Goal: Contribute content: Contribute content

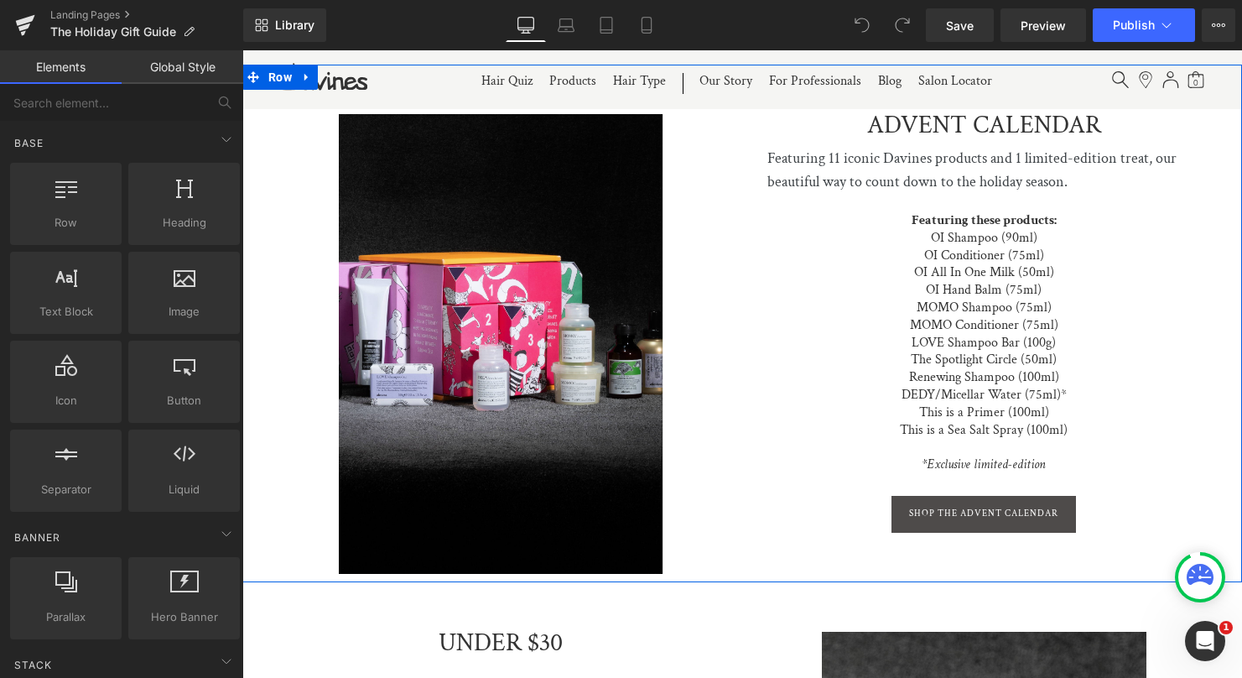
scroll to position [2396, 0]
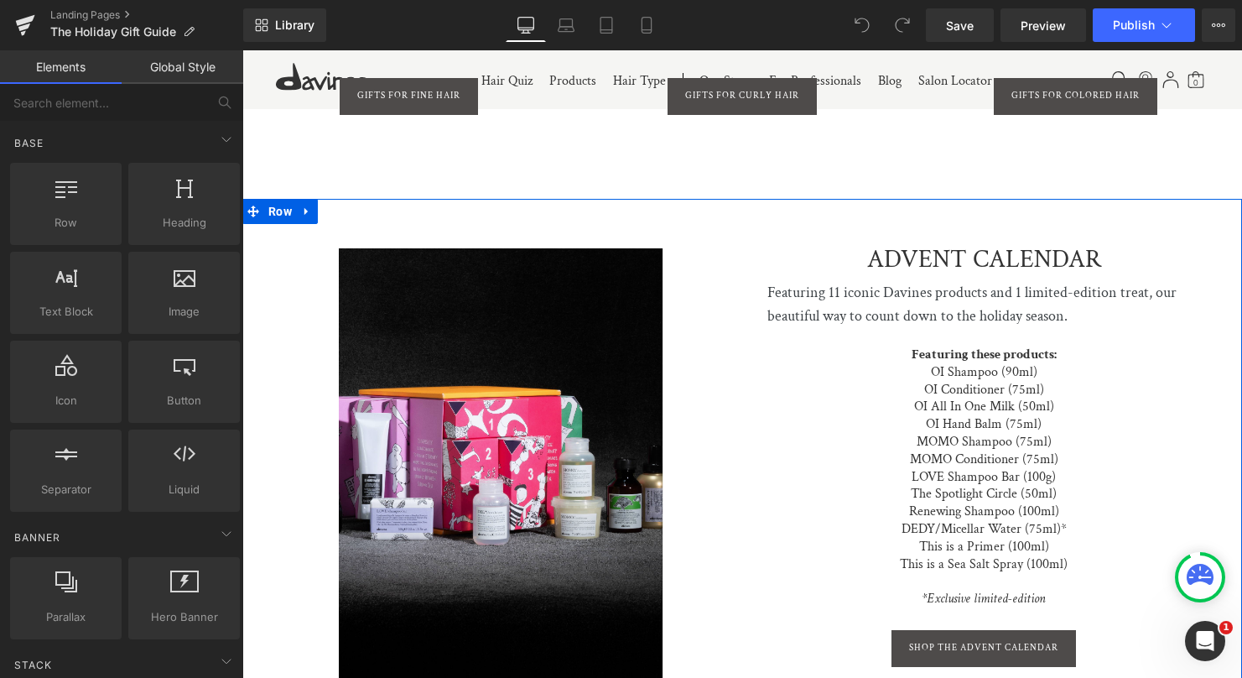
drag, startPoint x: 307, startPoint y: 195, endPoint x: 320, endPoint y: 233, distance: 39.8
click at [307, 208] on icon at bounding box center [306, 212] width 3 height 8
click at [351, 206] on icon at bounding box center [351, 212] width 12 height 12
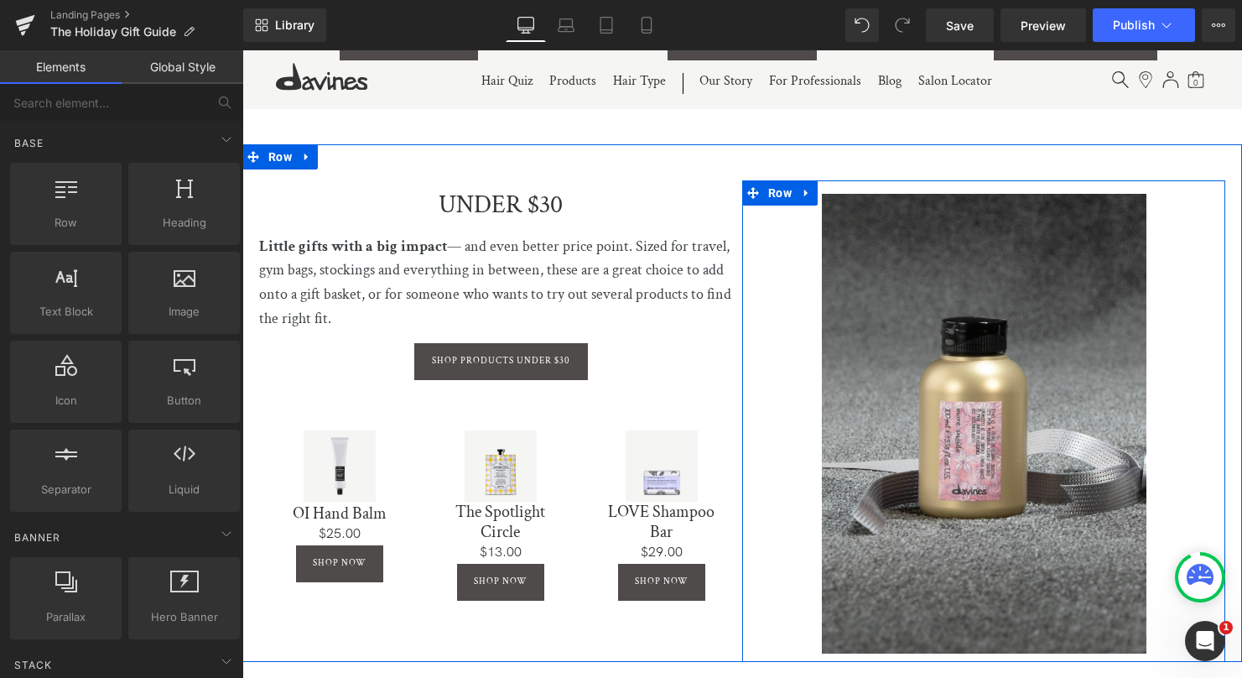
scroll to position [2387, 0]
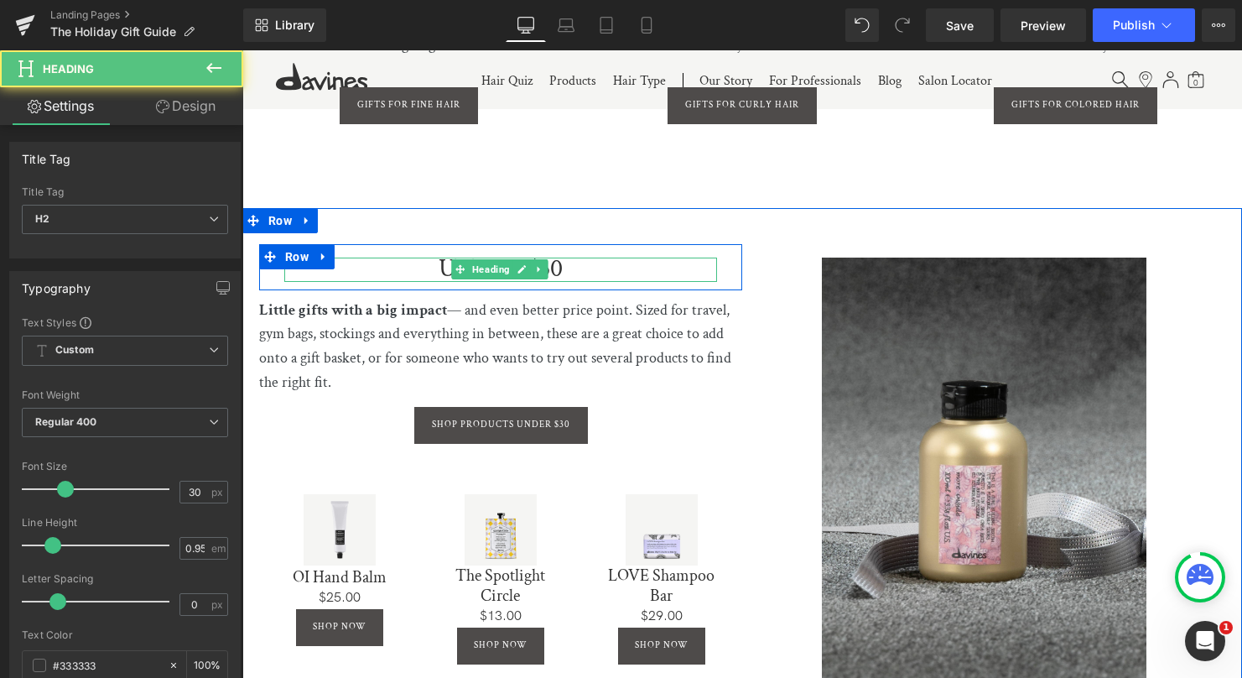
click at [556, 258] on h2 "UNDER $30" at bounding box center [500, 270] width 433 height 24
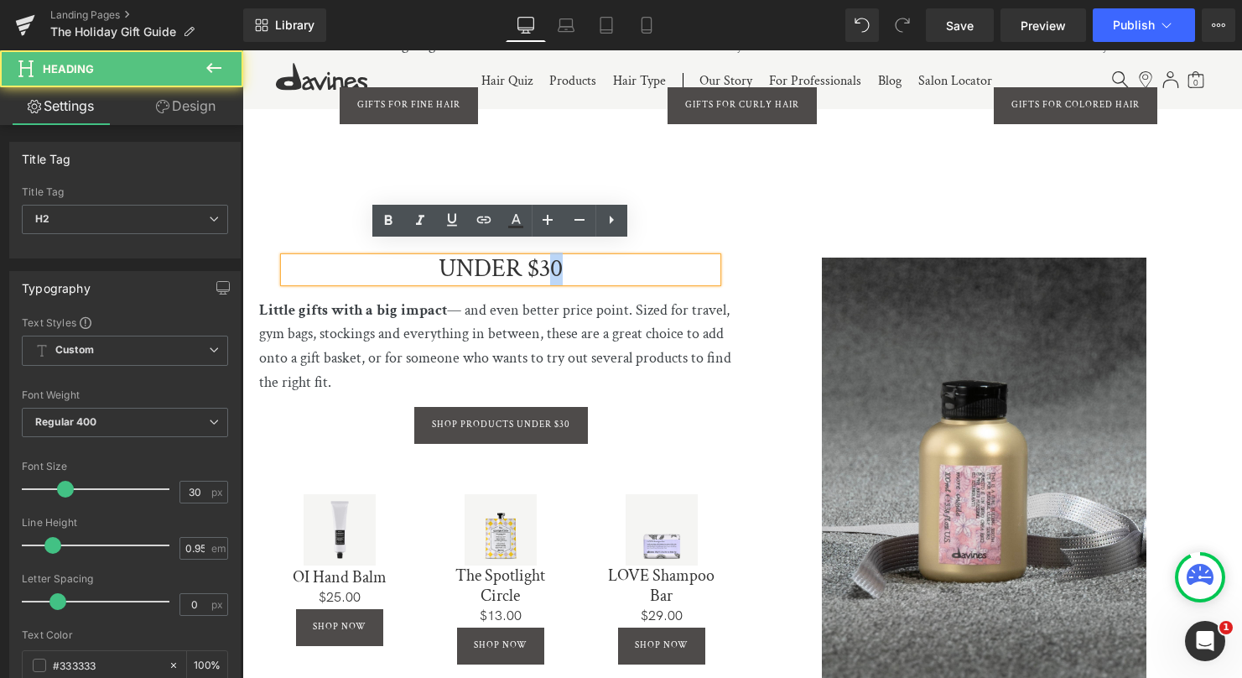
click at [562, 258] on h2 "UNDER $30" at bounding box center [500, 270] width 433 height 24
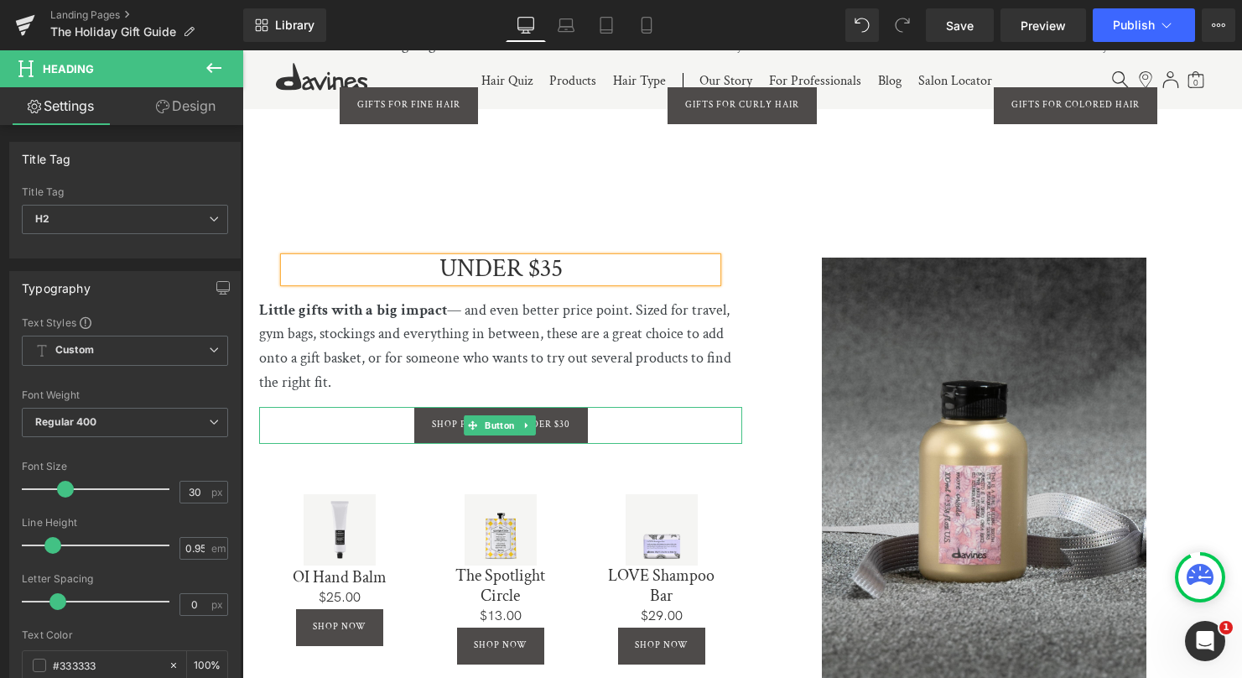
click at [533, 415] on link at bounding box center [527, 425] width 18 height 20
click at [471, 415] on link "Button" at bounding box center [491, 425] width 55 height 20
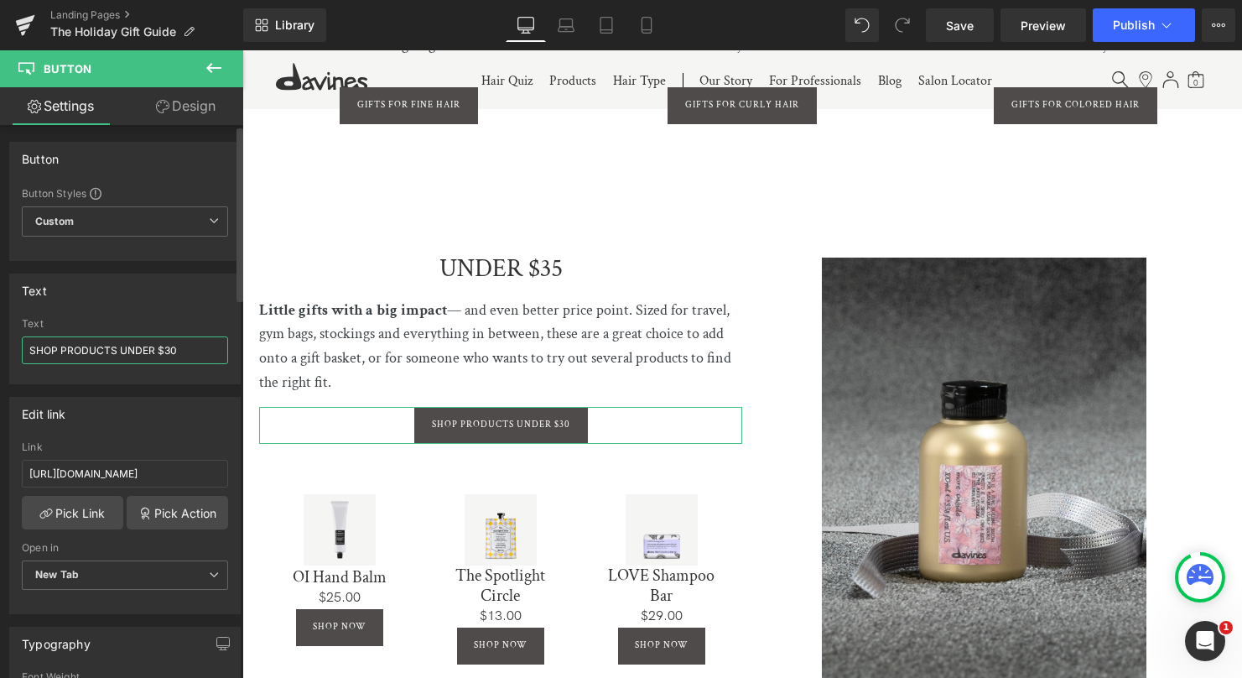
click at [178, 347] on input "SHOP PRODUCTS UNDER $30" at bounding box center [125, 350] width 206 height 28
type input "SHOP PRODUCTS UNDER $35"
click at [170, 468] on input "[URL][DOMAIN_NAME]" at bounding box center [125, 474] width 206 height 28
click at [171, 467] on input "[URL][DOMAIN_NAME]" at bounding box center [125, 474] width 206 height 28
click at [171, 468] on input "[URL][DOMAIN_NAME]" at bounding box center [125, 474] width 206 height 28
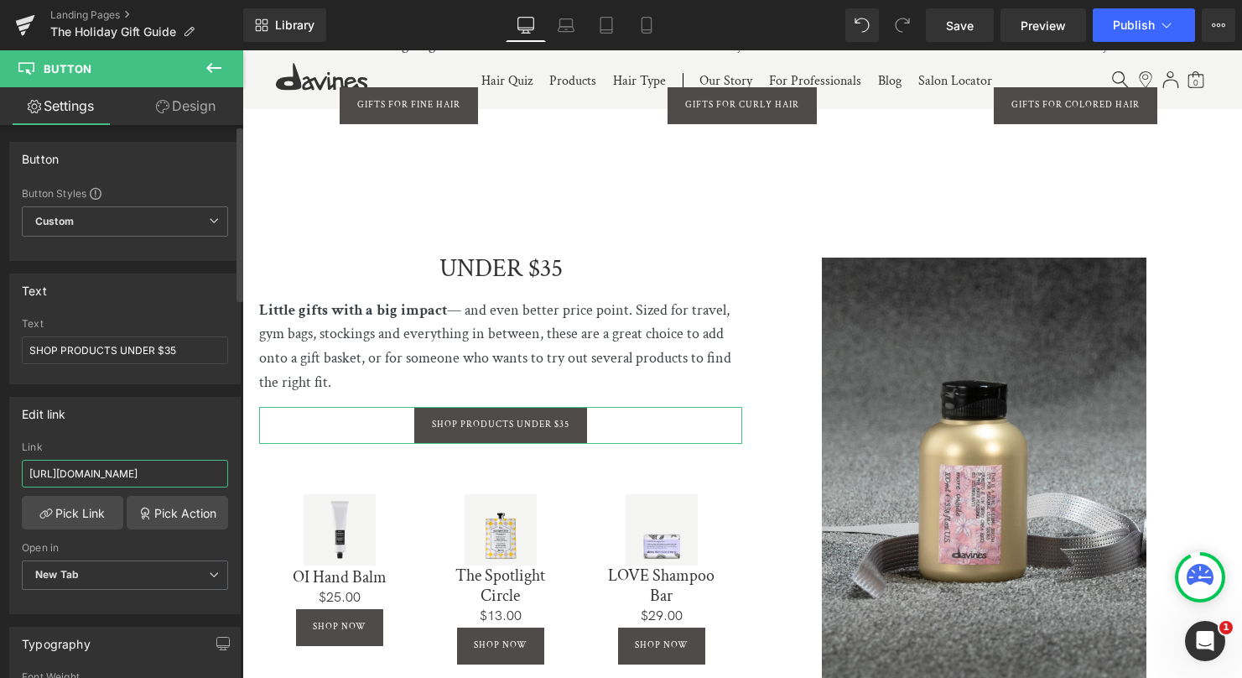
click at [171, 468] on input "[URL][DOMAIN_NAME]" at bounding box center [125, 474] width 206 height 28
paste input "5"
type input "[URL][DOMAIN_NAME]"
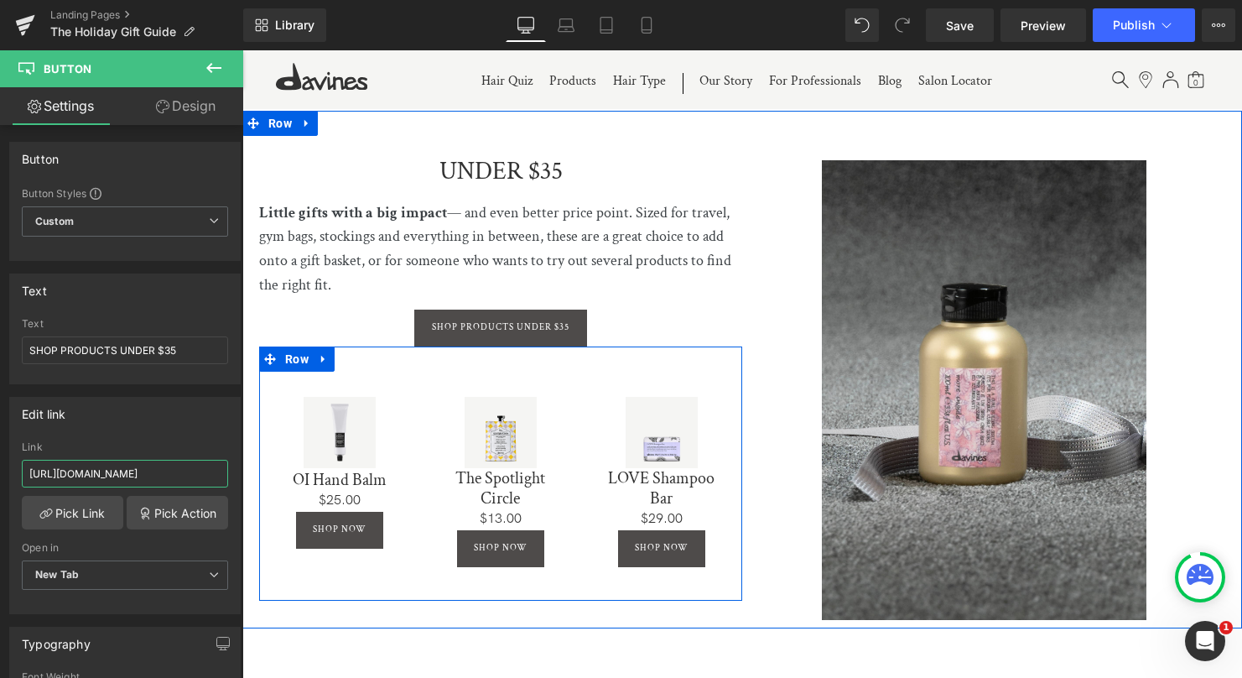
scroll to position [2606, 0]
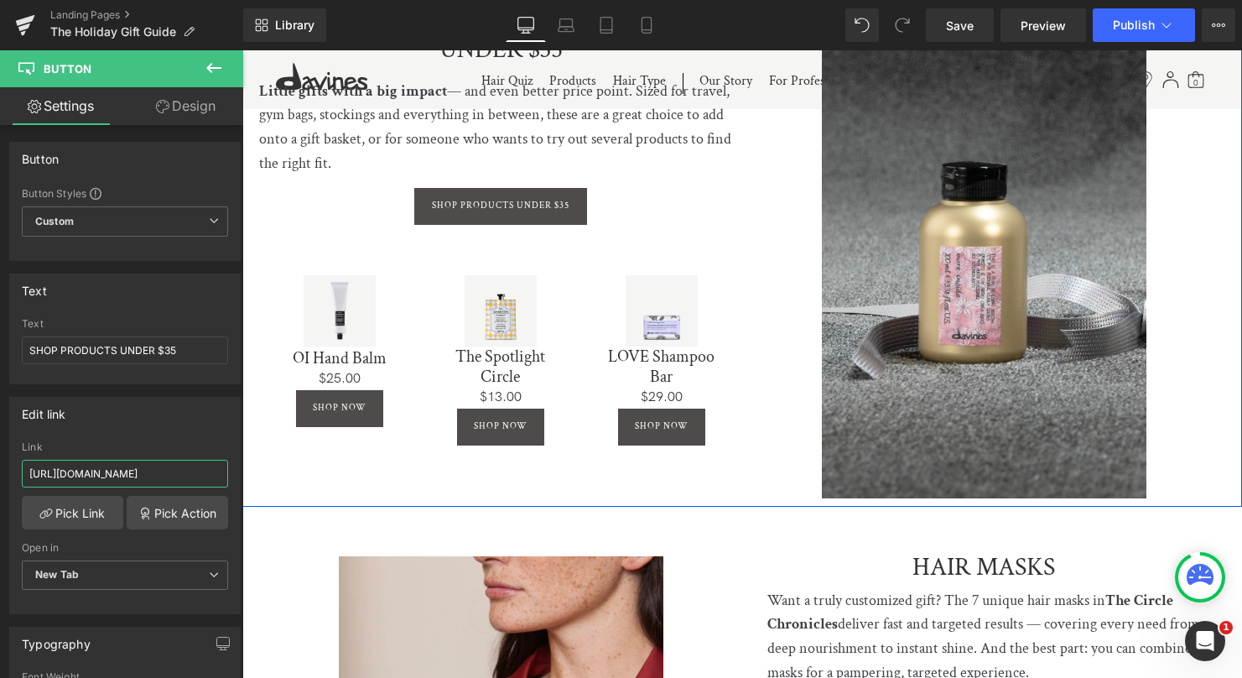
click at [642, 462] on div "UNDER $35 Heading Row Little gifts with a big impact — and even better price po…" at bounding box center [742, 248] width 1000 height 518
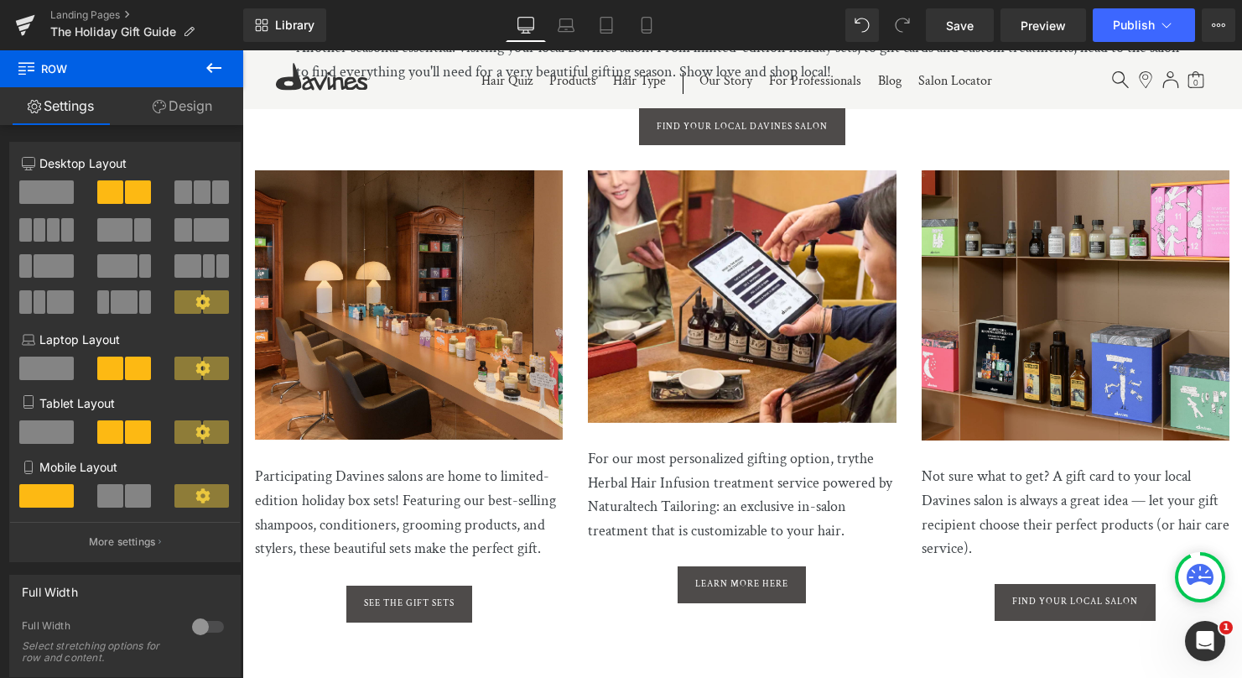
scroll to position [4155, 0]
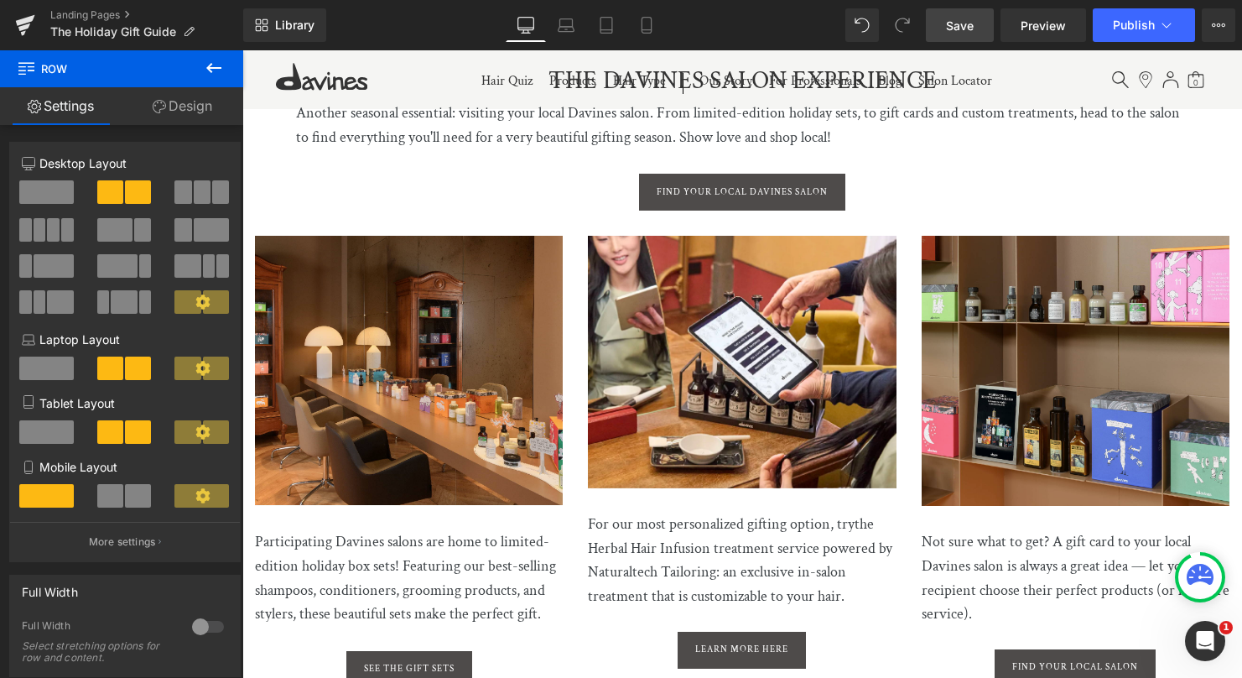
click at [977, 23] on link "Save" at bounding box center [960, 25] width 68 height 34
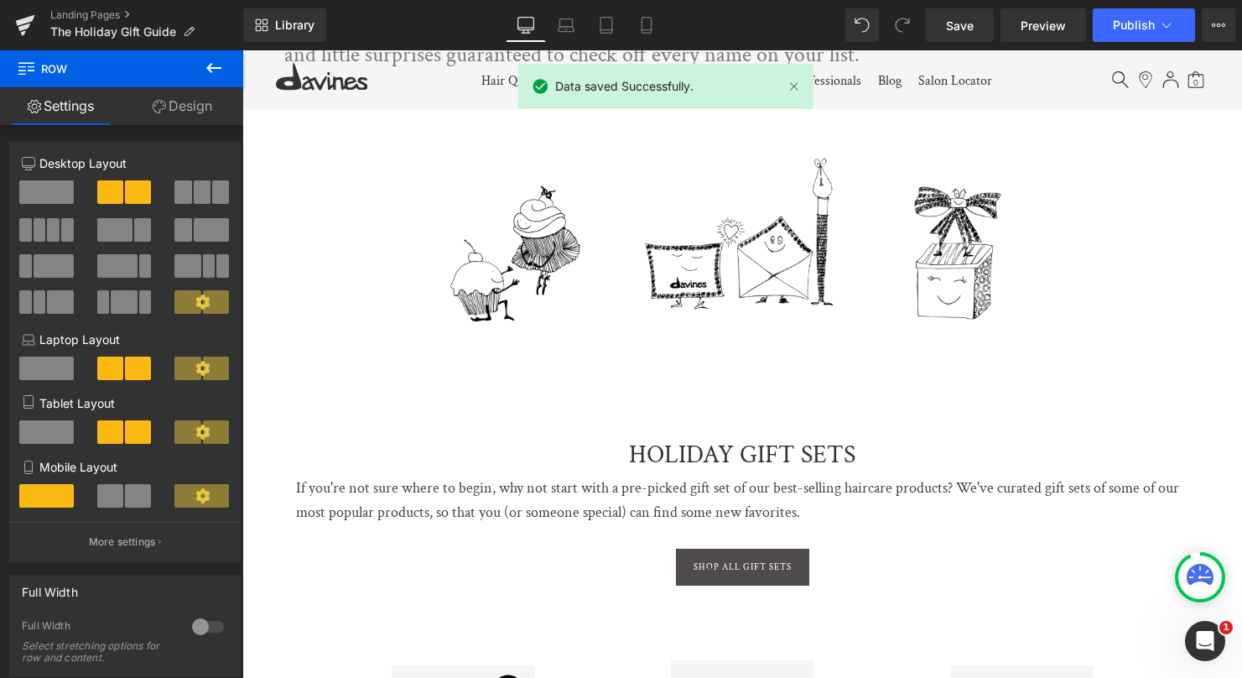
scroll to position [505, 0]
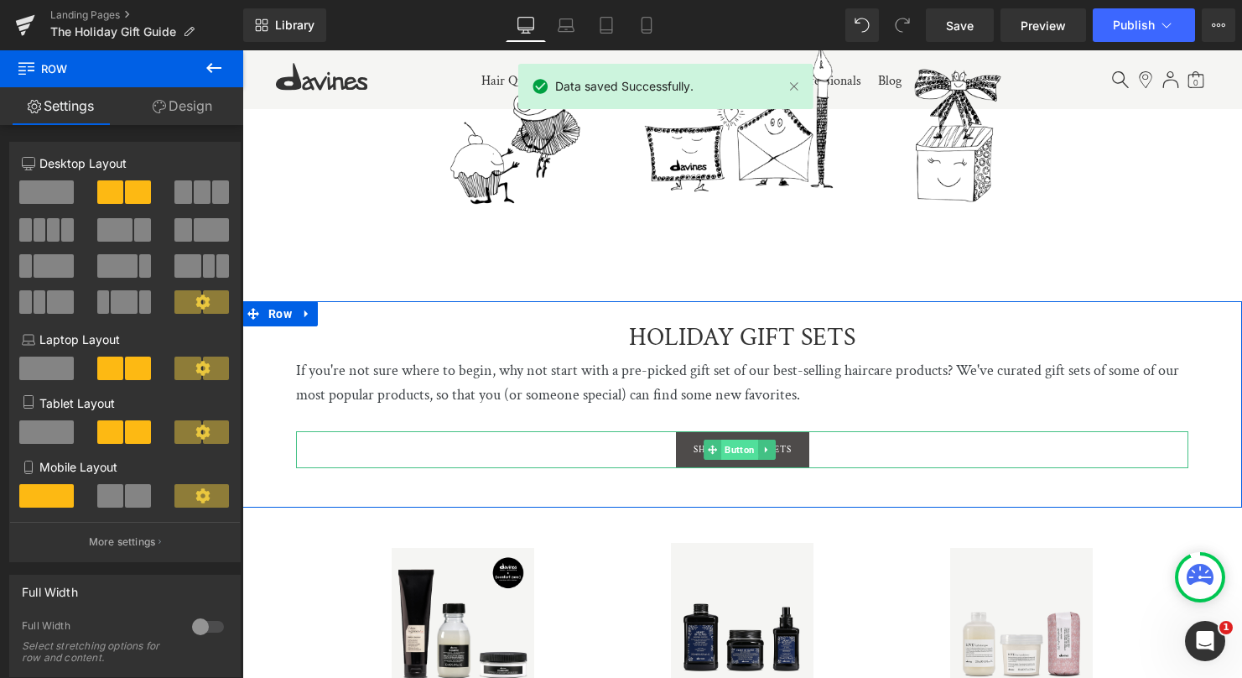
click at [732, 444] on span "Button" at bounding box center [739, 450] width 37 height 20
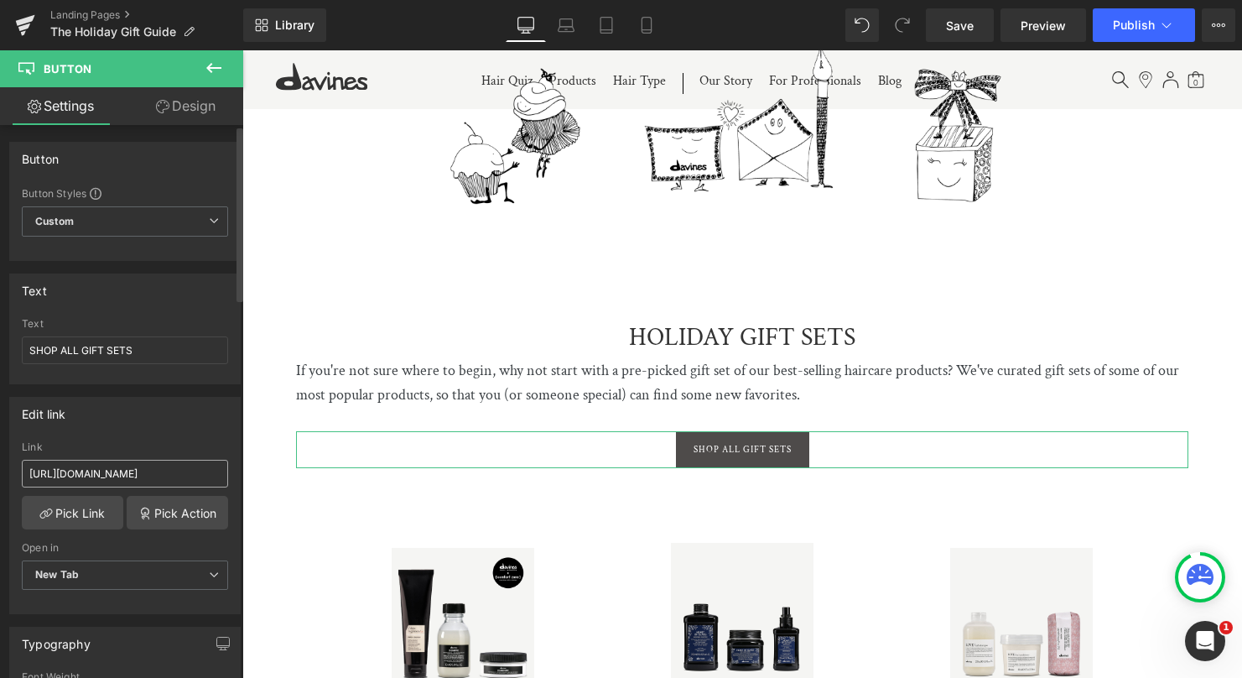
click at [97, 487] on div "Link [URL][DOMAIN_NAME]" at bounding box center [125, 468] width 206 height 55
click at [102, 477] on input "[URL][DOMAIN_NAME]" at bounding box center [125, 474] width 206 height 28
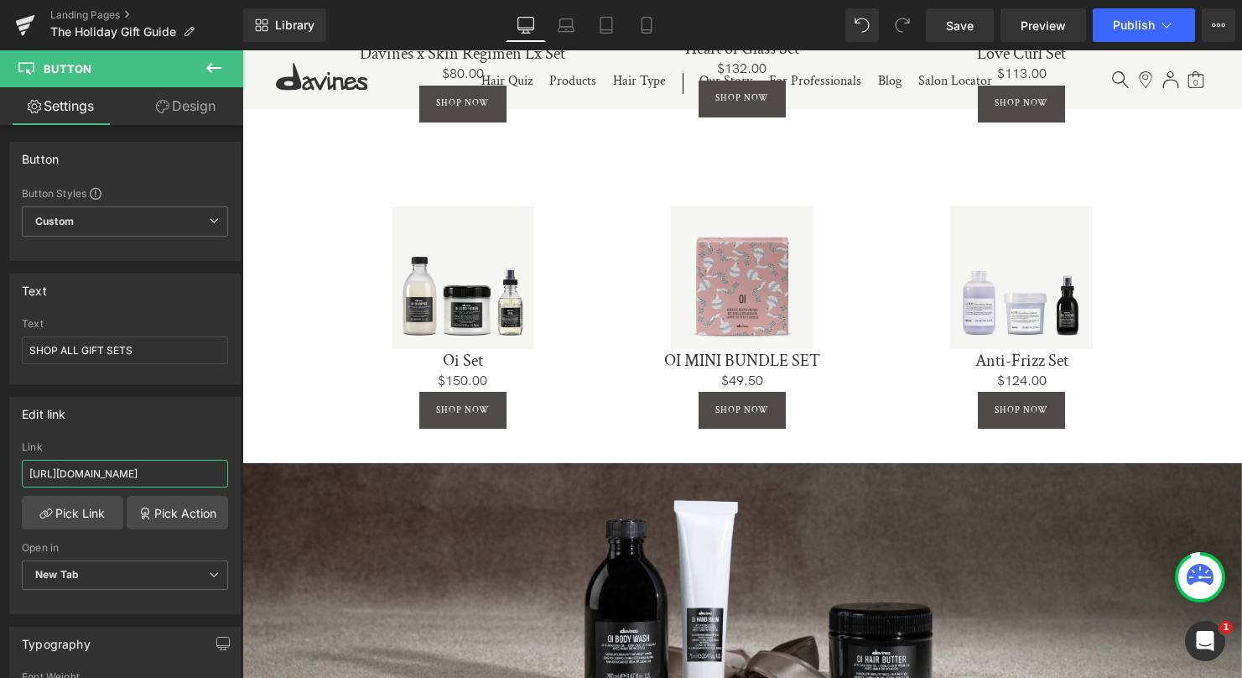
scroll to position [1028, 0]
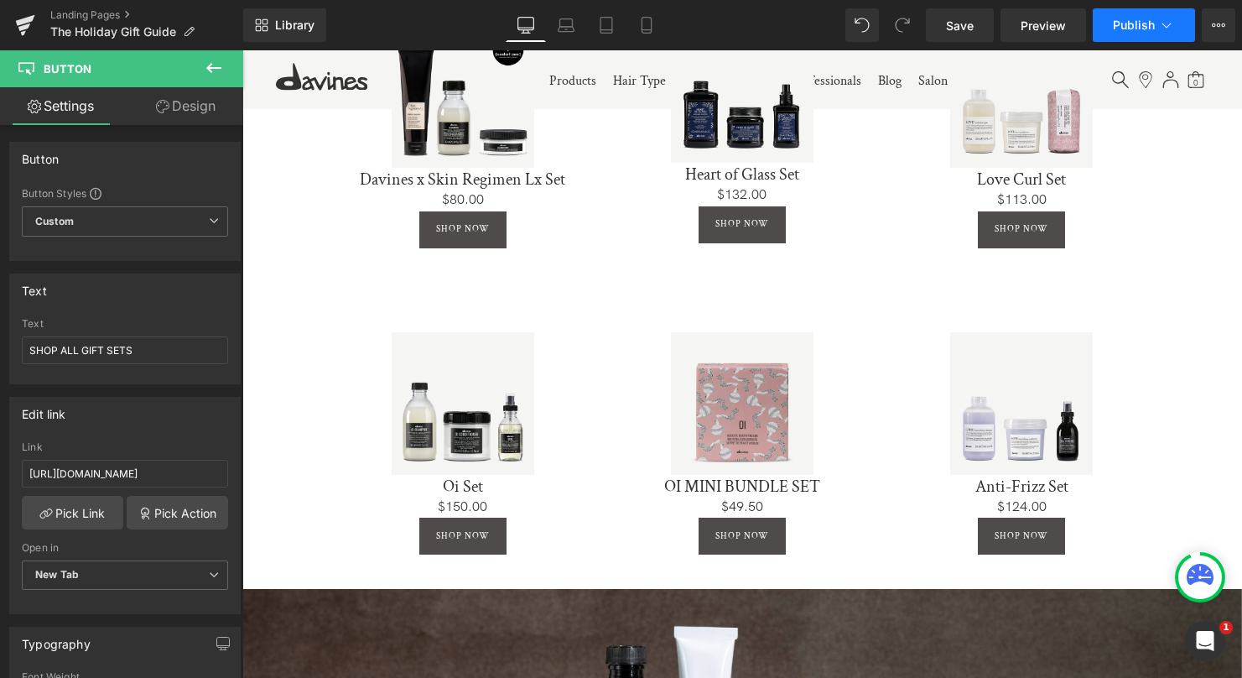
click at [1173, 23] on icon at bounding box center [1166, 25] width 17 height 17
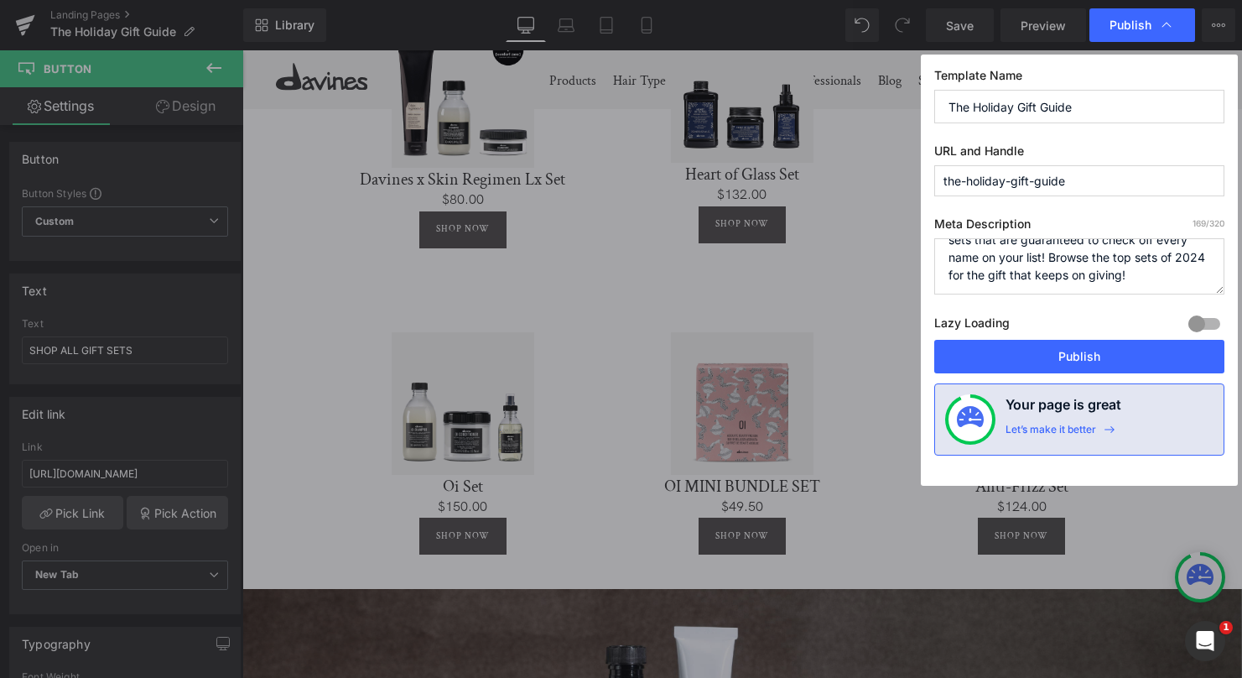
scroll to position [35, 0]
click at [971, 273] on textarea "We've rounded up our favorite haircare gift sets that are guaranteed to check o…" at bounding box center [1080, 266] width 290 height 56
type textarea "We've rounded up our favorite haircare gift sets that are guaranteed to check o…"
click at [1044, 357] on button "Publish" at bounding box center [1080, 357] width 290 height 34
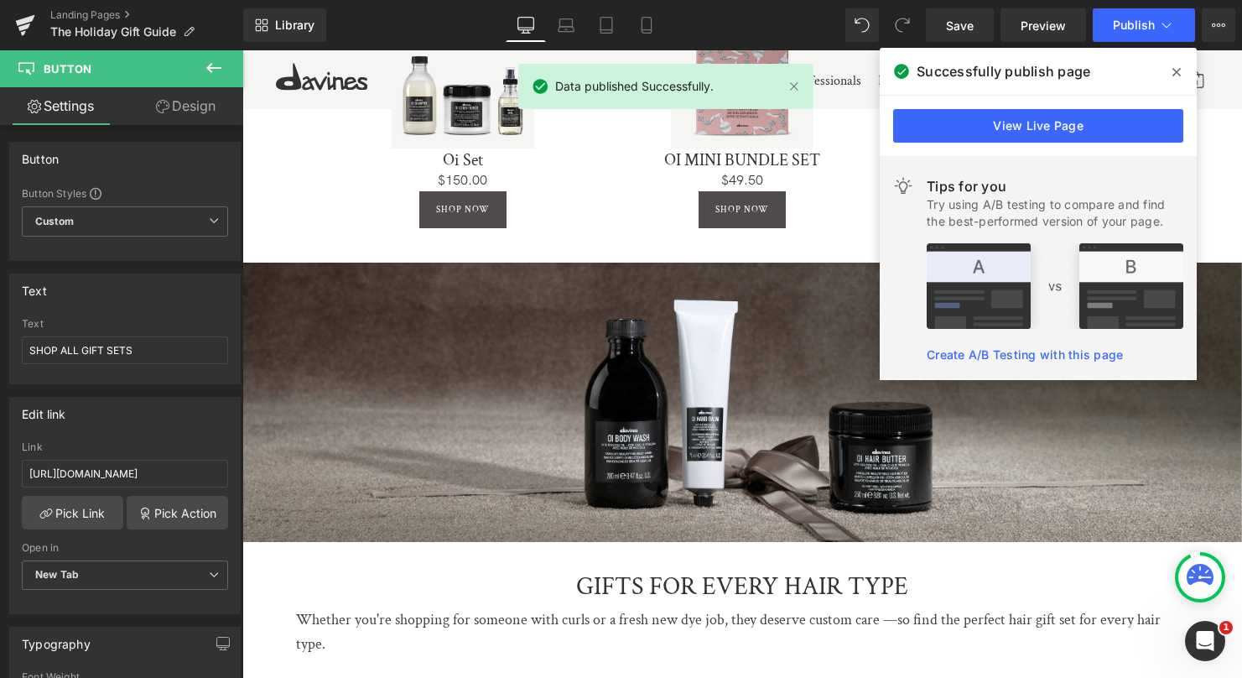
scroll to position [1687, 0]
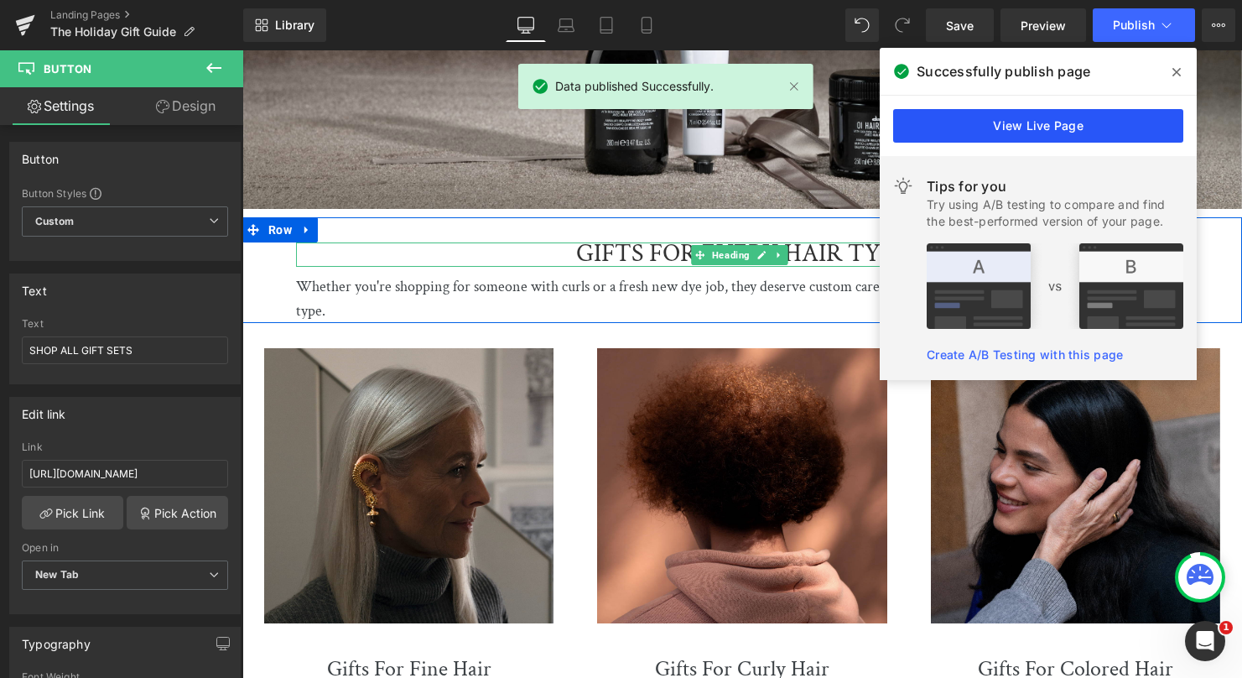
click at [1054, 118] on link "View Live Page" at bounding box center [1038, 126] width 290 height 34
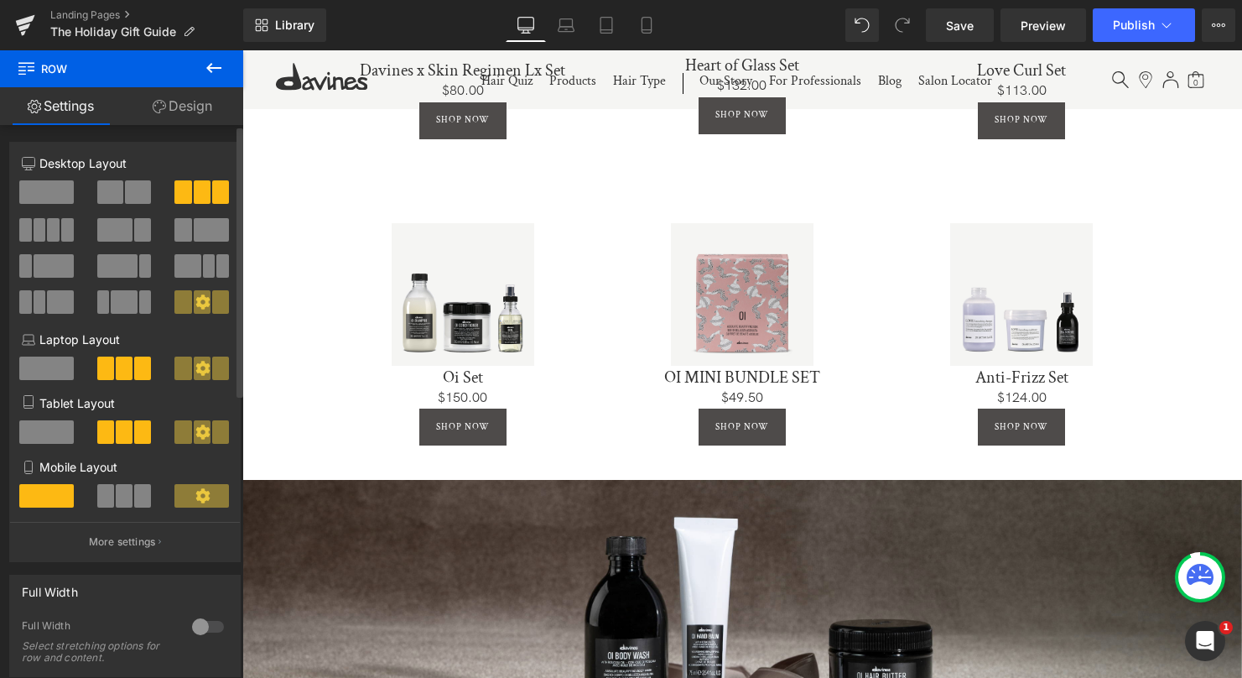
click at [47, 221] on span at bounding box center [53, 229] width 13 height 23
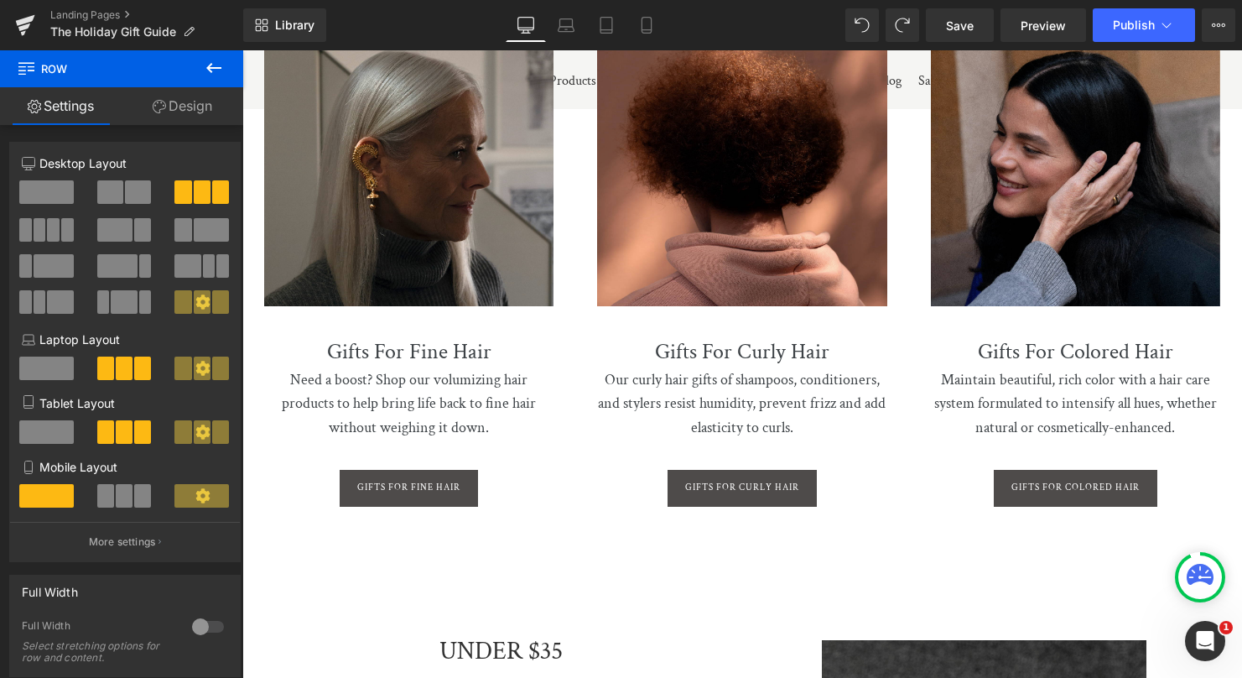
scroll to position [1765, 0]
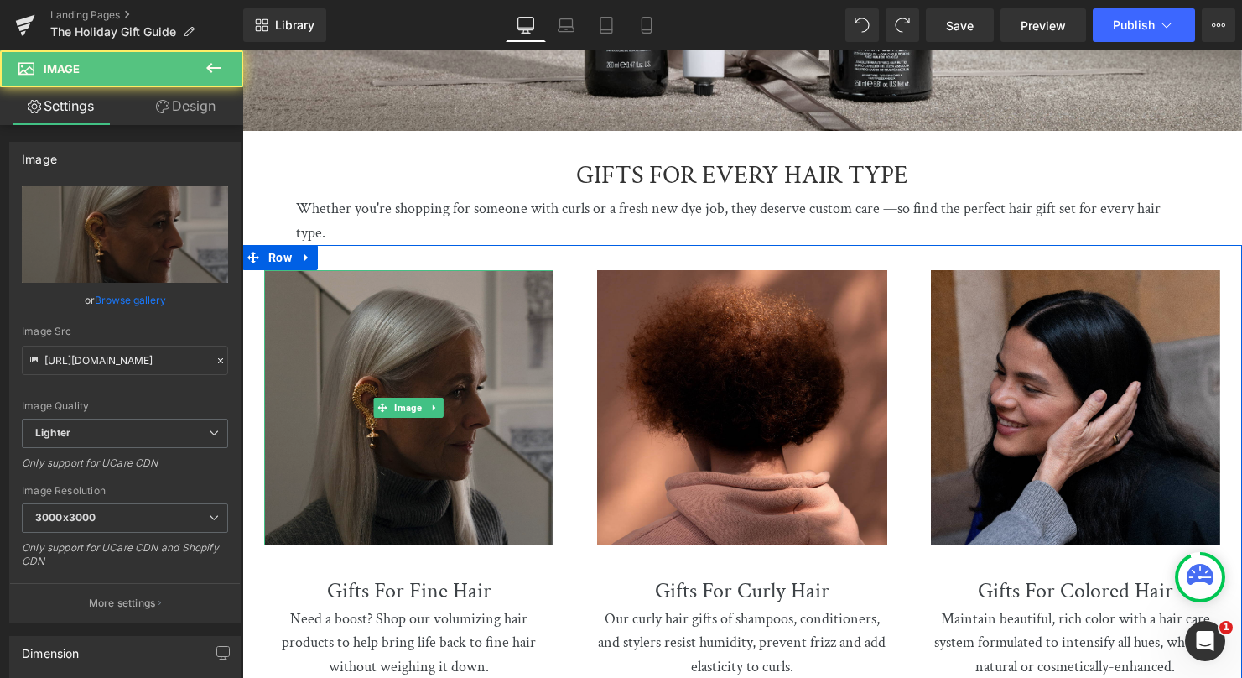
click at [330, 291] on img at bounding box center [408, 407] width 289 height 275
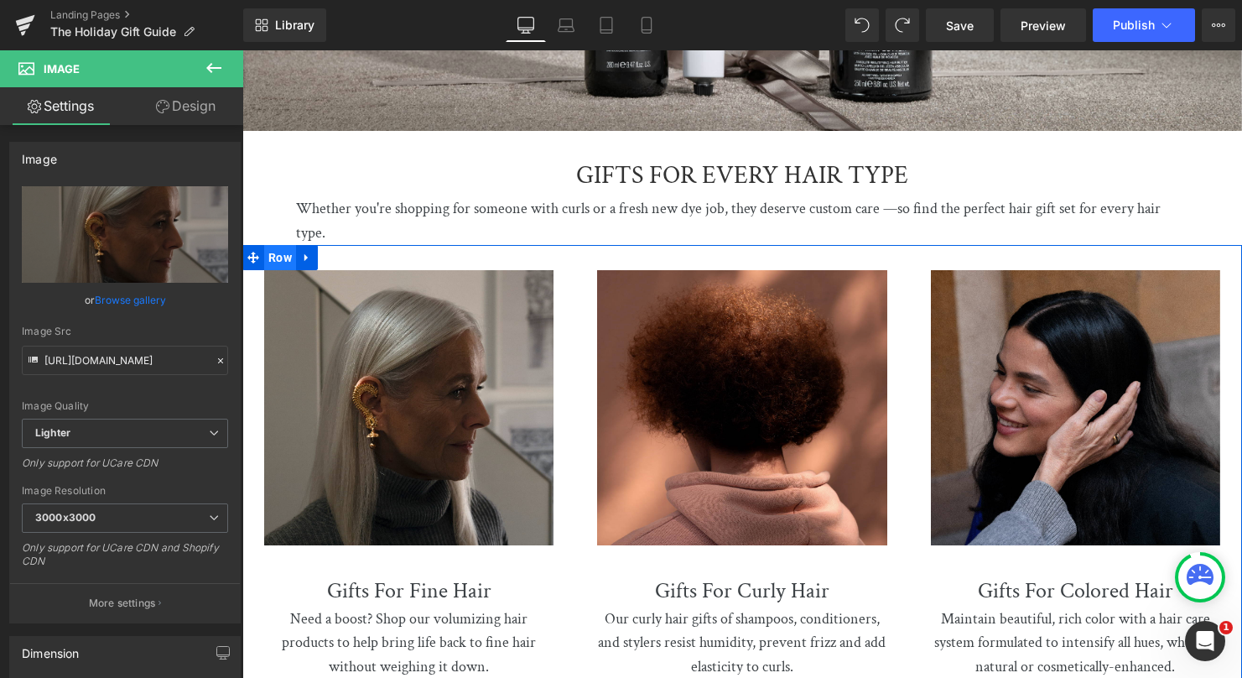
click at [281, 249] on span "Row" at bounding box center [280, 257] width 32 height 25
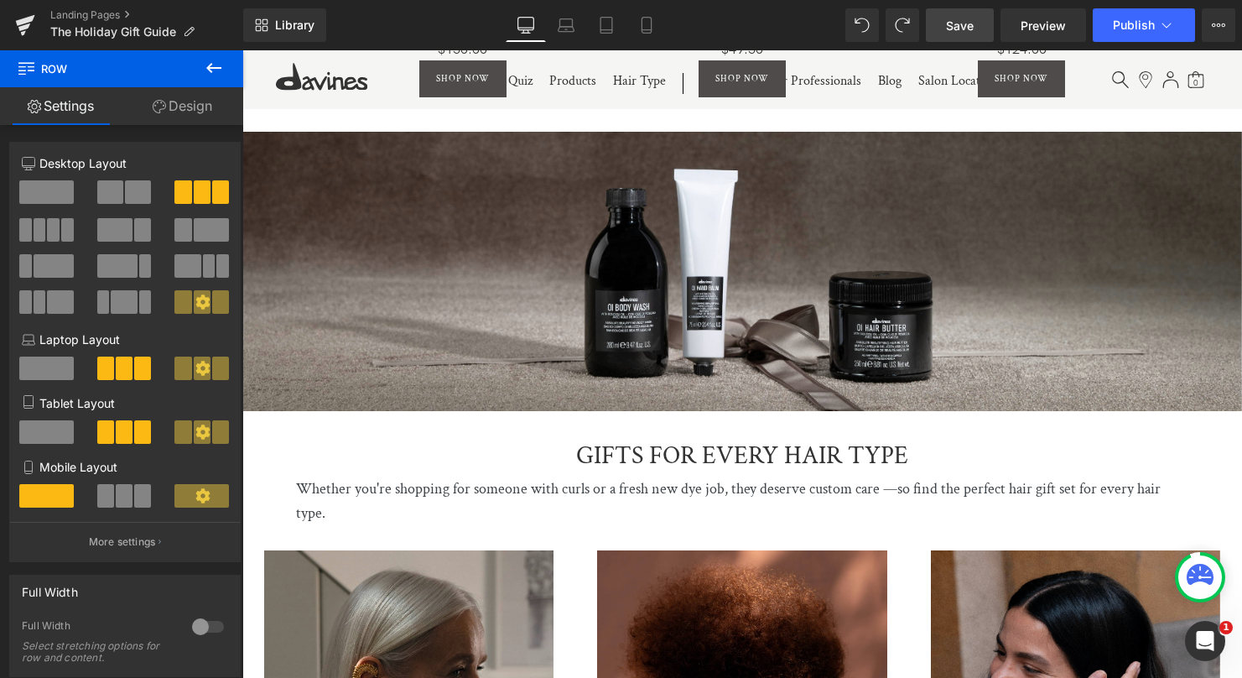
scroll to position [1461, 0]
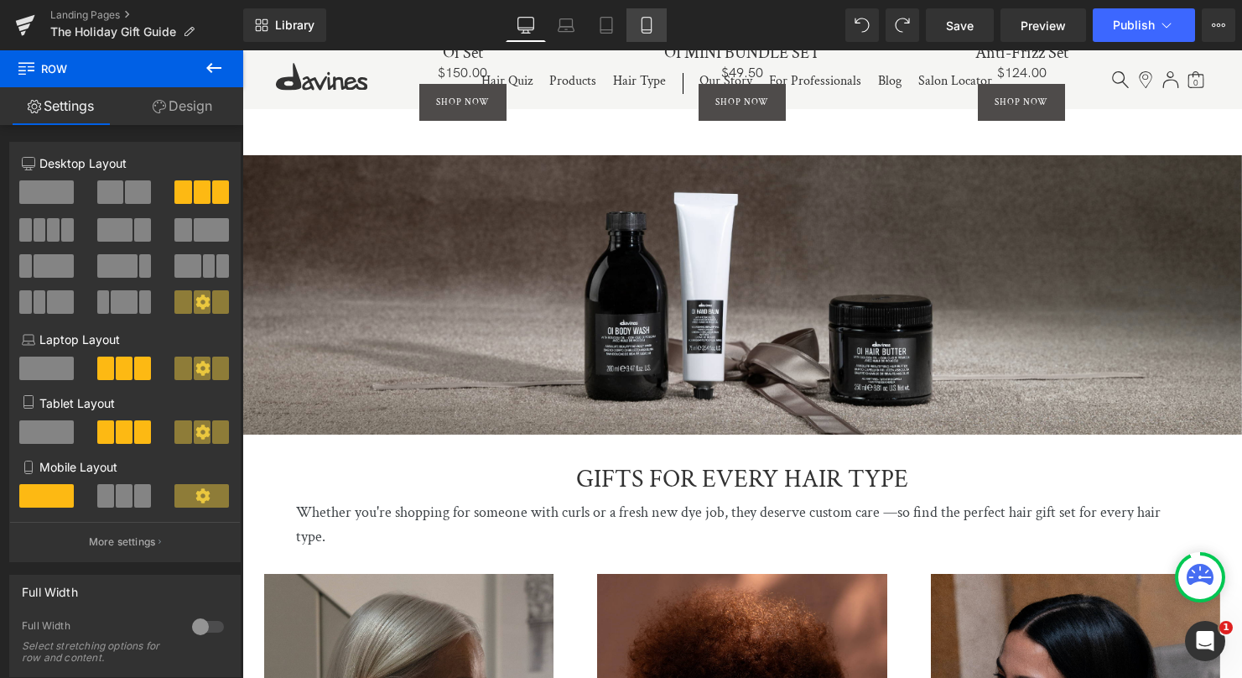
click at [648, 25] on icon at bounding box center [646, 25] width 17 height 17
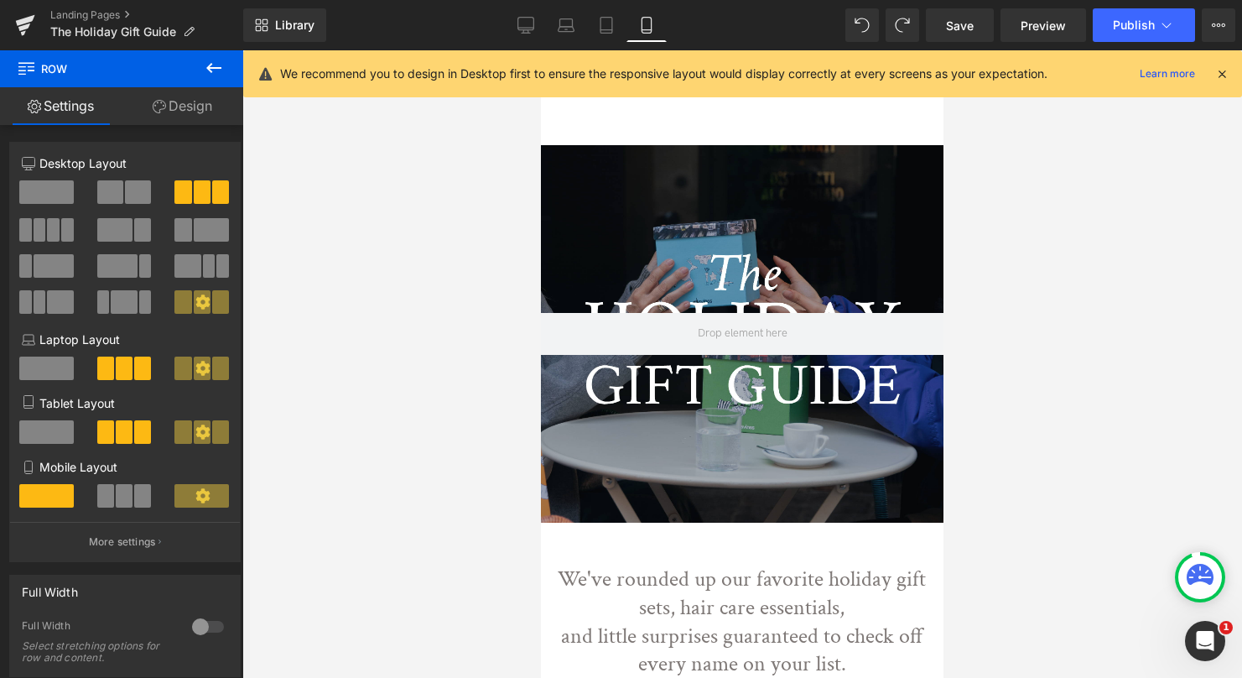
scroll to position [0, 0]
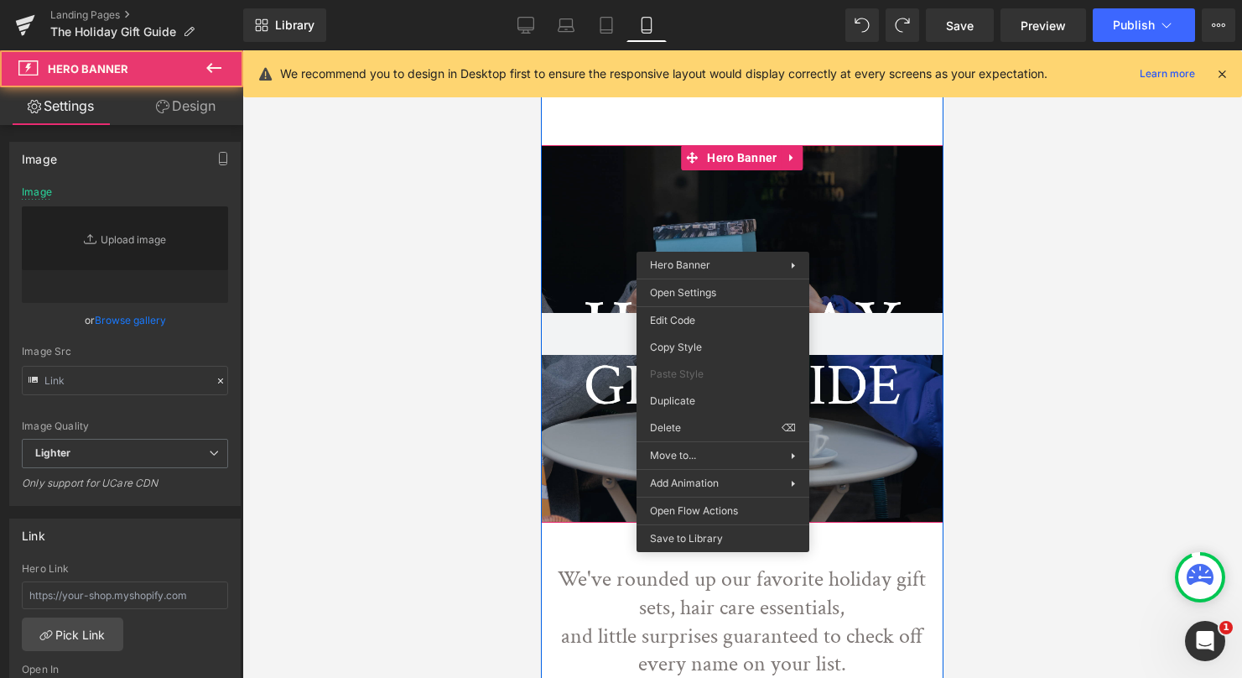
drag, startPoint x: 723, startPoint y: 239, endPoint x: 768, endPoint y: 239, distance: 44.5
click at [723, 239] on div at bounding box center [742, 333] width 403 height 377
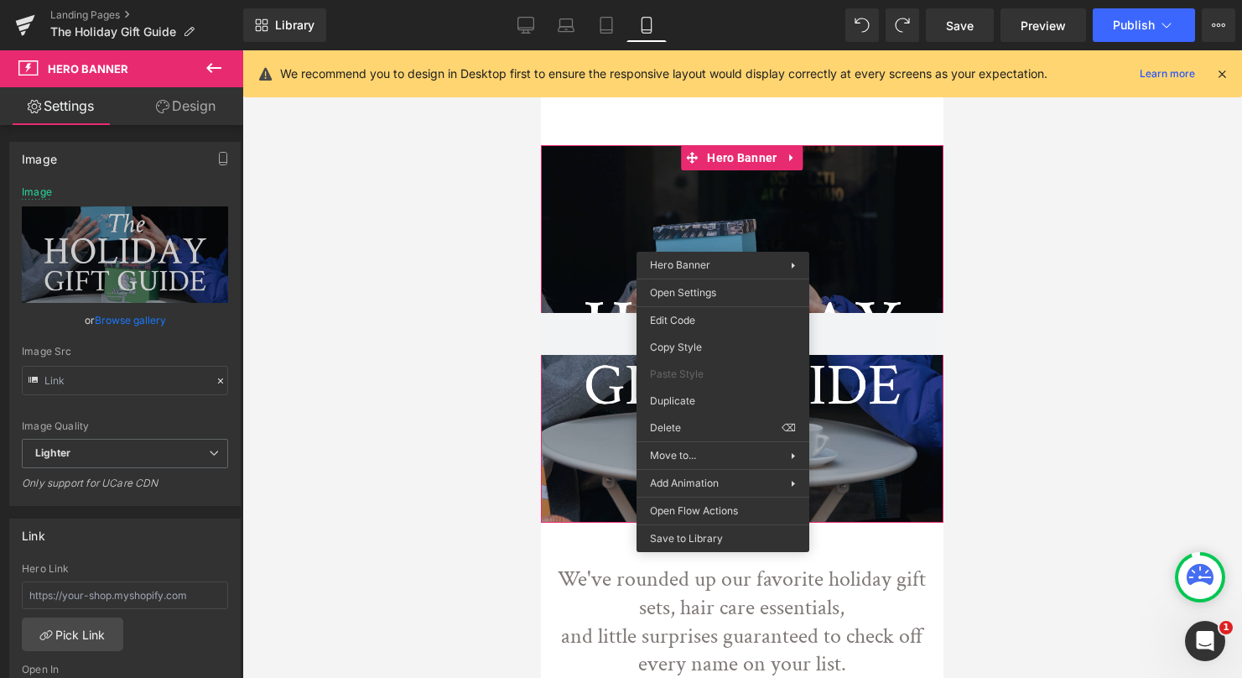
click at [1054, 214] on div at bounding box center [742, 363] width 1000 height 627
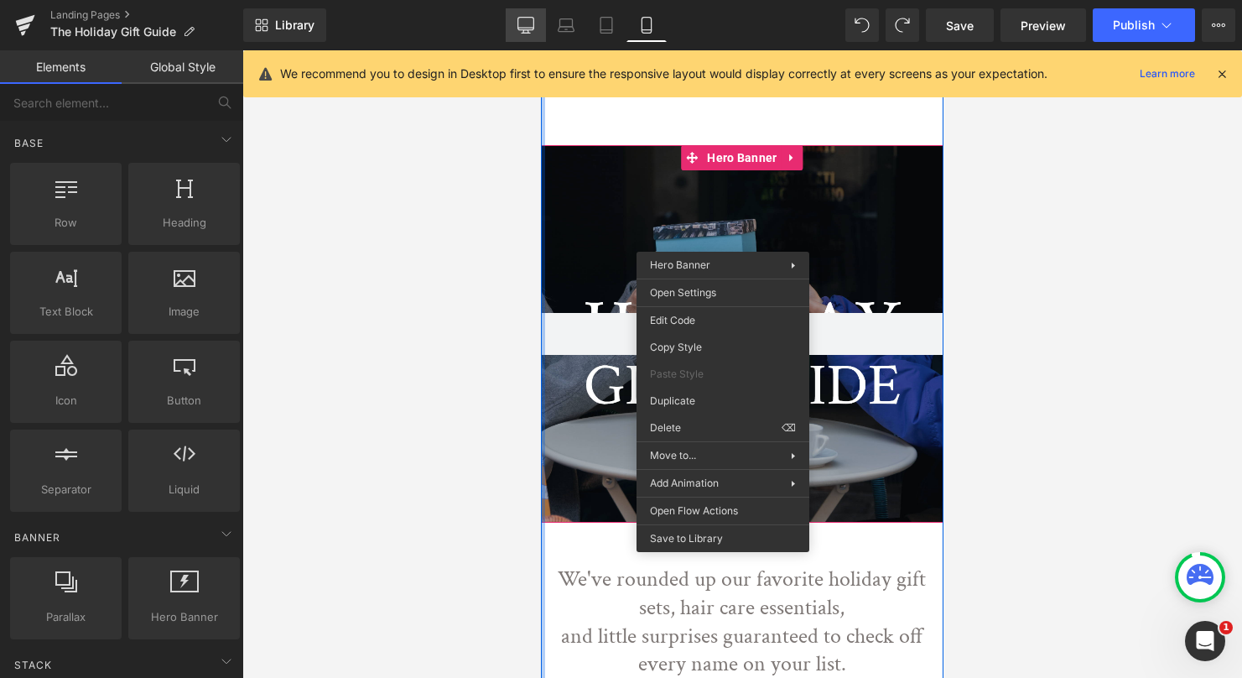
drag, startPoint x: 513, startPoint y: 29, endPoint x: 514, endPoint y: 39, distance: 10.1
click at [513, 29] on link "Desktop" at bounding box center [526, 25] width 40 height 34
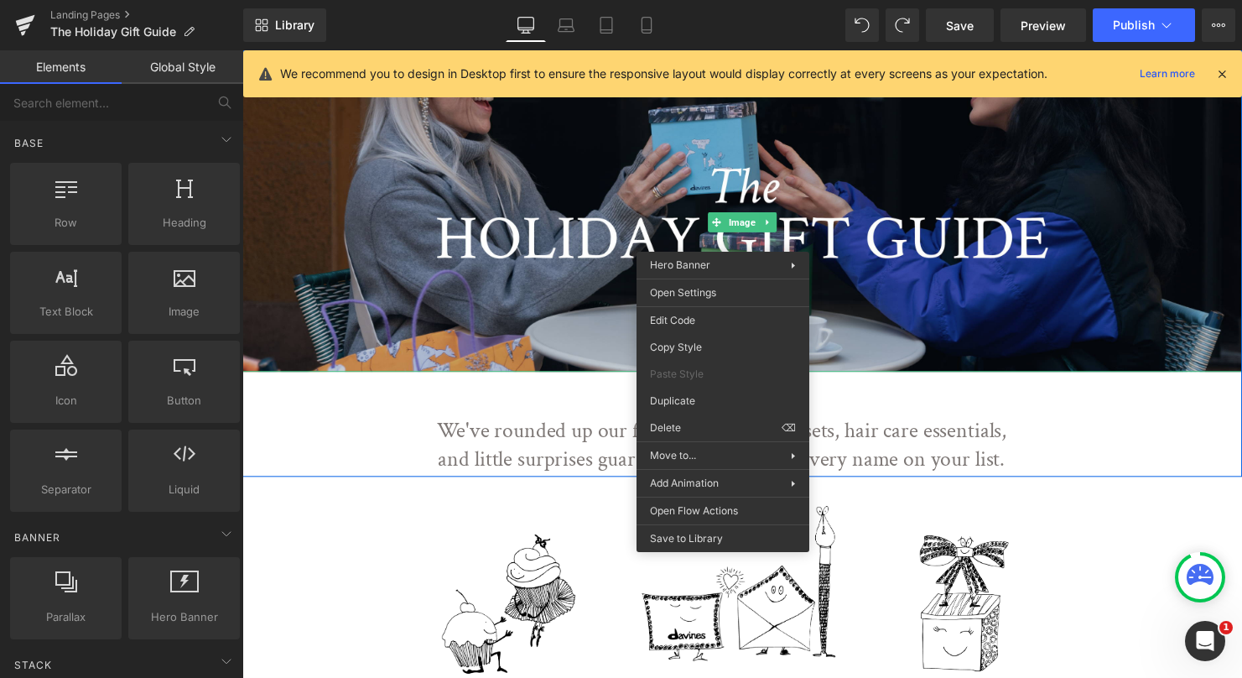
click at [1216, 70] on icon at bounding box center [1222, 73] width 15 height 15
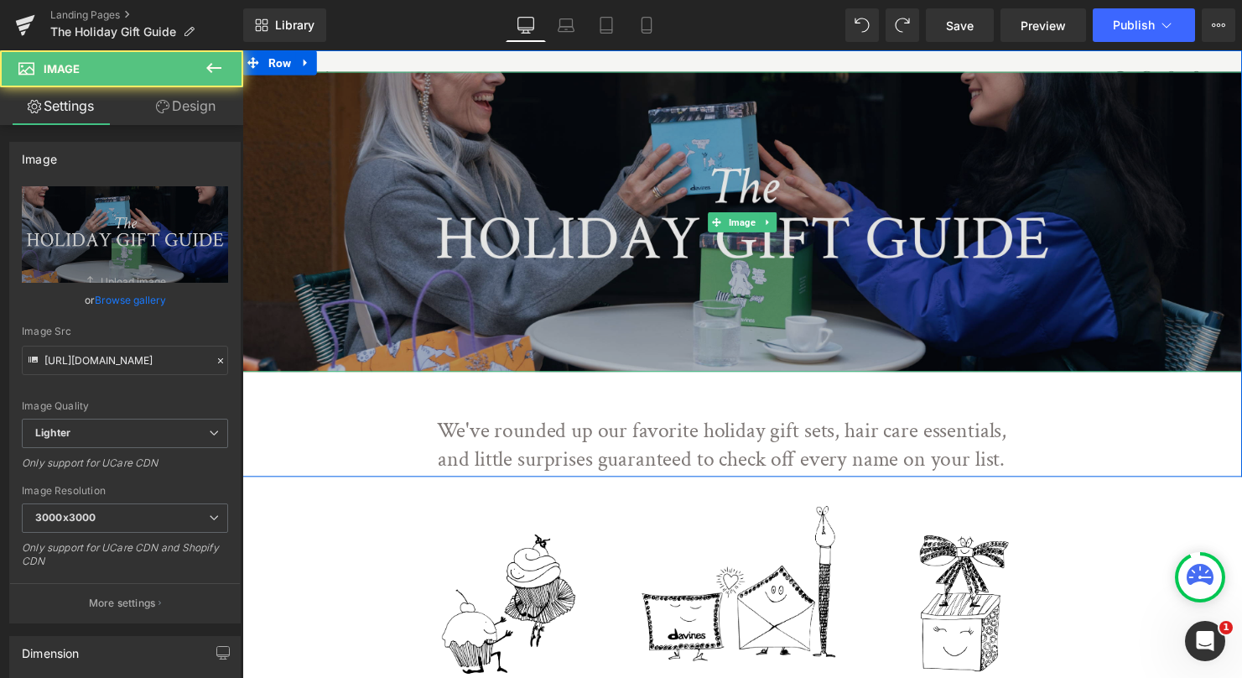
drag, startPoint x: 899, startPoint y: 362, endPoint x: 872, endPoint y: 80, distance: 284.0
click at [899, 362] on img at bounding box center [749, 224] width 1015 height 305
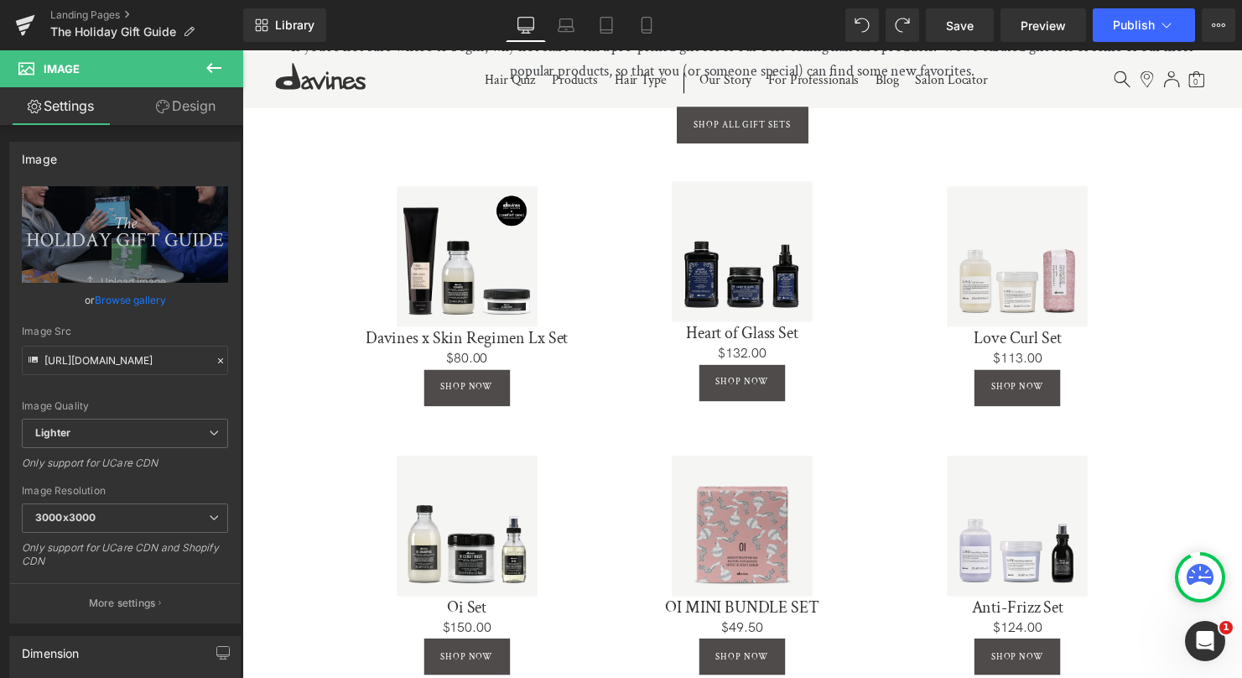
scroll to position [773, 0]
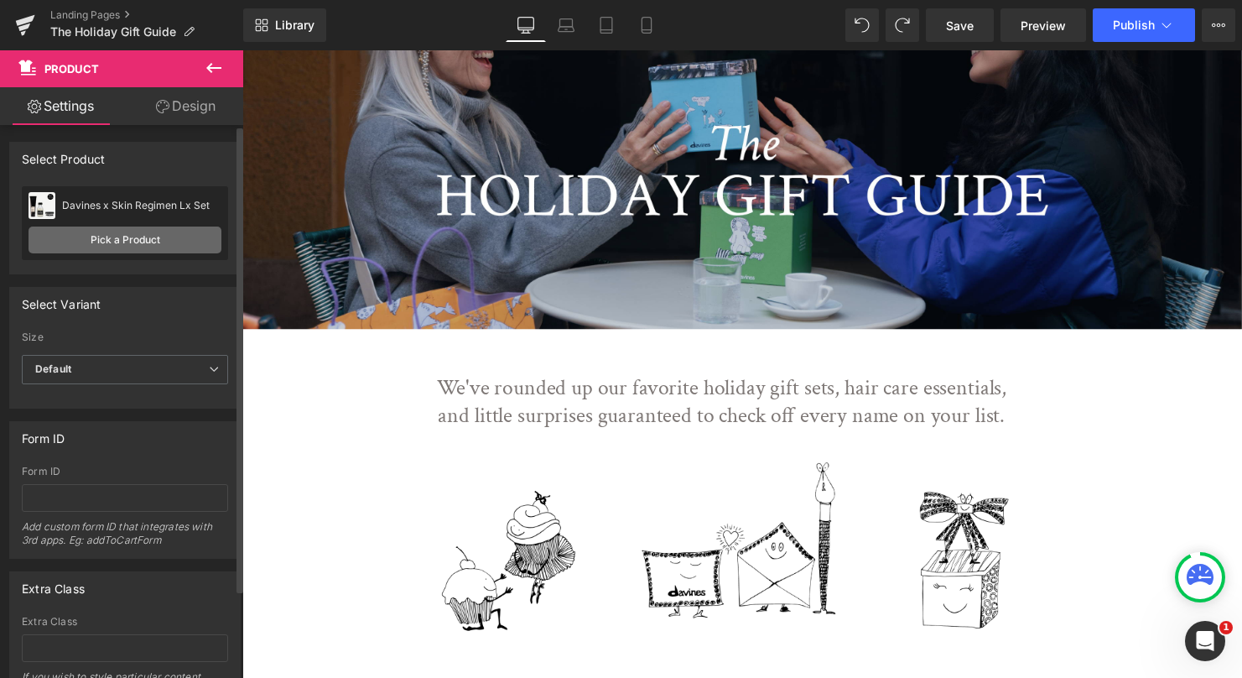
click at [108, 247] on link "Pick a Product" at bounding box center [125, 239] width 193 height 27
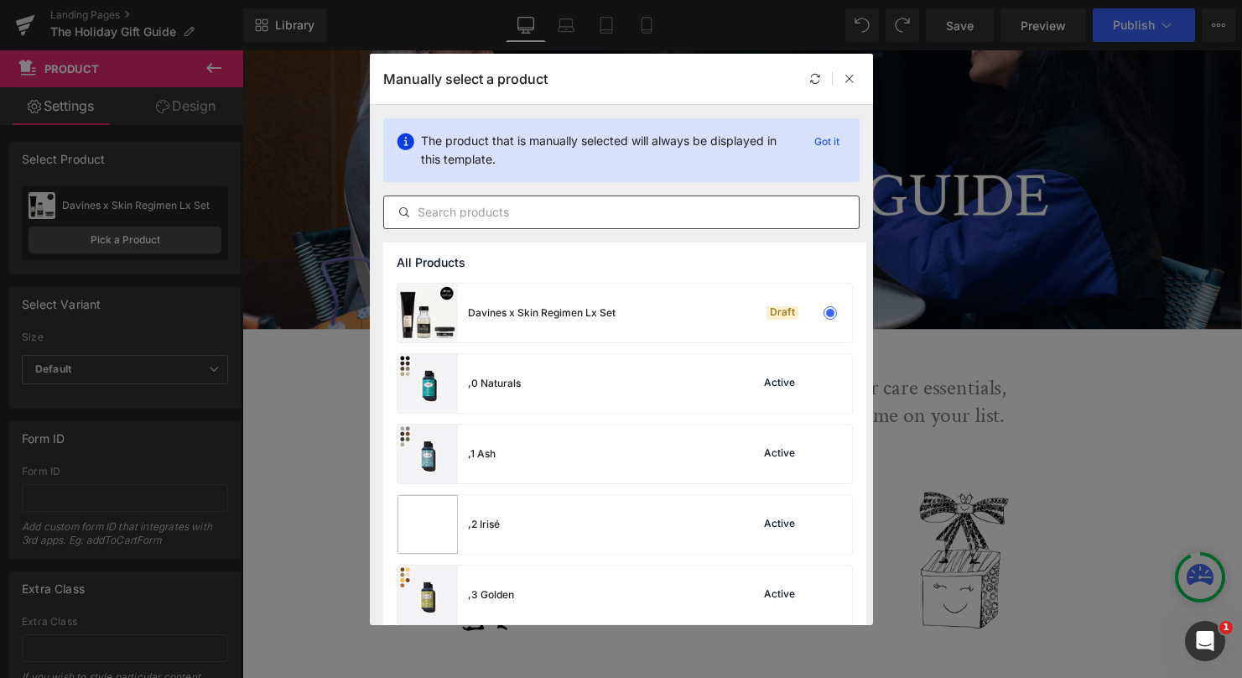
click at [493, 213] on input "text" at bounding box center [621, 212] width 475 height 20
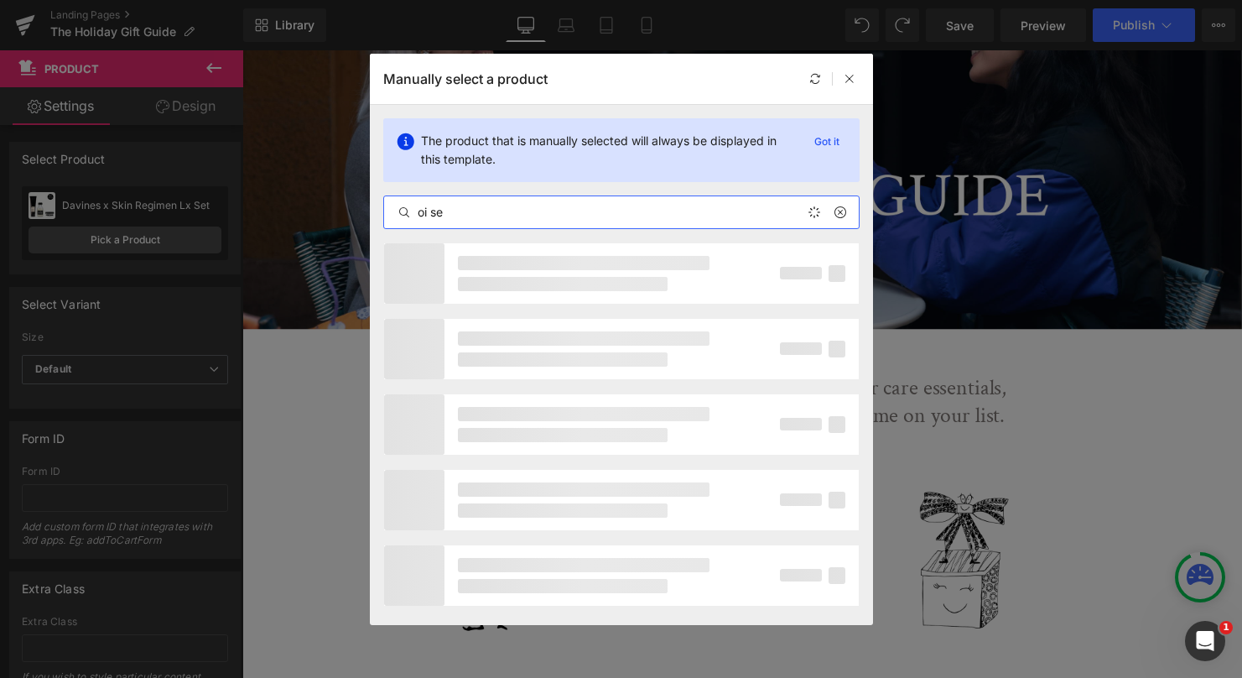
type input "oi set"
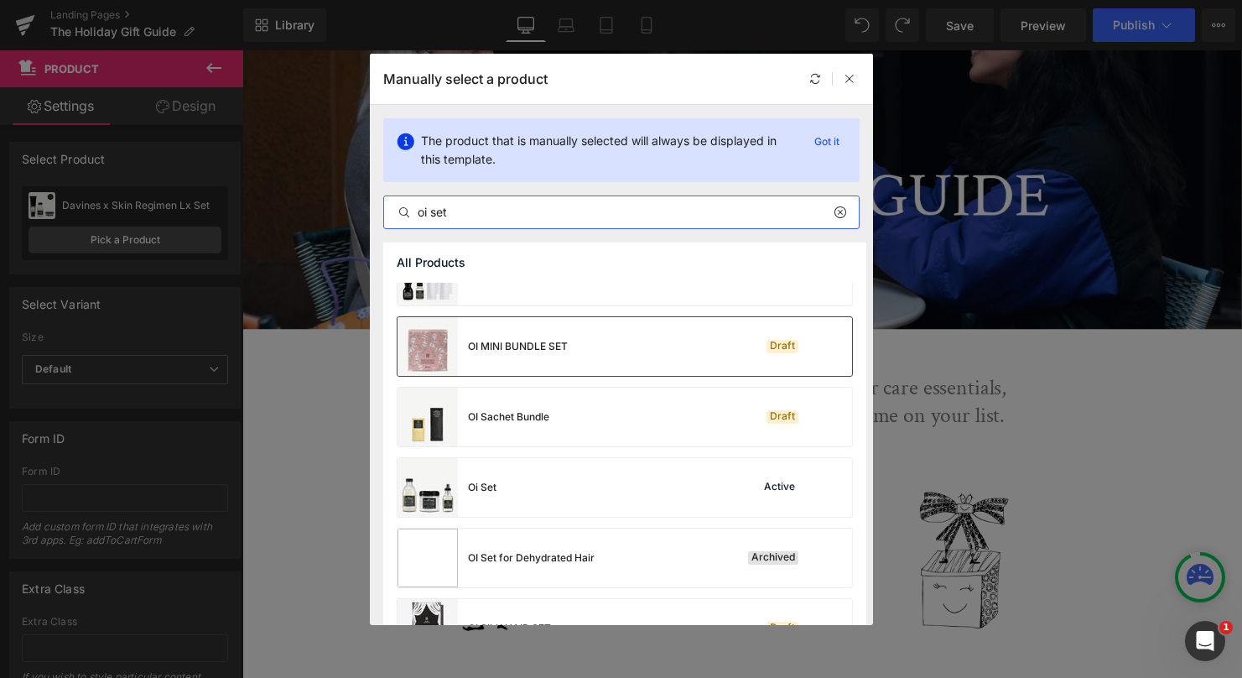
scroll to position [595, 0]
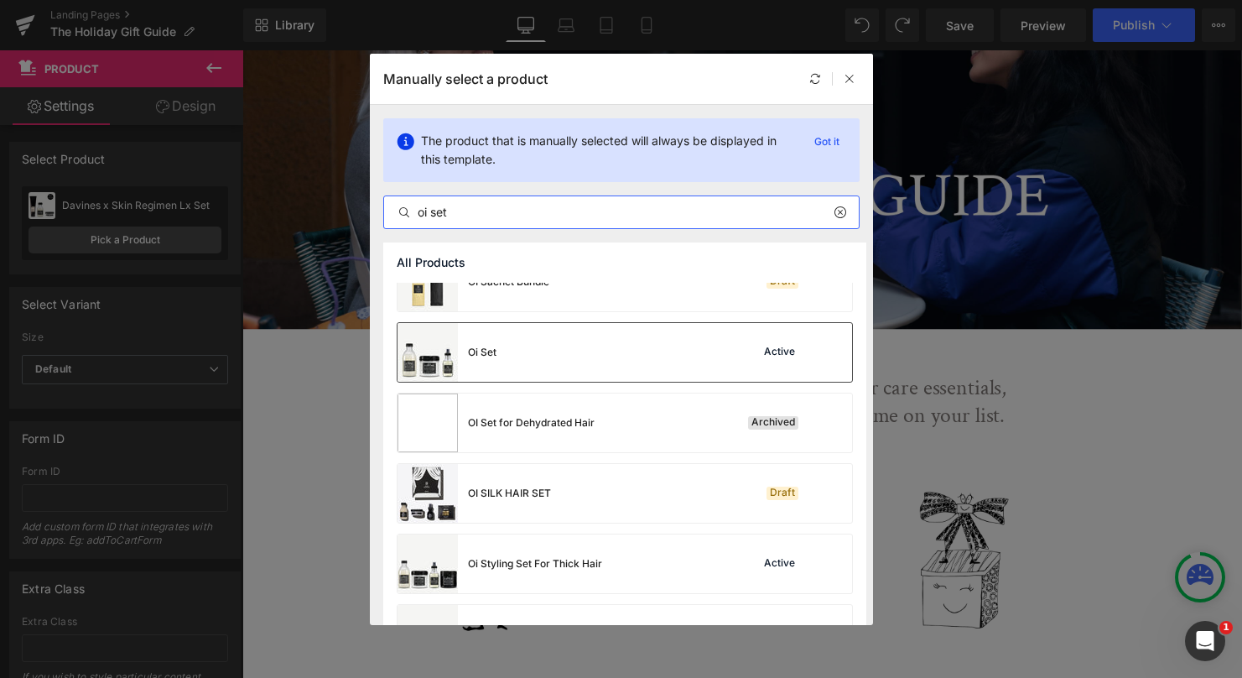
click at [518, 348] on div "Oi Set Active" at bounding box center [625, 352] width 455 height 59
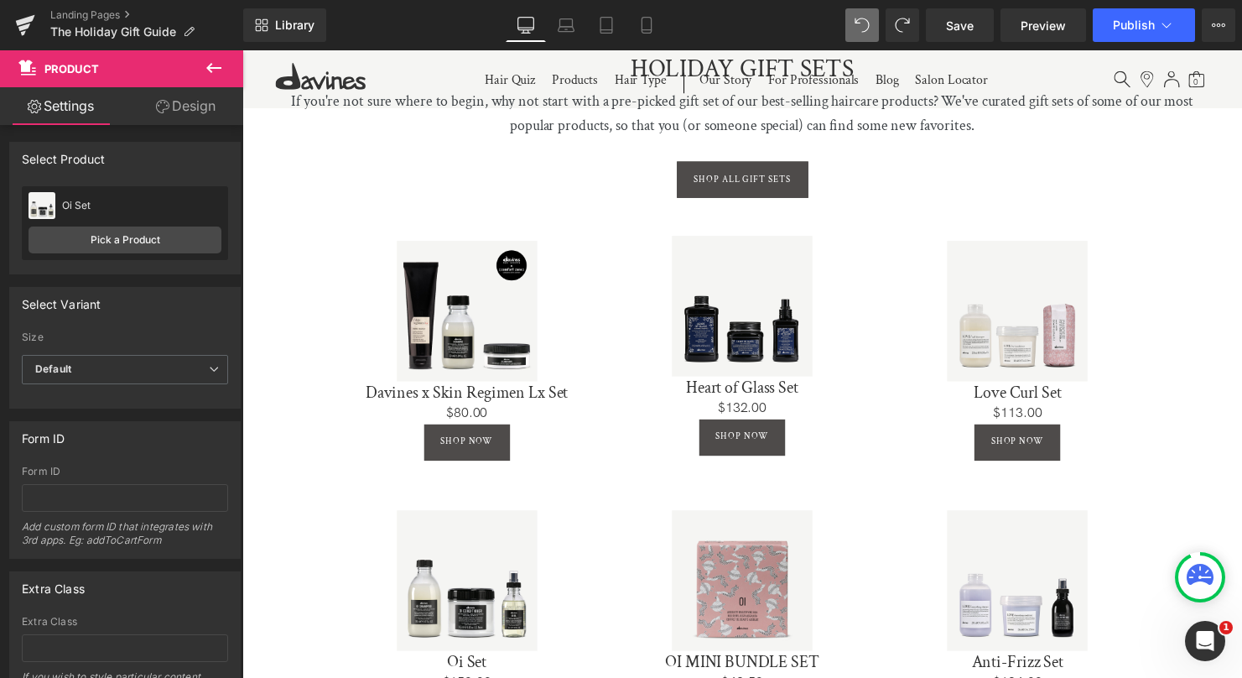
scroll to position [685, 0]
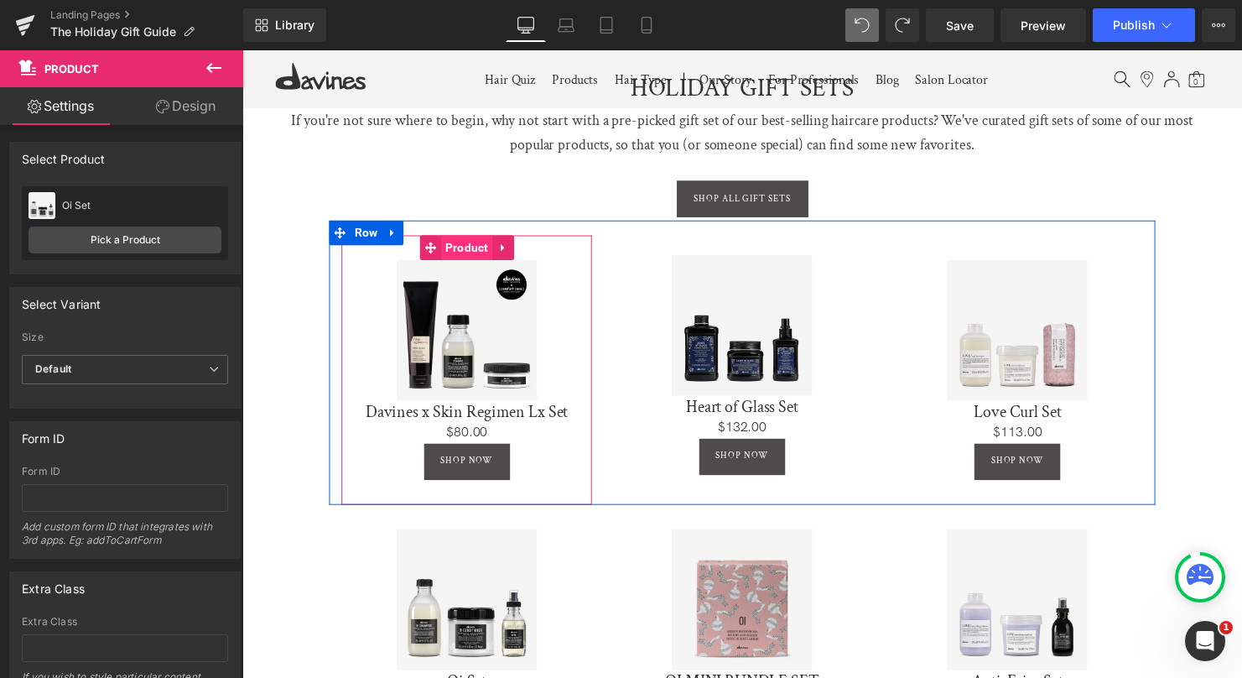
click at [467, 247] on span "Product" at bounding box center [471, 250] width 52 height 25
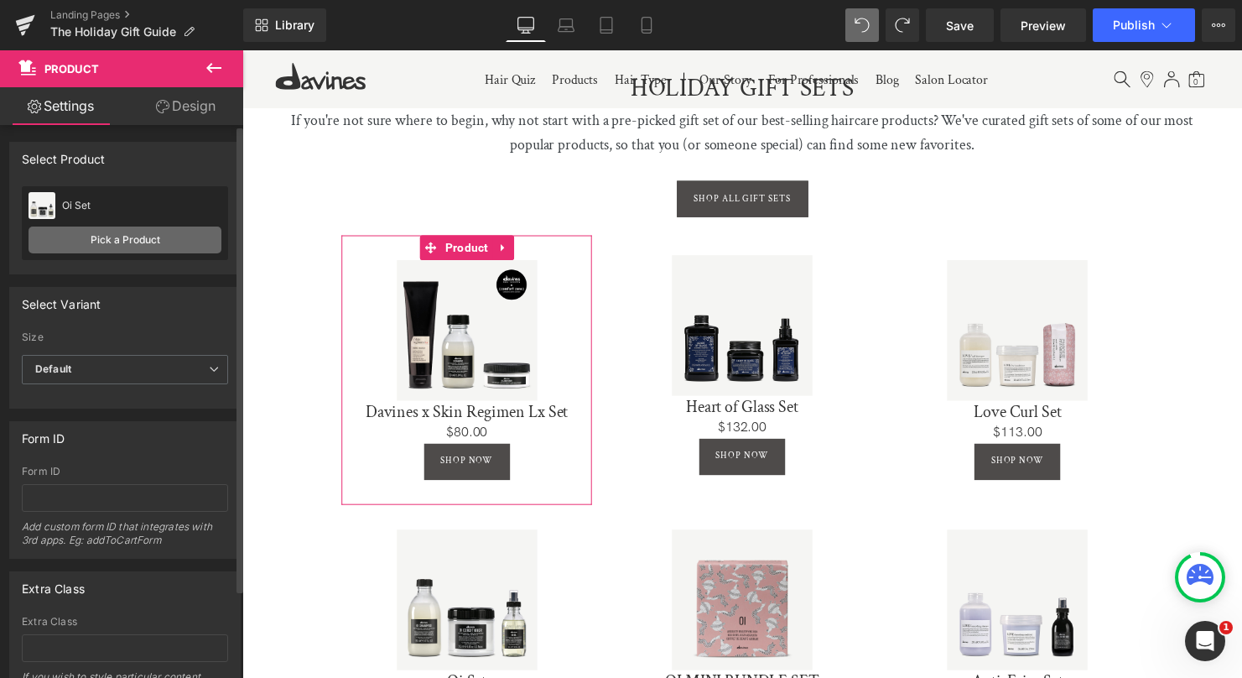
click at [95, 242] on link "Pick a Product" at bounding box center [125, 239] width 193 height 27
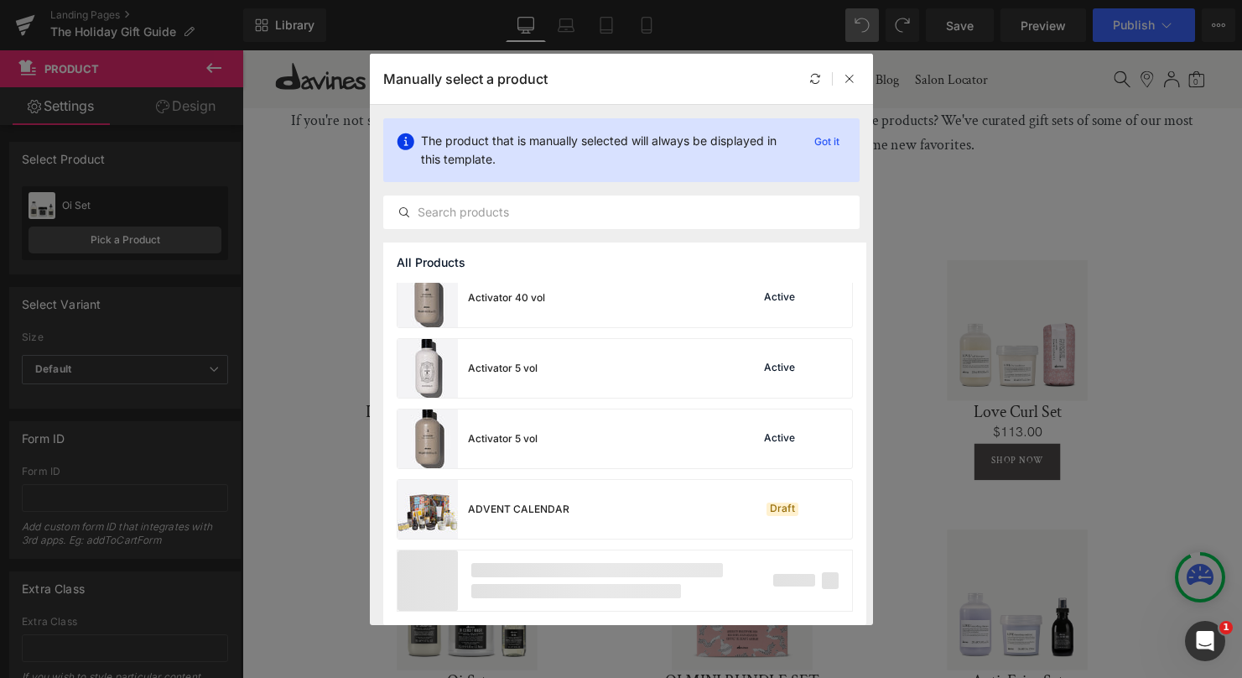
scroll to position [1213, 0]
click at [534, 218] on input "text" at bounding box center [621, 212] width 475 height 20
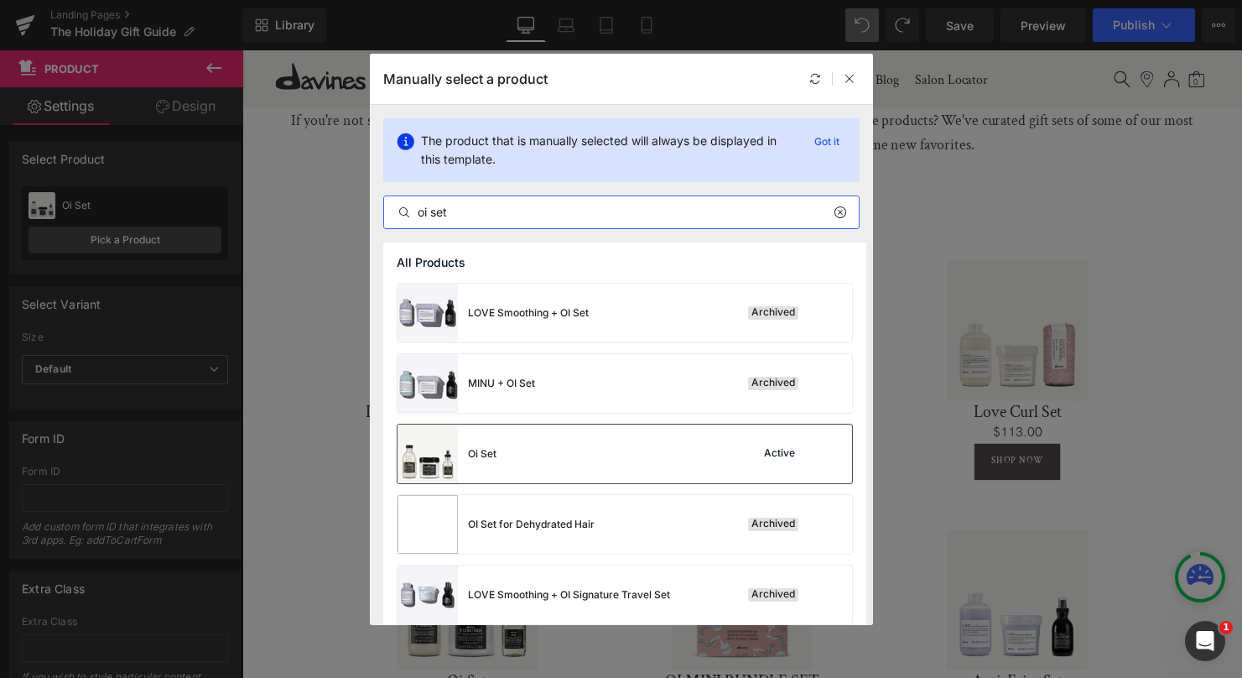
type input "oi set"
click at [563, 458] on div "Oi Set Active" at bounding box center [625, 453] width 455 height 59
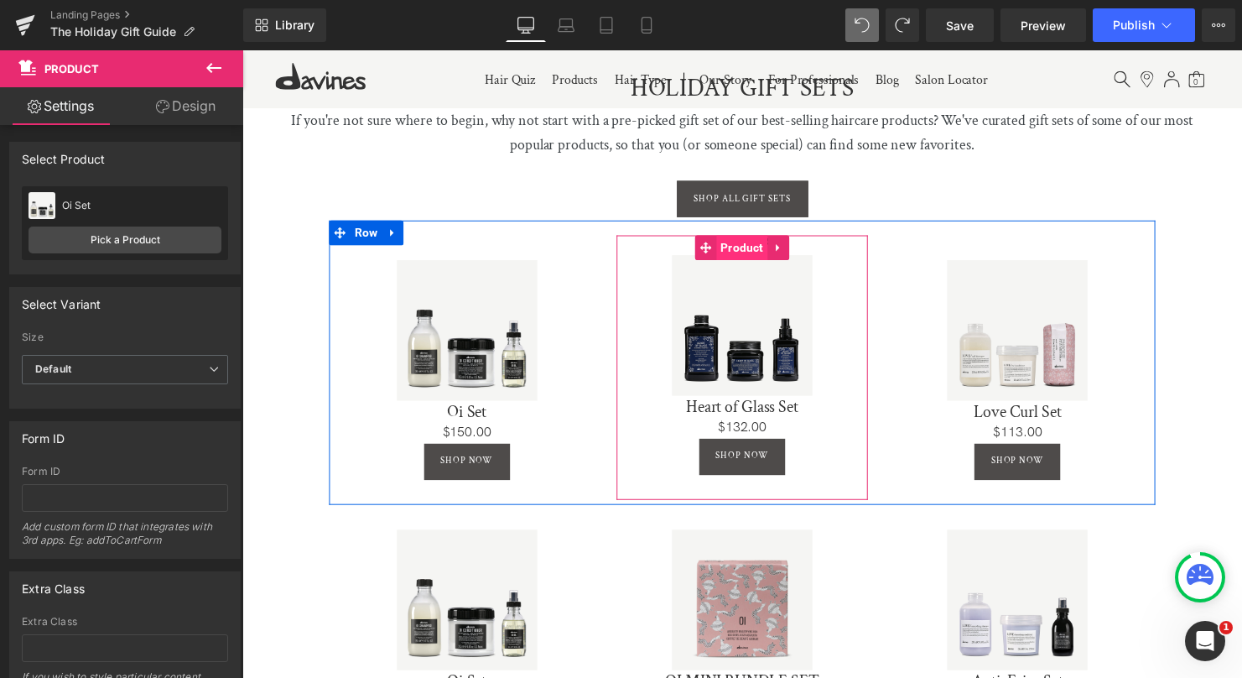
click at [747, 252] on span "Product" at bounding box center [750, 250] width 52 height 25
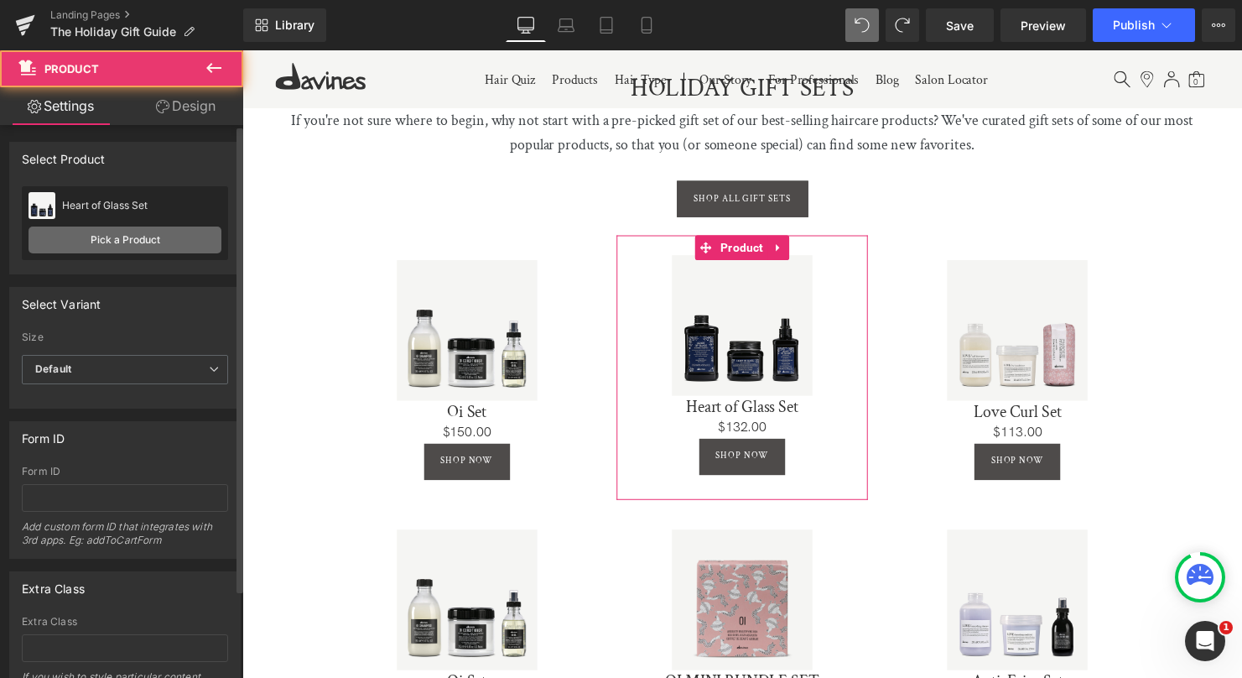
click at [150, 237] on link "Pick a Product" at bounding box center [125, 239] width 193 height 27
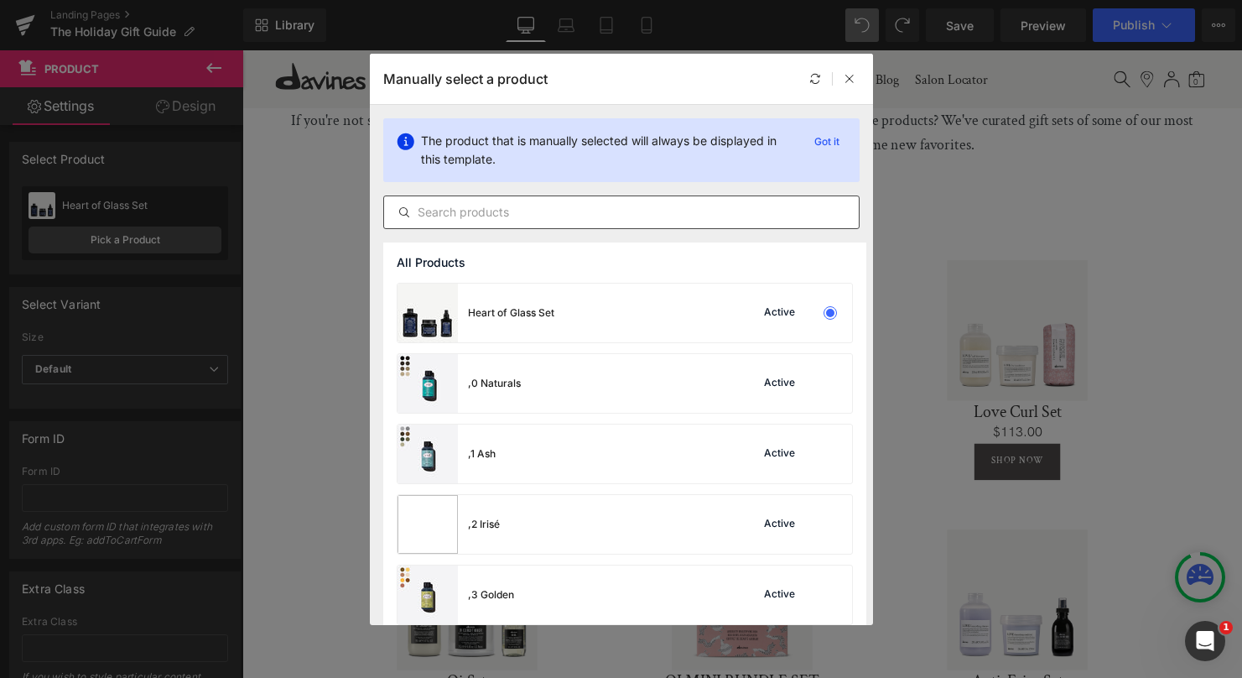
click at [509, 221] on input "text" at bounding box center [621, 212] width 475 height 20
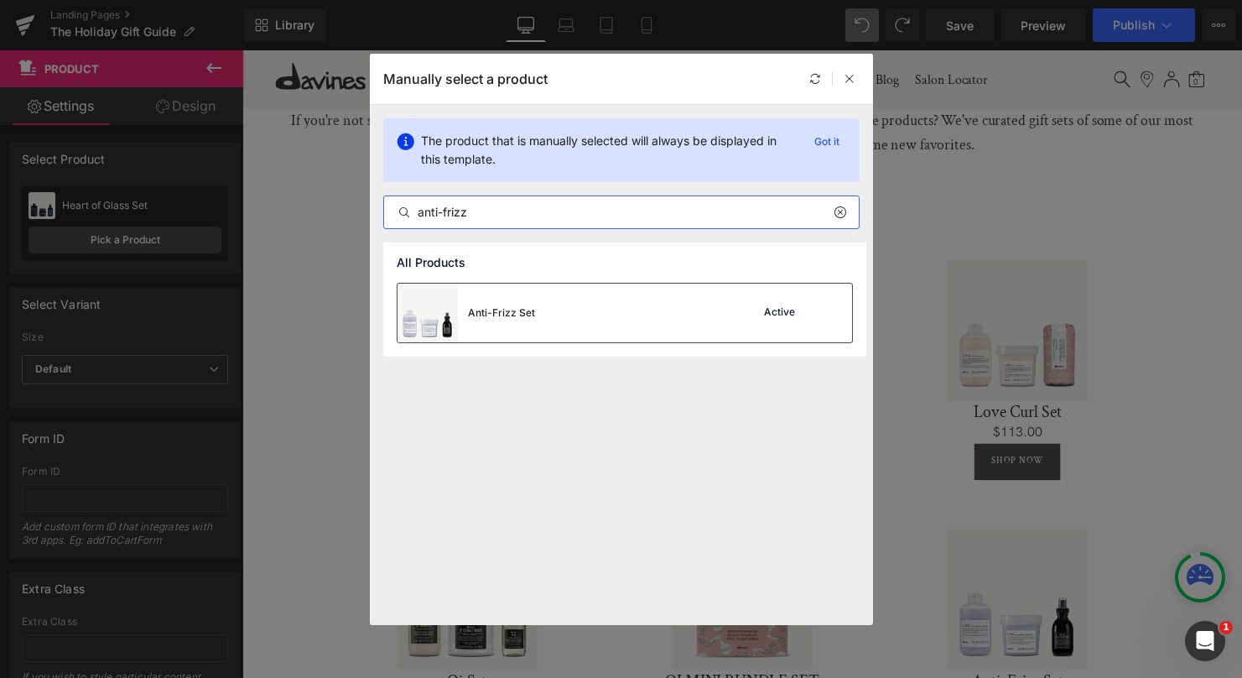
type input "anti-frizz"
click at [563, 318] on div "Anti-Frizz Set Active" at bounding box center [625, 313] width 455 height 59
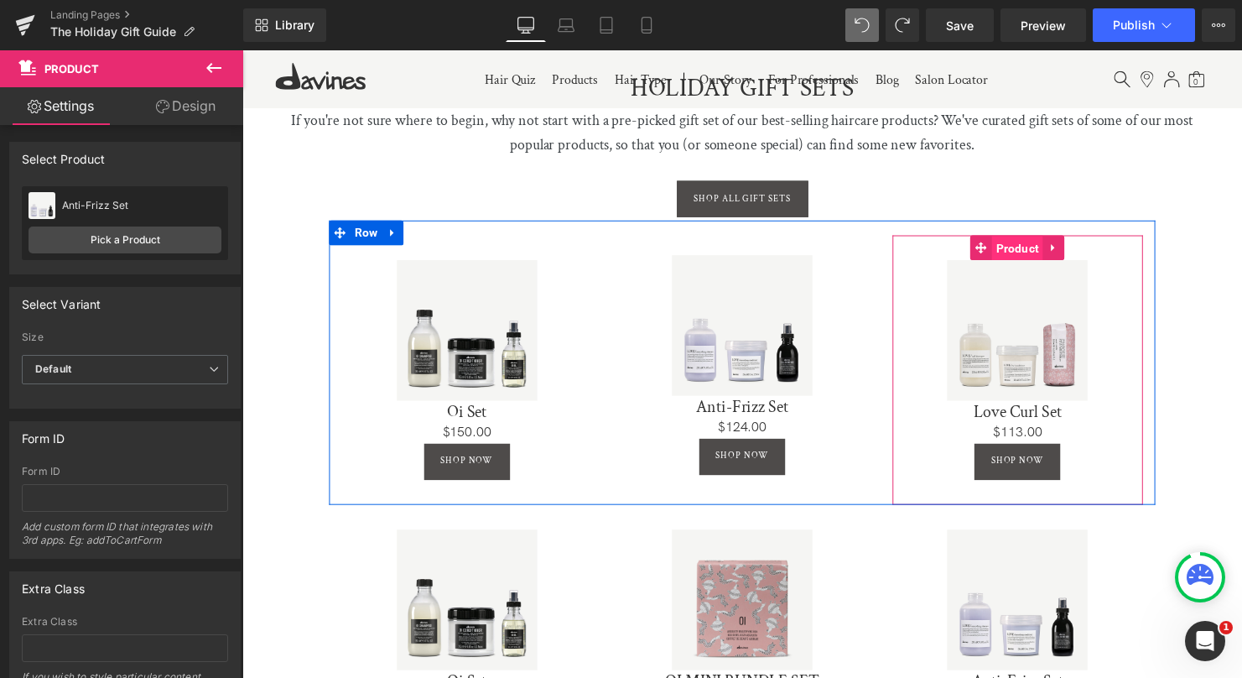
click at [1034, 239] on span "Product" at bounding box center [1029, 251] width 52 height 25
click at [1036, 250] on span "Product" at bounding box center [1029, 250] width 52 height 25
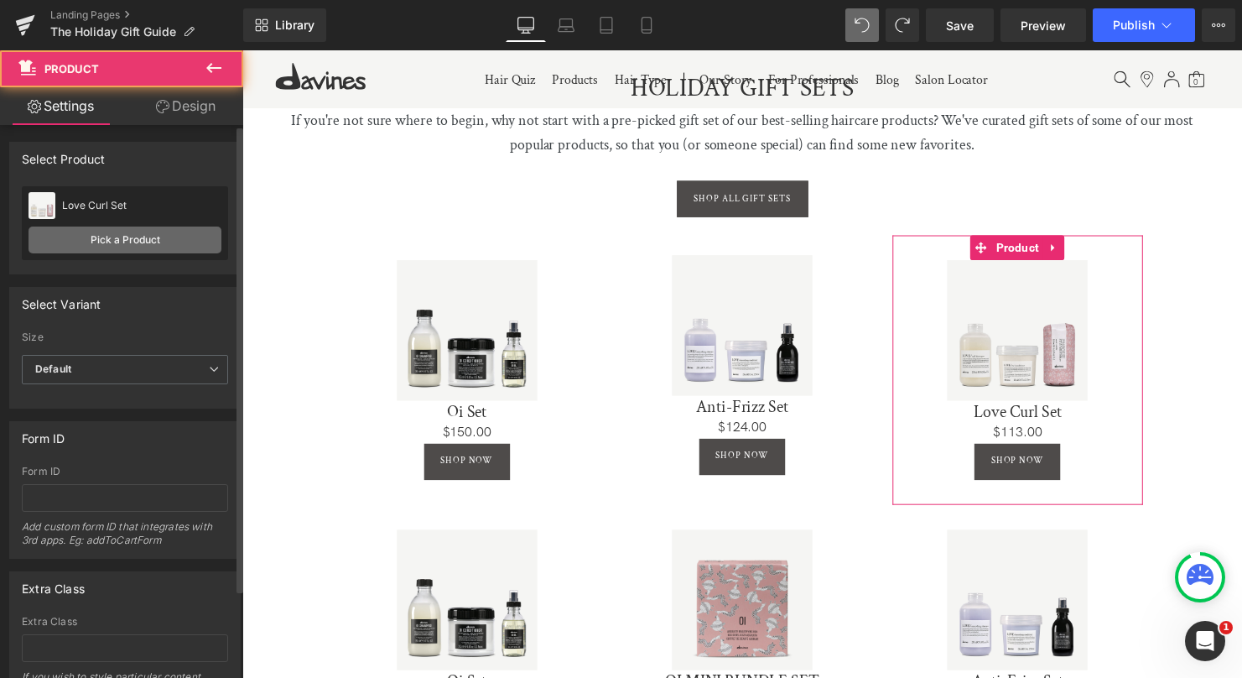
click at [154, 236] on link "Pick a Product" at bounding box center [125, 239] width 193 height 27
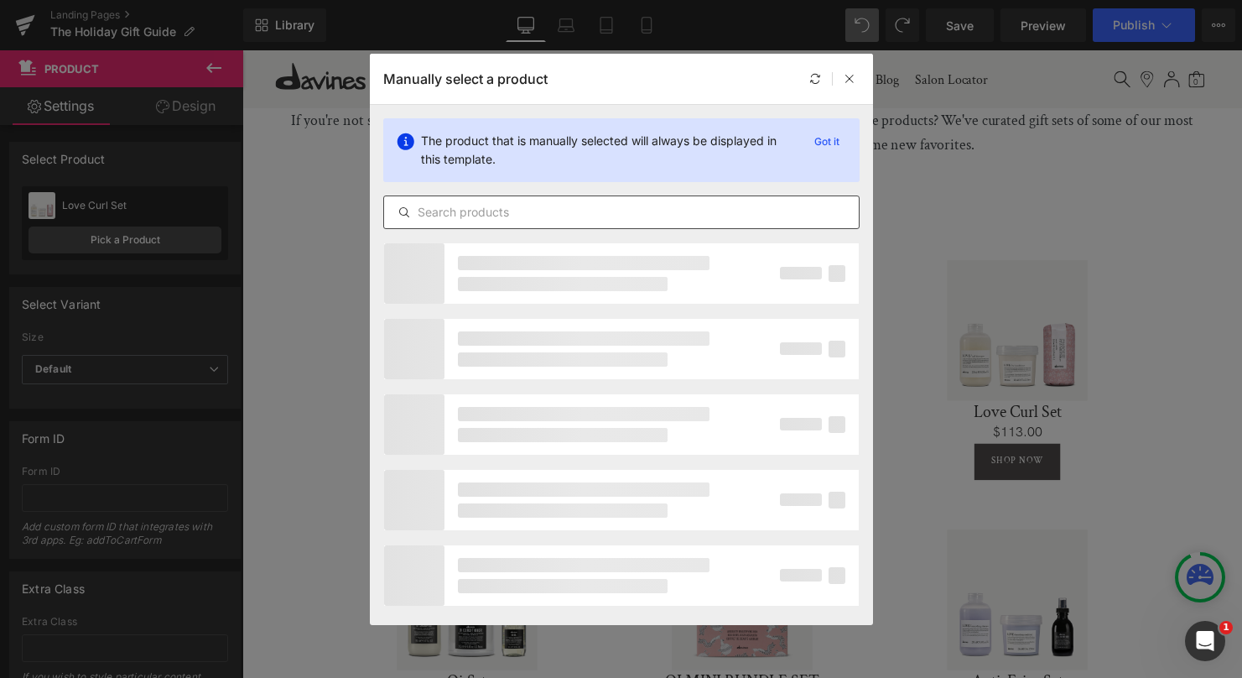
click at [455, 220] on input "text" at bounding box center [621, 212] width 475 height 20
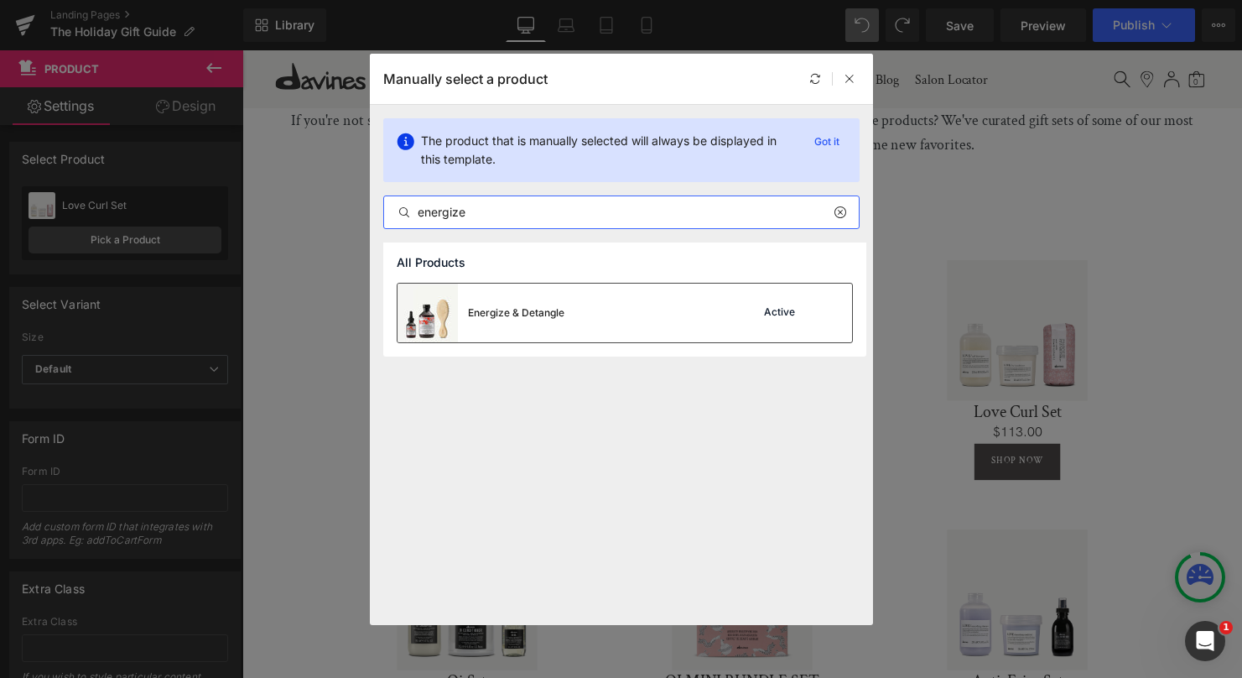
type input "energize"
click at [598, 324] on div "Energize & Detangle Active" at bounding box center [625, 313] width 455 height 59
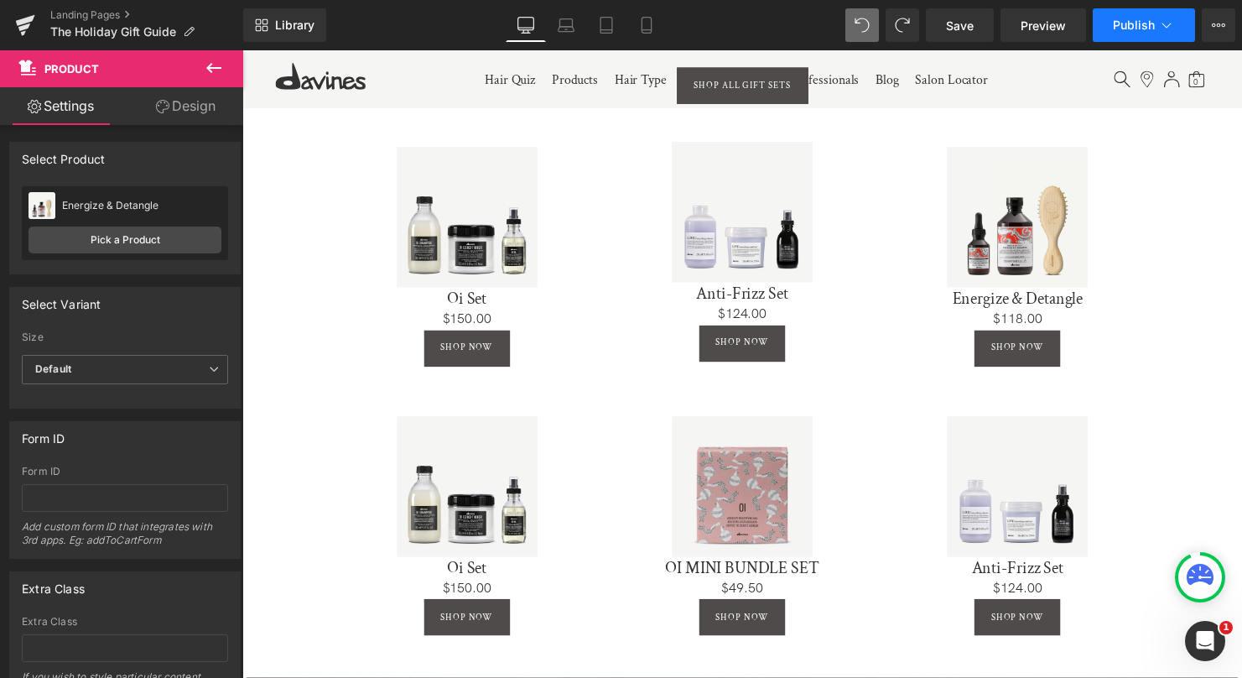
scroll to position [803, 0]
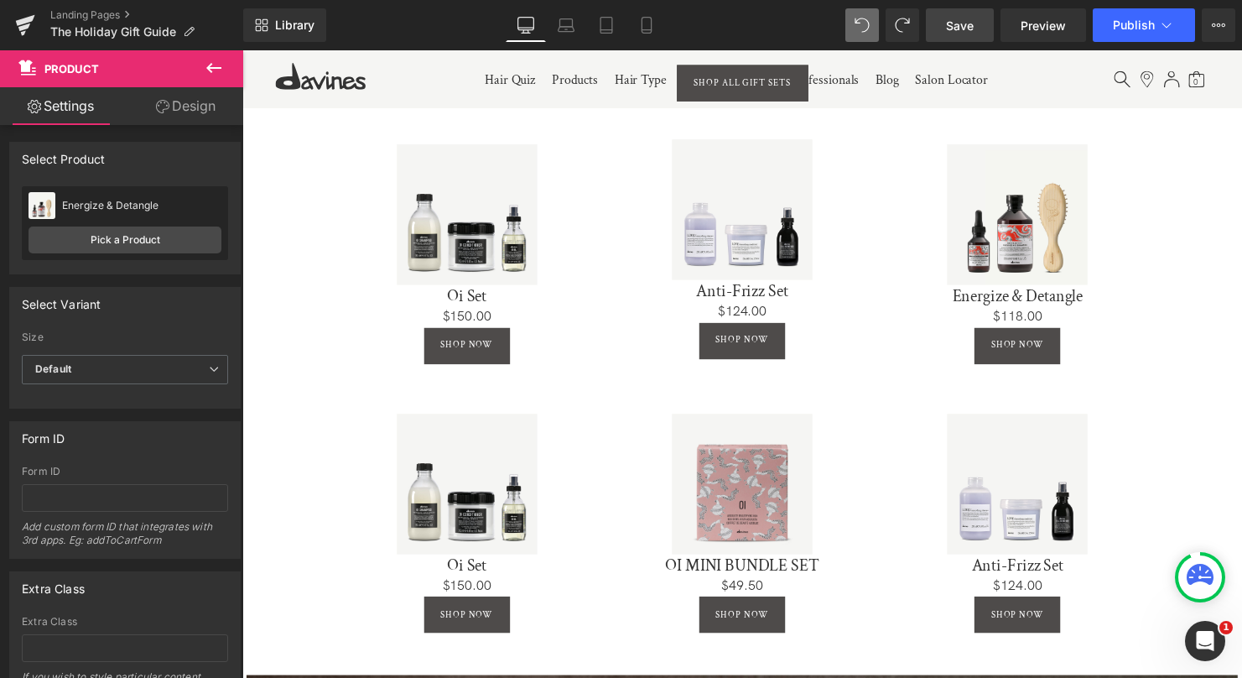
click at [974, 23] on span "Save" at bounding box center [960, 26] width 28 height 18
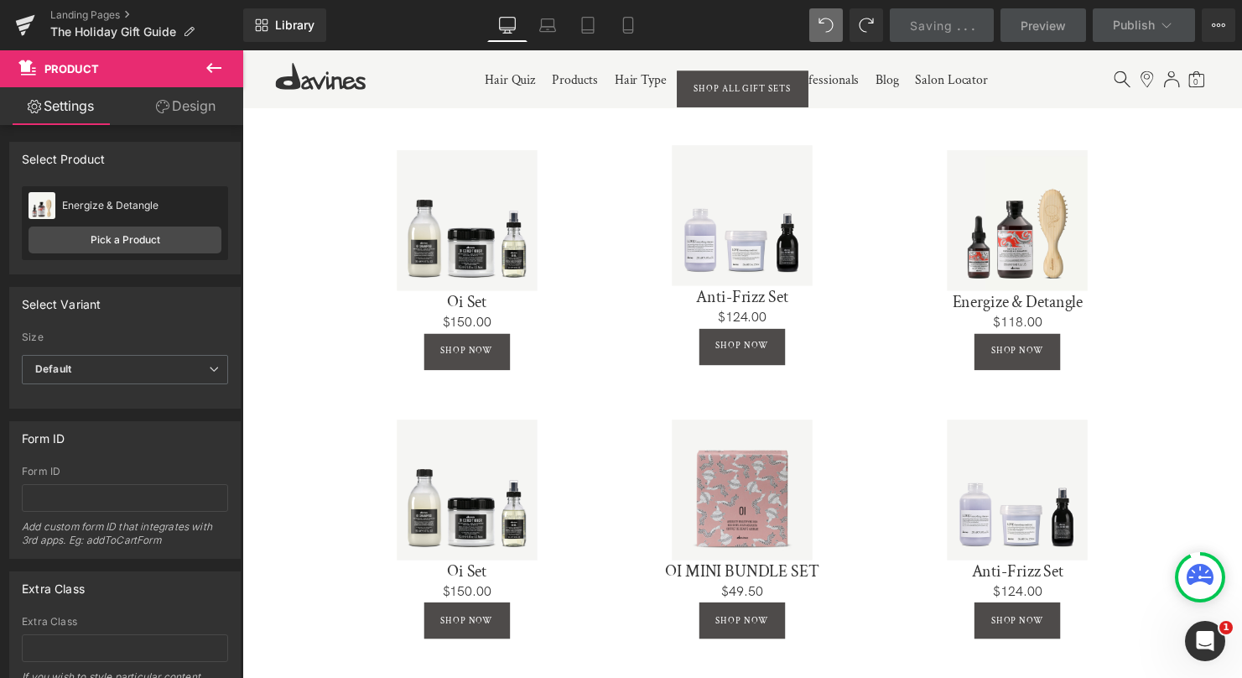
scroll to position [793, 0]
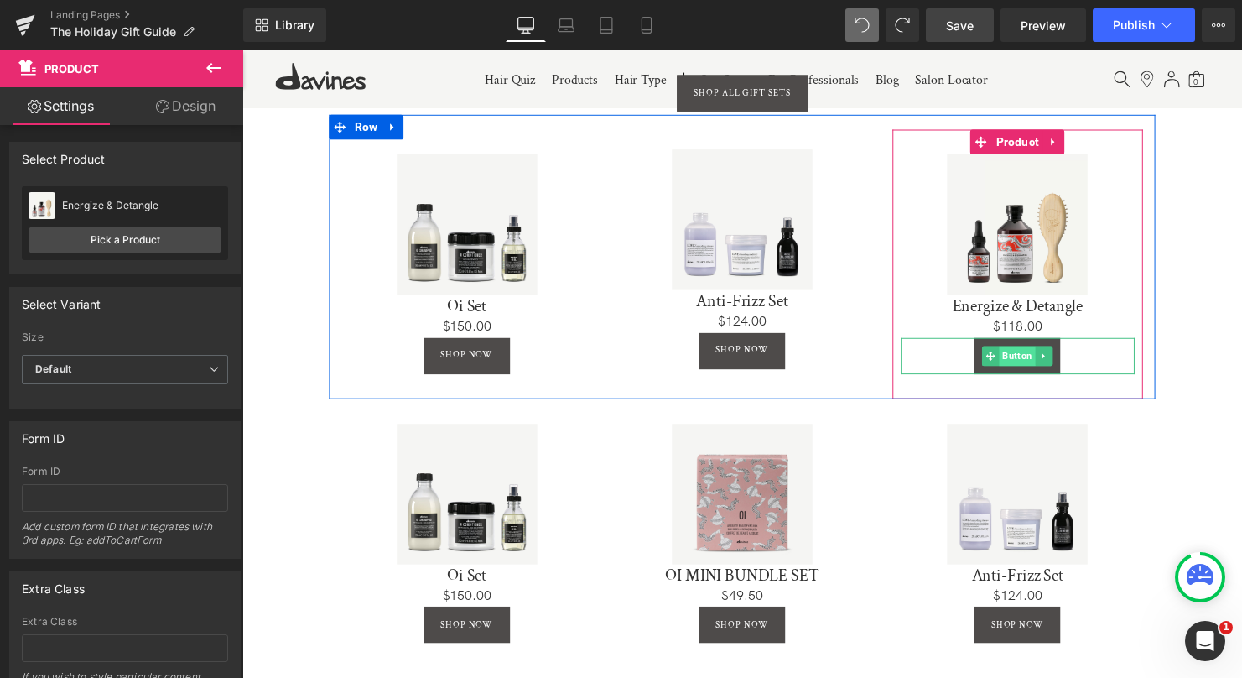
click at [1028, 357] on span "Button" at bounding box center [1029, 361] width 37 height 20
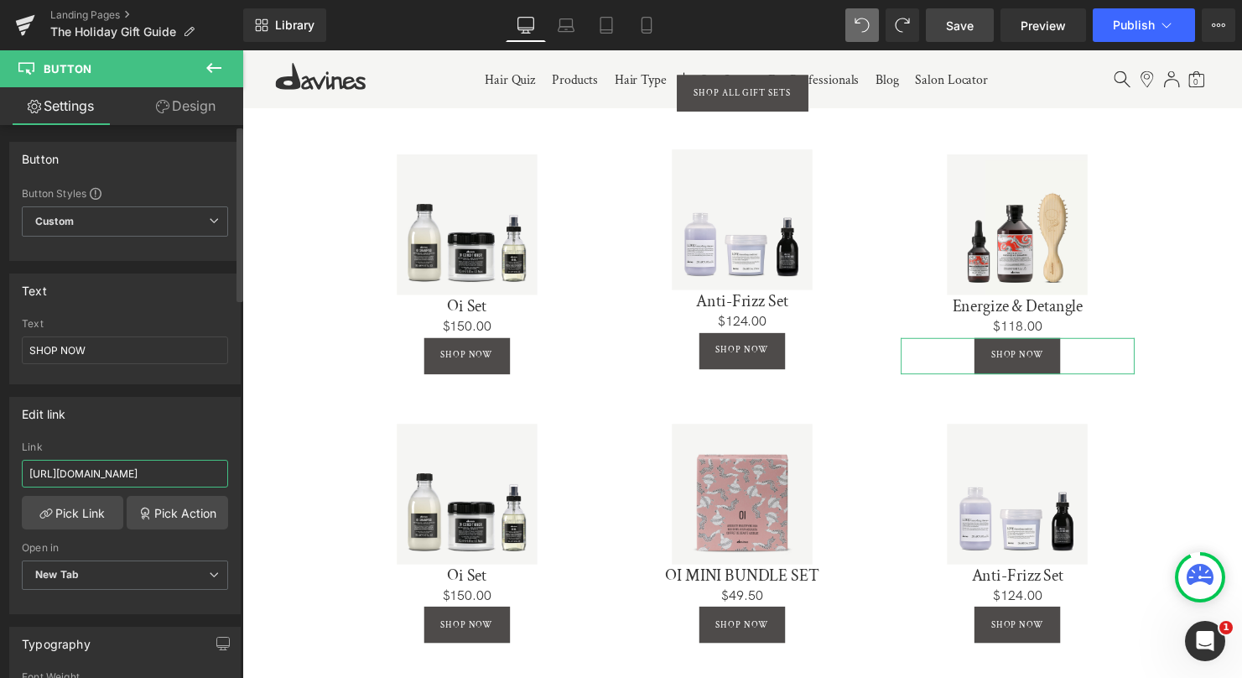
click at [169, 471] on input "[URL][DOMAIN_NAME]" at bounding box center [125, 474] width 206 height 28
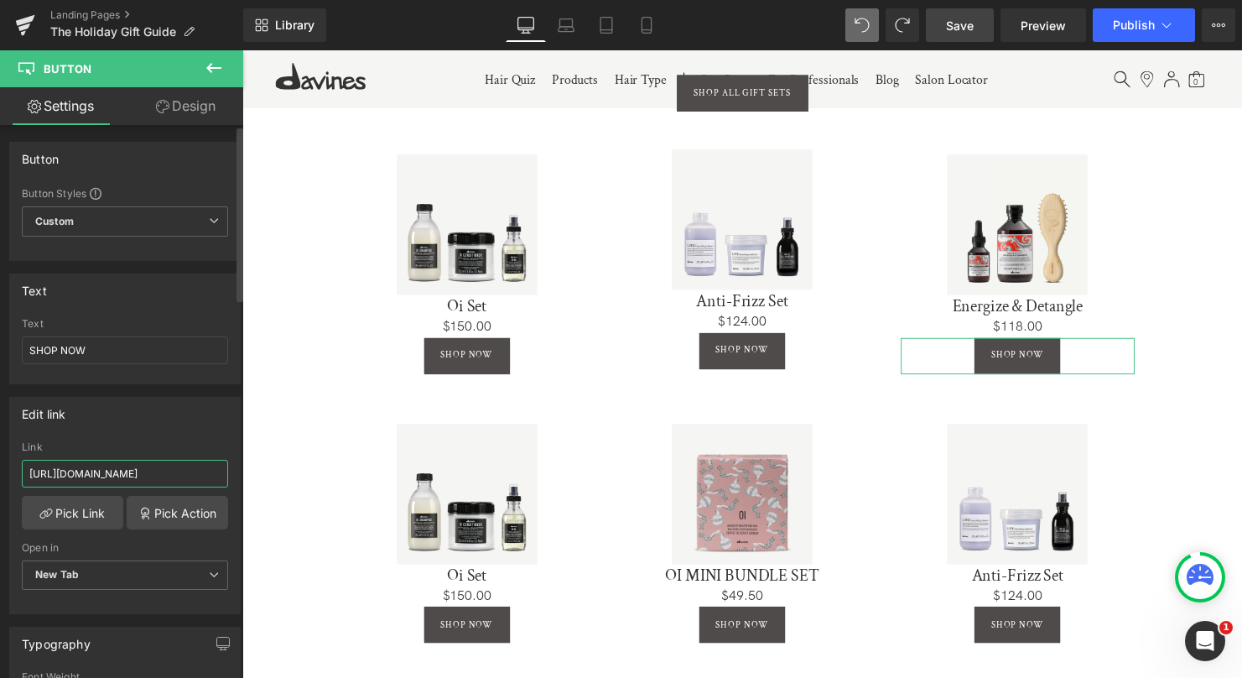
paste input "energize-detangl"
type input "[URL][DOMAIN_NAME]"
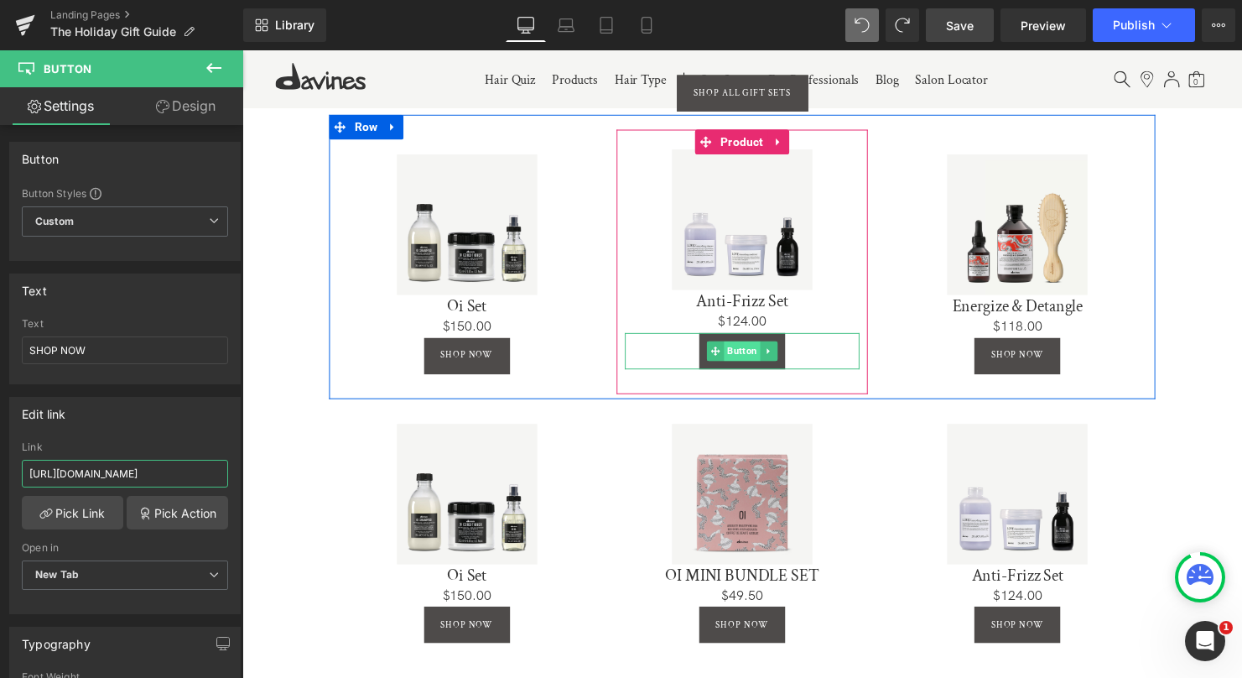
click at [743, 346] on span "Button" at bounding box center [750, 356] width 37 height 20
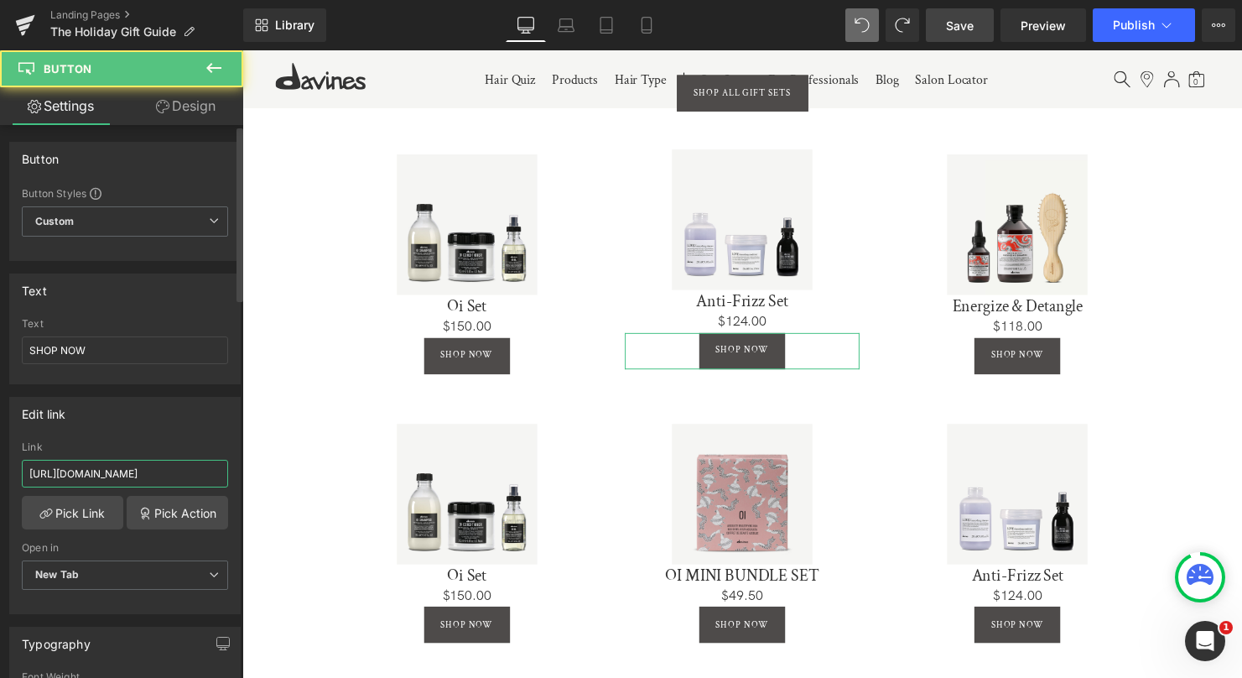
click at [135, 474] on input "[URL][DOMAIN_NAME]" at bounding box center [125, 474] width 206 height 28
click at [135, 473] on input "[URL][DOMAIN_NAME]" at bounding box center [125, 474] width 206 height 28
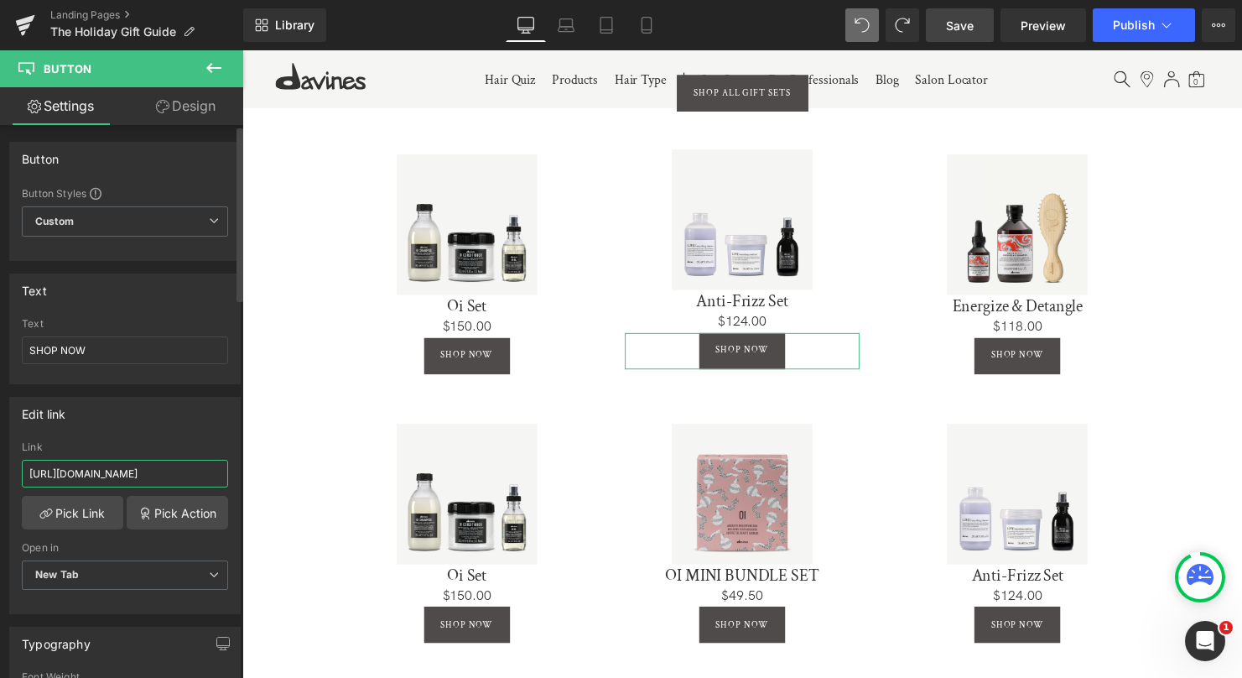
click at [135, 473] on input "[URL][DOMAIN_NAME]" at bounding box center [125, 474] width 206 height 28
click at [134, 473] on input "[URL][DOMAIN_NAME]" at bounding box center [125, 474] width 206 height 28
paste input "anti-frizz"
type input "[URL][DOMAIN_NAME]"
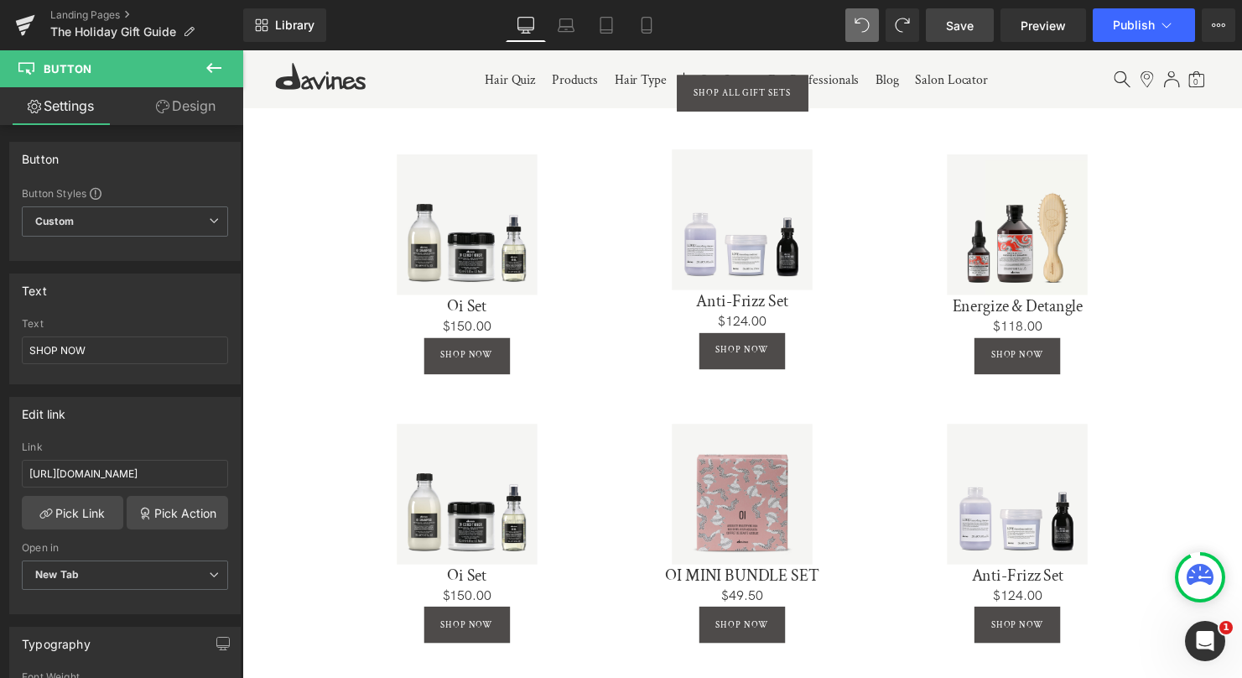
drag, startPoint x: 972, startPoint y: 29, endPoint x: 945, endPoint y: 175, distance: 149.2
click at [972, 29] on span "Save" at bounding box center [960, 26] width 28 height 18
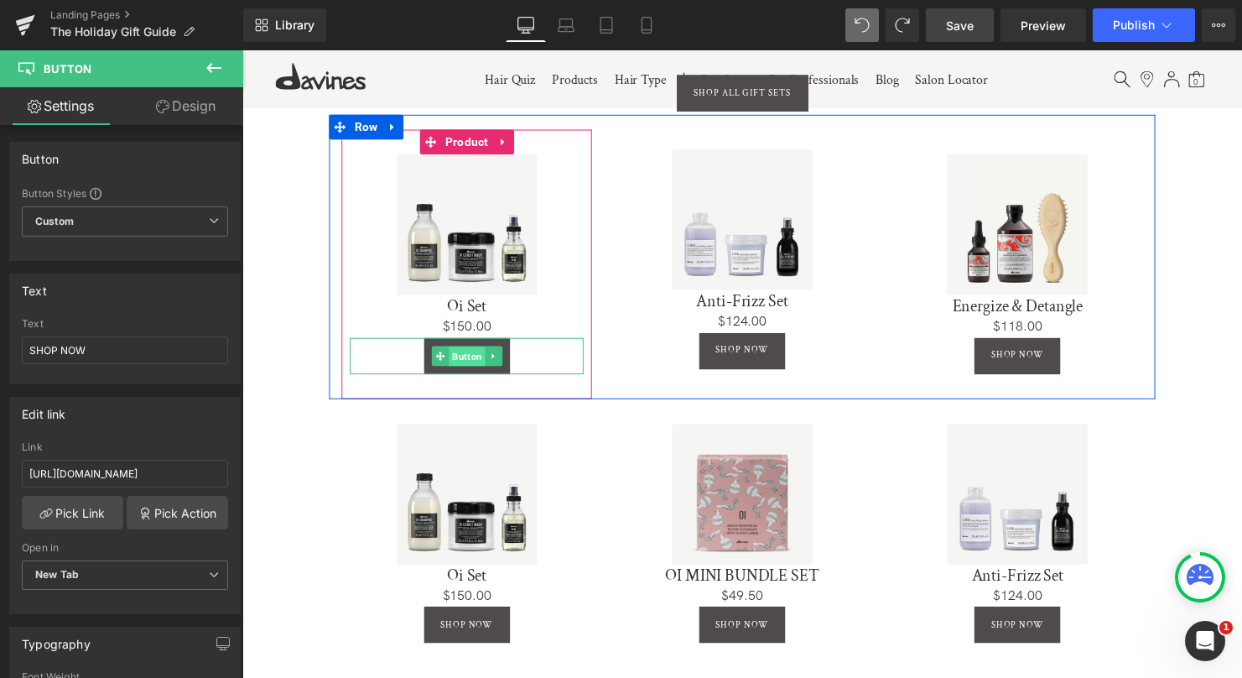
click at [466, 354] on span "Button" at bounding box center [470, 361] width 37 height 20
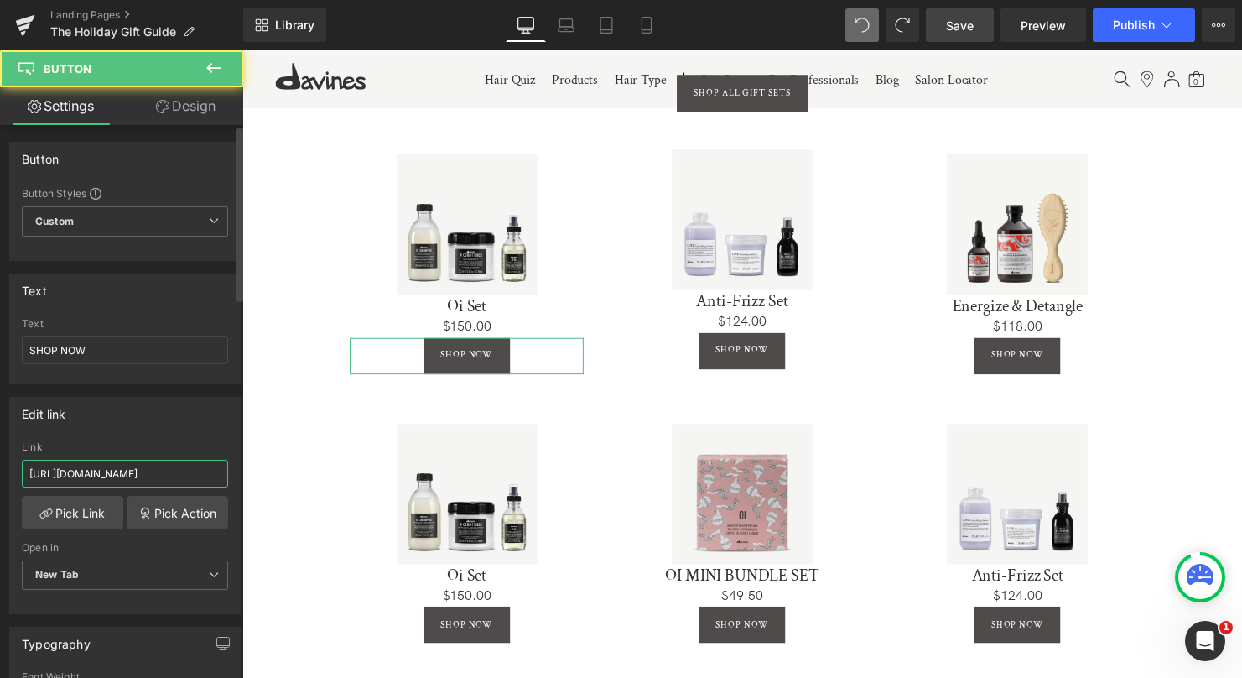
click at [157, 471] on input "[URL][DOMAIN_NAME]" at bounding box center [125, 474] width 206 height 28
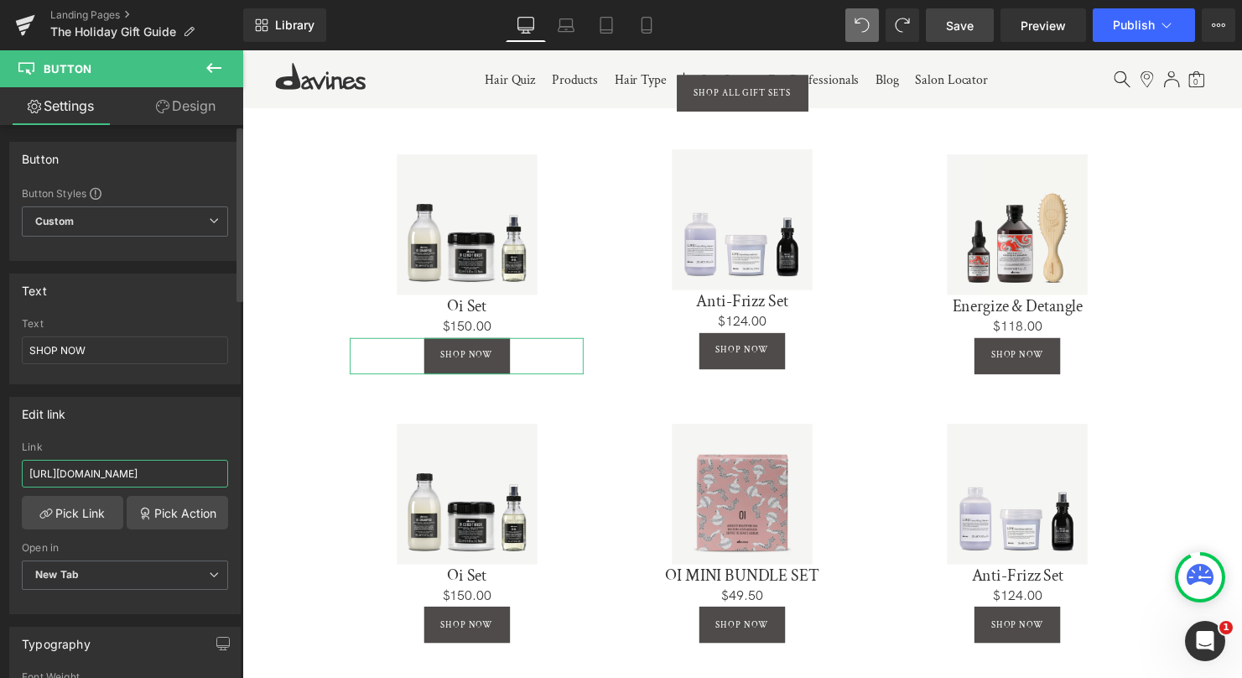
click at [157, 471] on input "[URL][DOMAIN_NAME]" at bounding box center [125, 474] width 206 height 28
click at [156, 470] on input "[URL][DOMAIN_NAME]" at bounding box center [125, 474] width 206 height 28
click at [156, 471] on input "[URL][DOMAIN_NAME]" at bounding box center [125, 474] width 206 height 28
paste input "set"
type input "[URL][DOMAIN_NAME]"
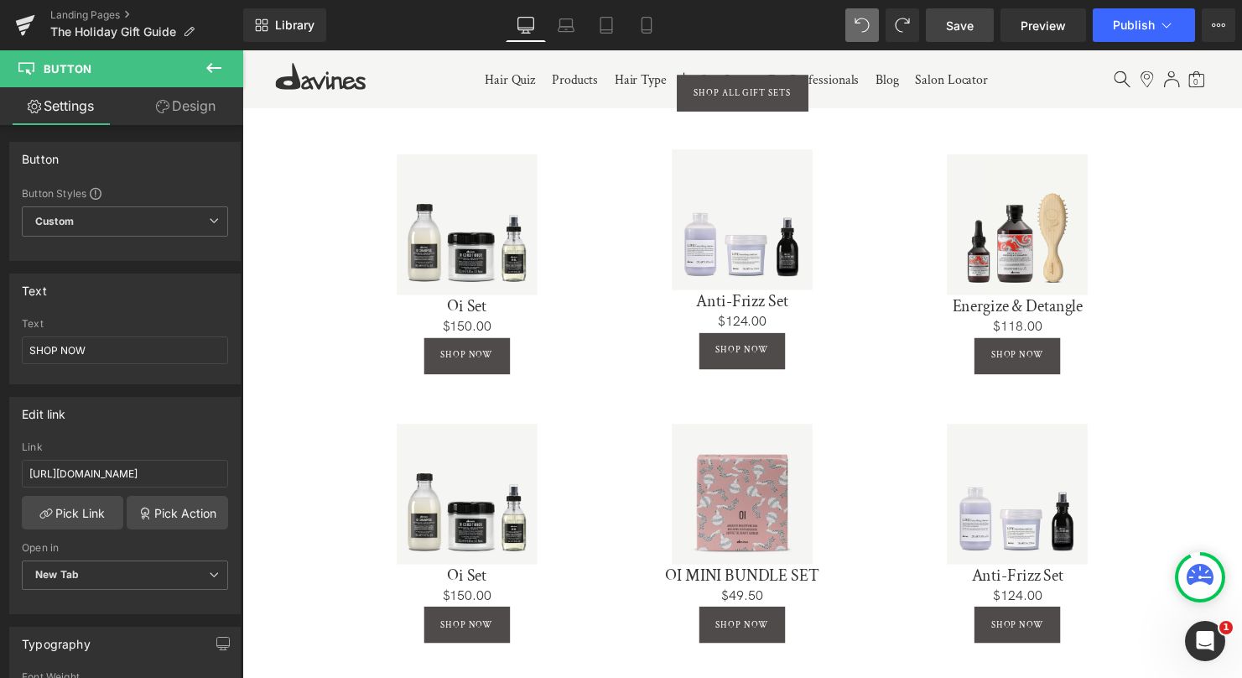
click at [959, 30] on span "Save" at bounding box center [960, 26] width 28 height 18
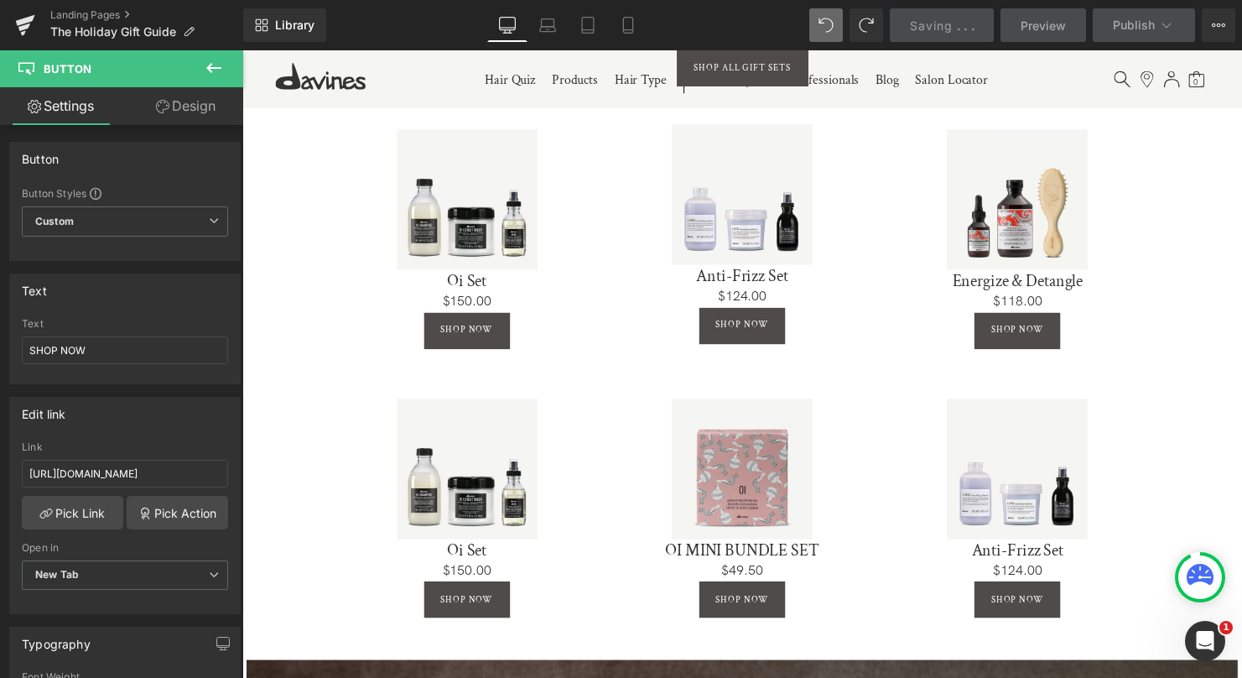
scroll to position [810, 0]
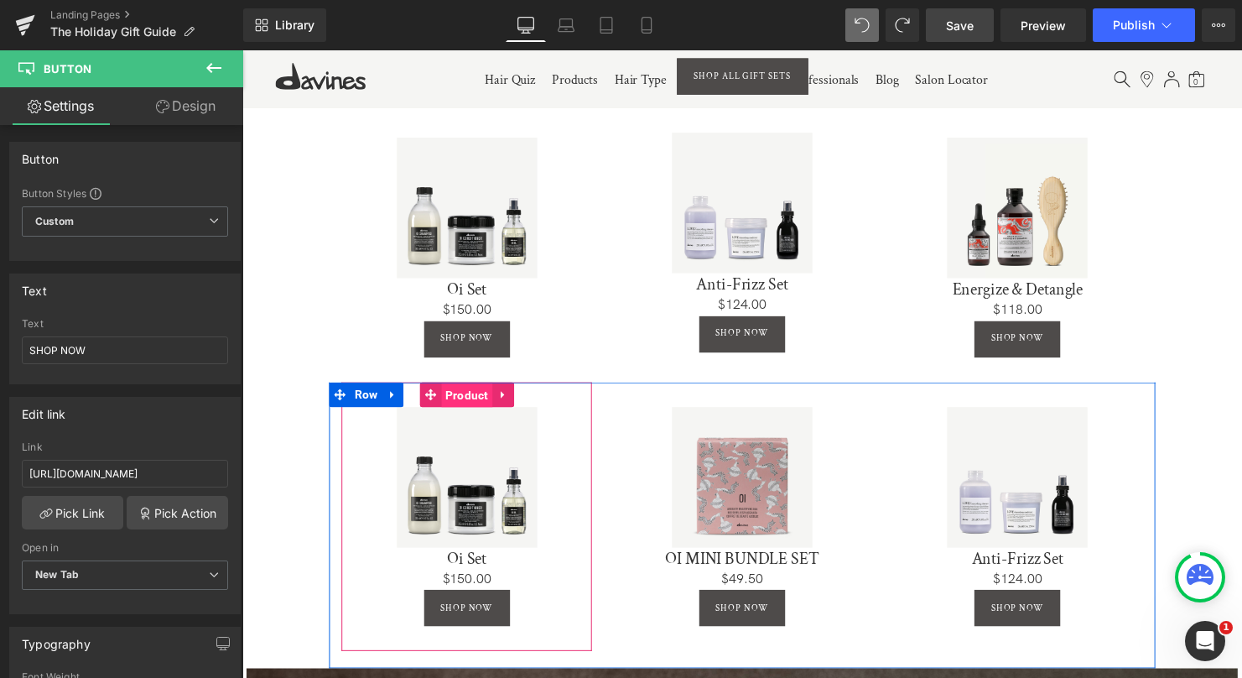
click at [473, 399] on span "Product" at bounding box center [471, 400] width 52 height 25
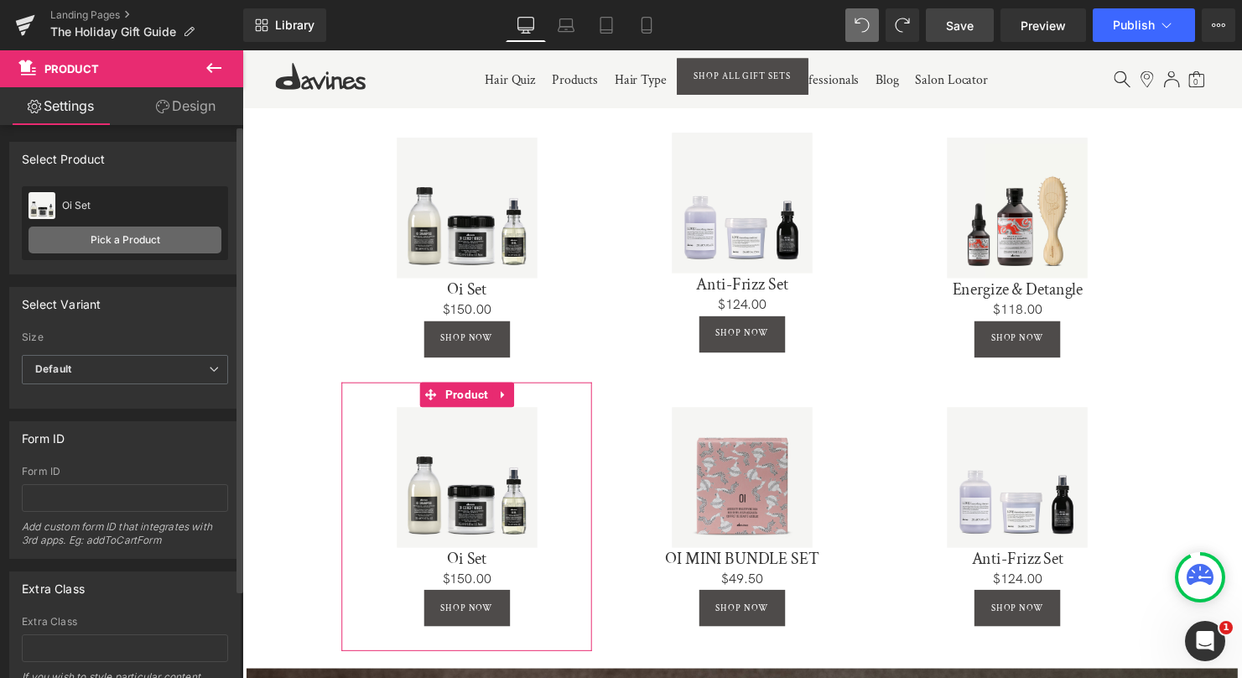
click at [107, 247] on link "Pick a Product" at bounding box center [125, 239] width 193 height 27
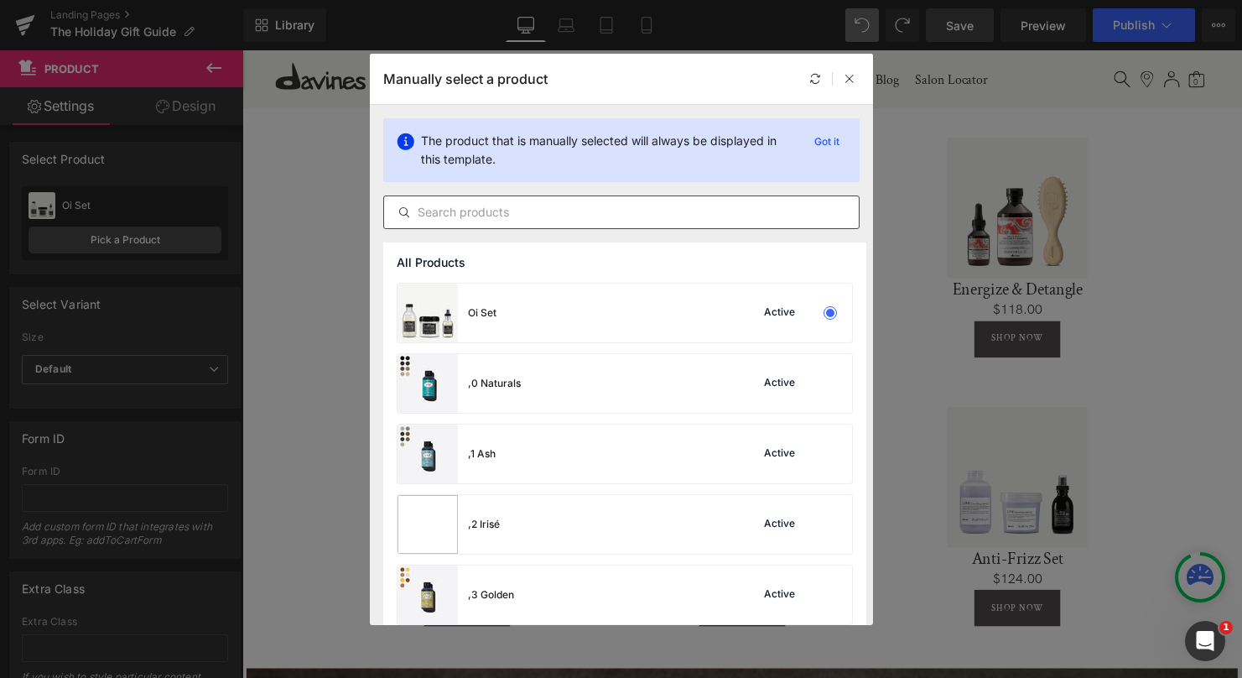
click at [536, 211] on input "text" at bounding box center [621, 212] width 475 height 20
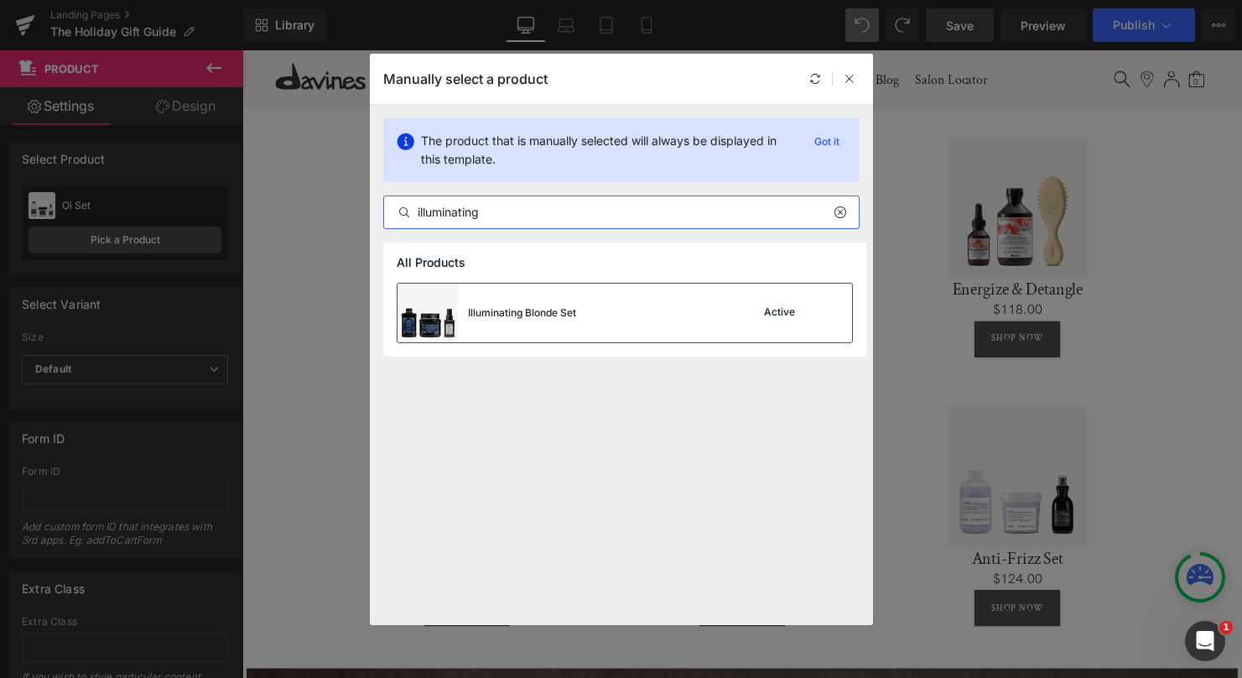
type input "illuminating"
click at [565, 318] on div "Illuminating Blonde Set" at bounding box center [522, 312] width 108 height 15
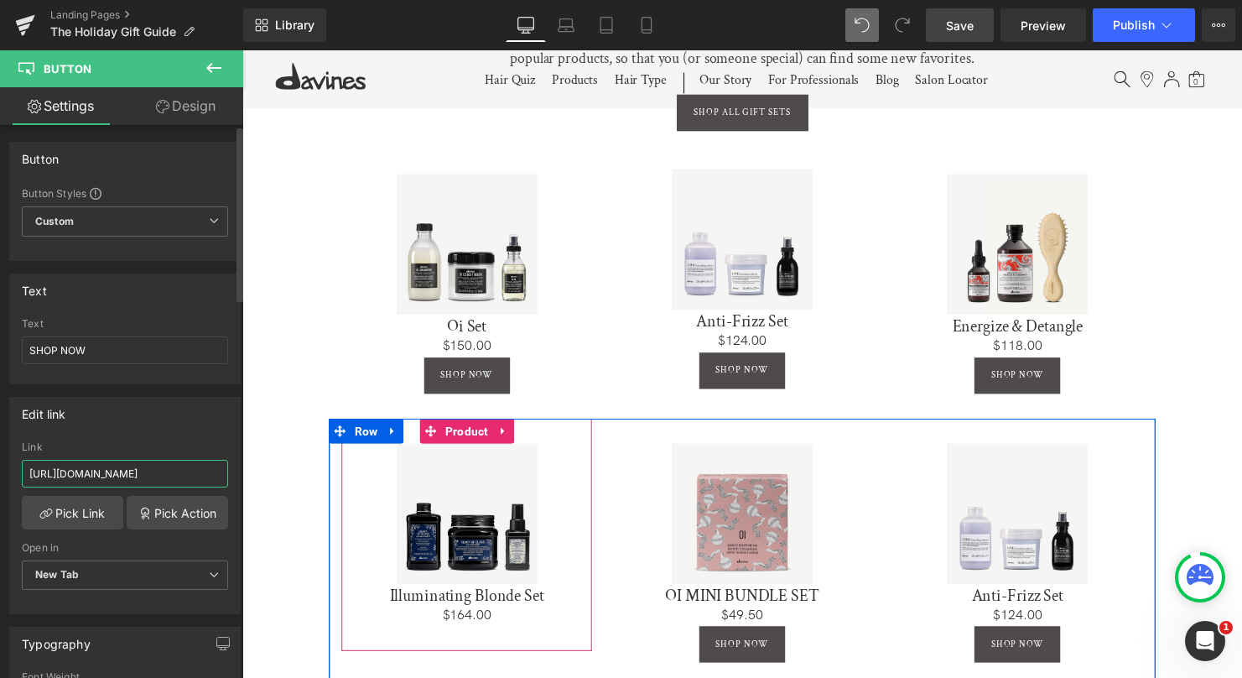
click at [110, 465] on input "[URL][DOMAIN_NAME]" at bounding box center [125, 474] width 206 height 28
click at [109, 465] on input "[URL][DOMAIN_NAME]" at bounding box center [125, 474] width 206 height 28
paste input "illuminating-blonde"
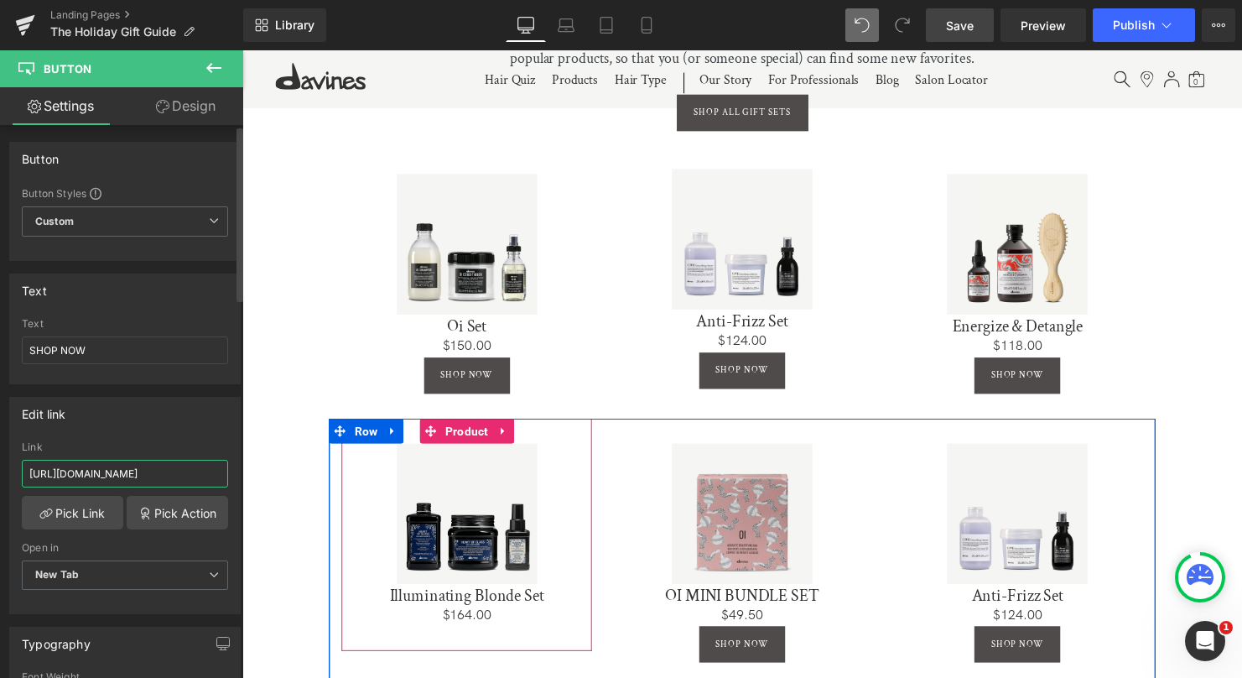
type input "[URL][DOMAIN_NAME]"
drag, startPoint x: 210, startPoint y: 67, endPoint x: 617, endPoint y: 29, distance: 408.7
click at [210, 67] on icon at bounding box center [214, 68] width 20 height 20
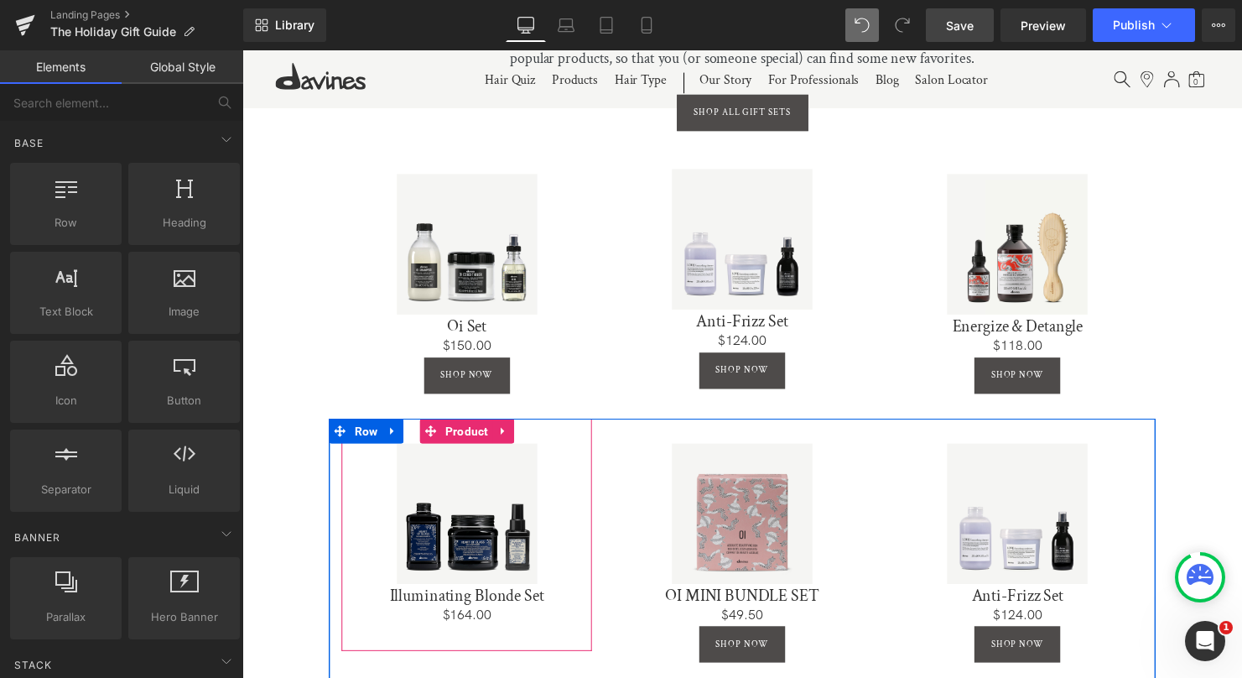
click at [971, 23] on span "Save" at bounding box center [960, 26] width 28 height 18
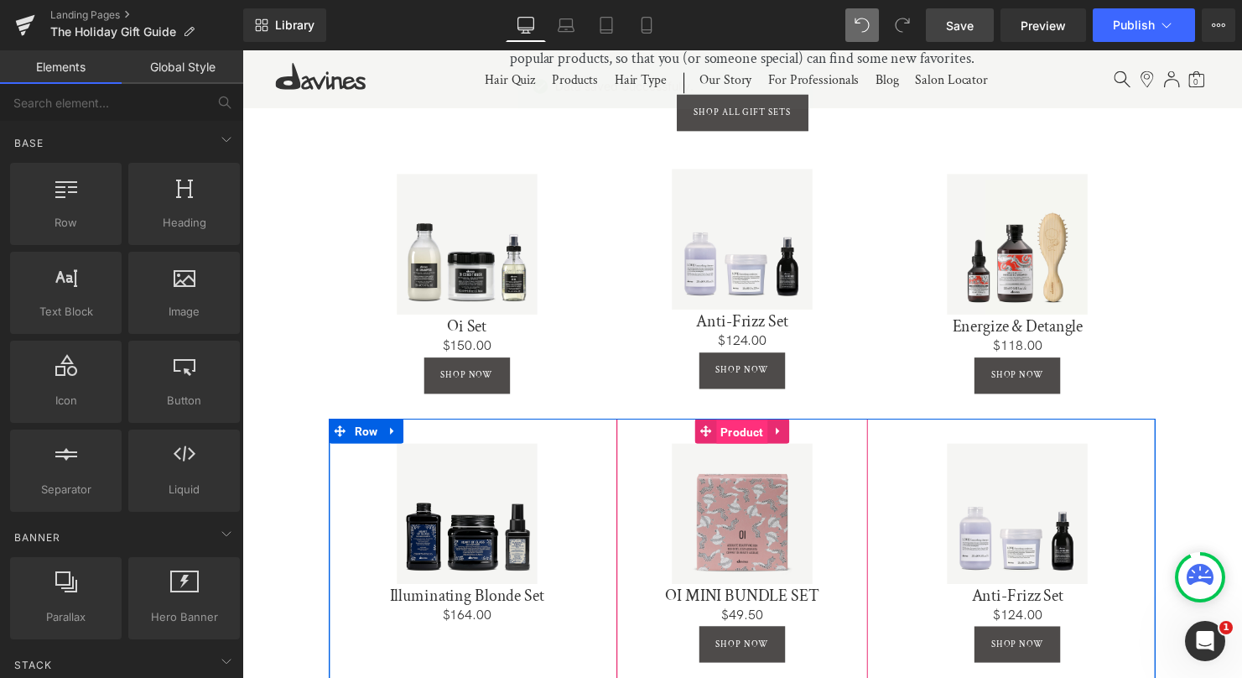
click at [742, 436] on span "Product" at bounding box center [750, 437] width 52 height 25
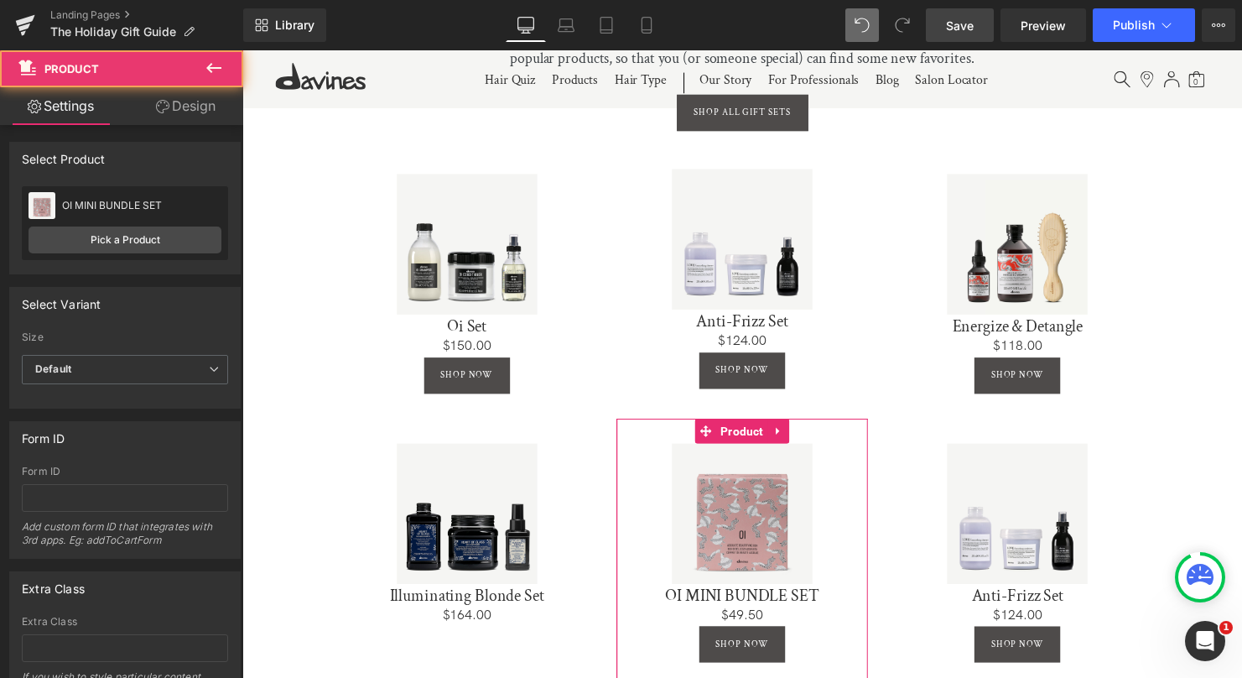
click at [128, 222] on div "OI MINI BUNDLE SET OI MINI BUNDLE SET Pick a Product" at bounding box center [125, 223] width 206 height 74
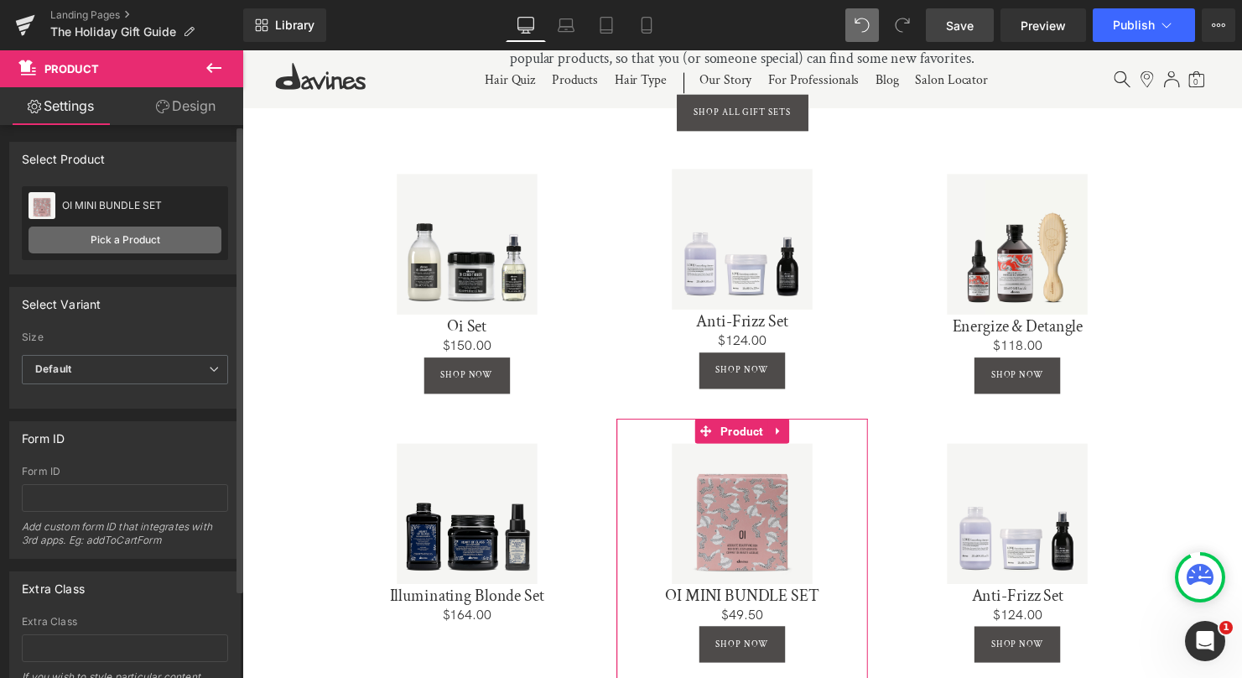
click at [128, 237] on link "Pick a Product" at bounding box center [125, 239] width 193 height 27
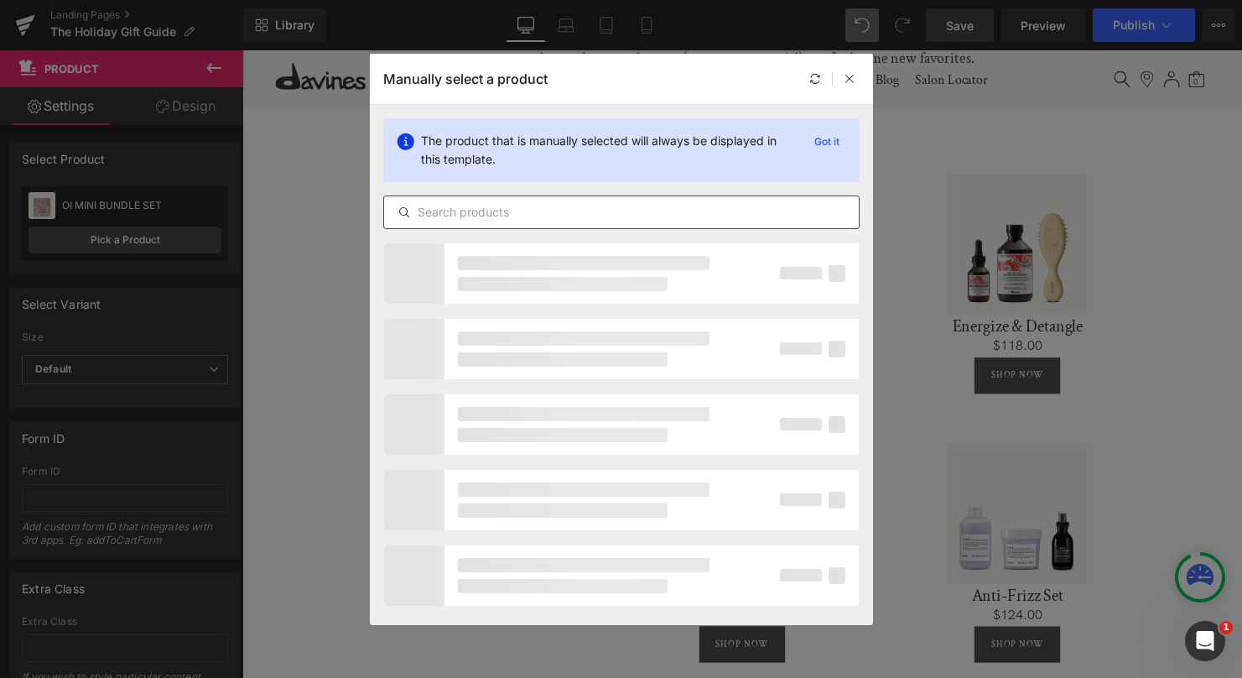
click at [543, 213] on input "text" at bounding box center [621, 212] width 475 height 20
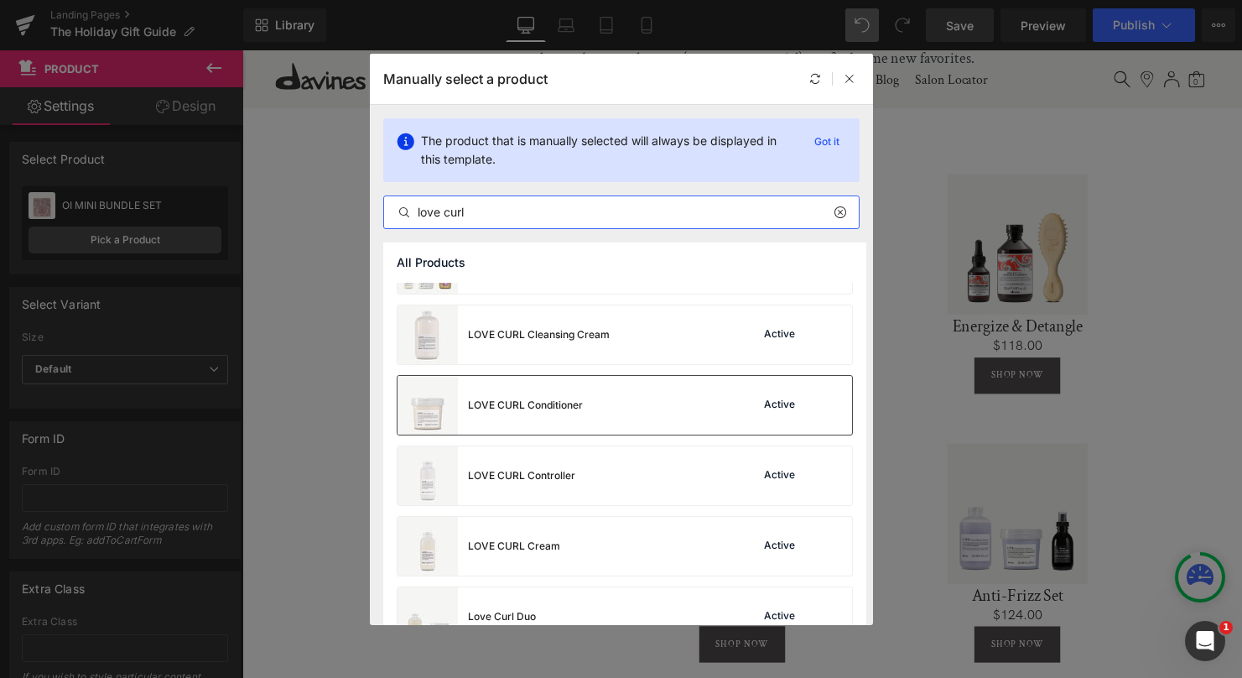
scroll to position [55, 0]
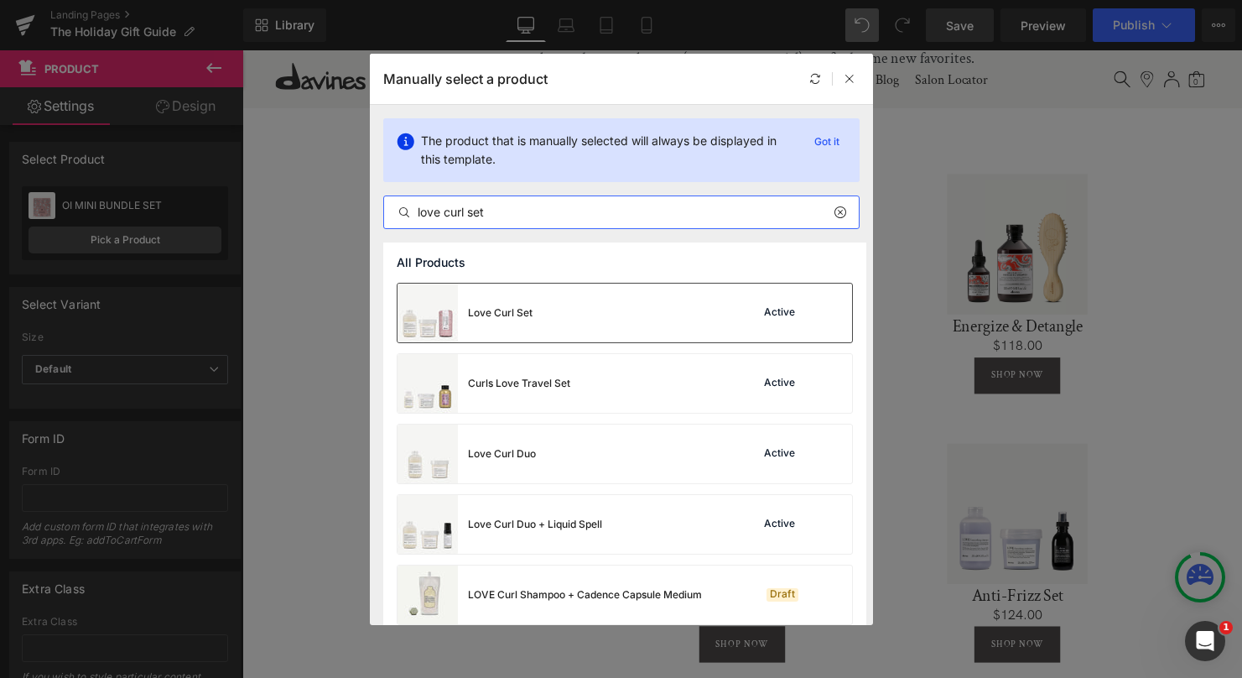
type input "love curl set"
click at [535, 315] on div "Love Curl Set Active" at bounding box center [625, 313] width 455 height 59
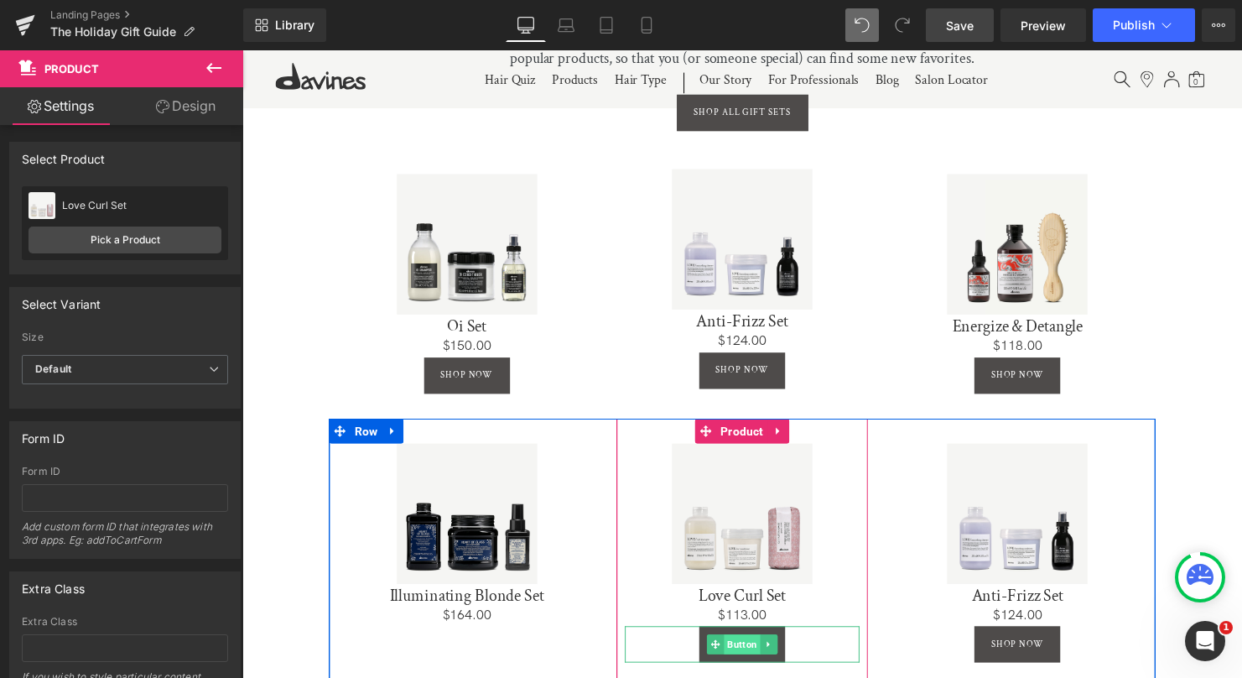
click at [744, 648] on span "Button" at bounding box center [750, 653] width 37 height 20
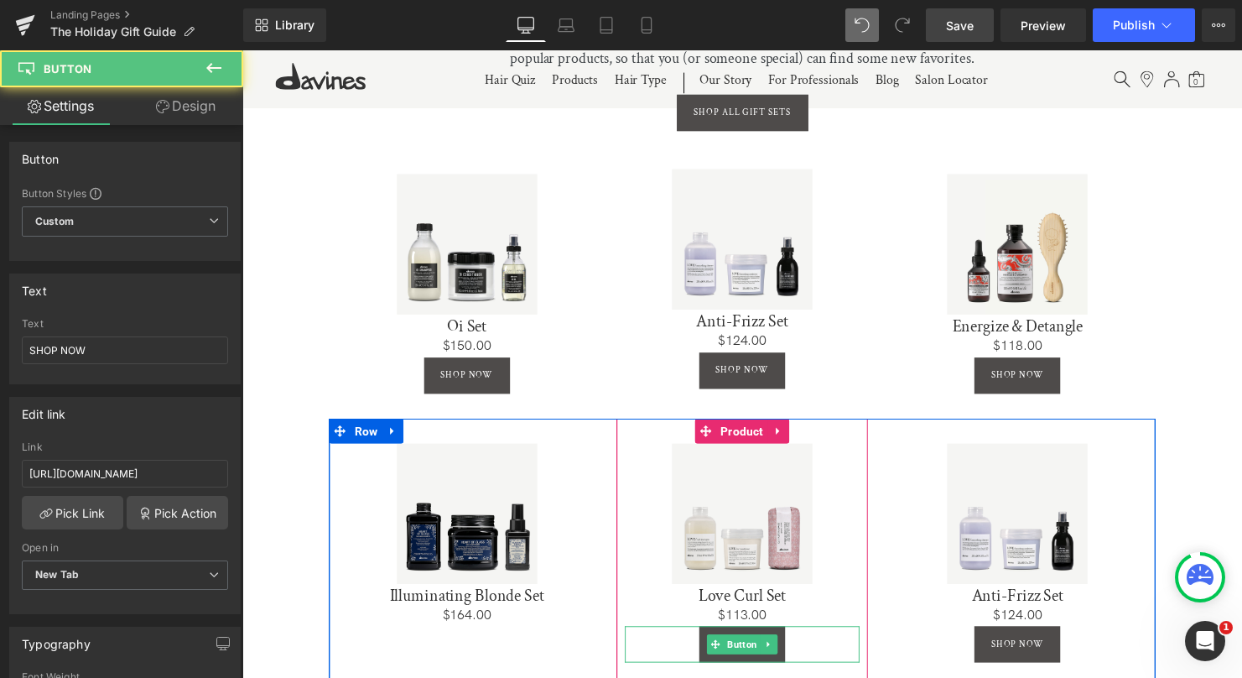
scroll to position [976, 0]
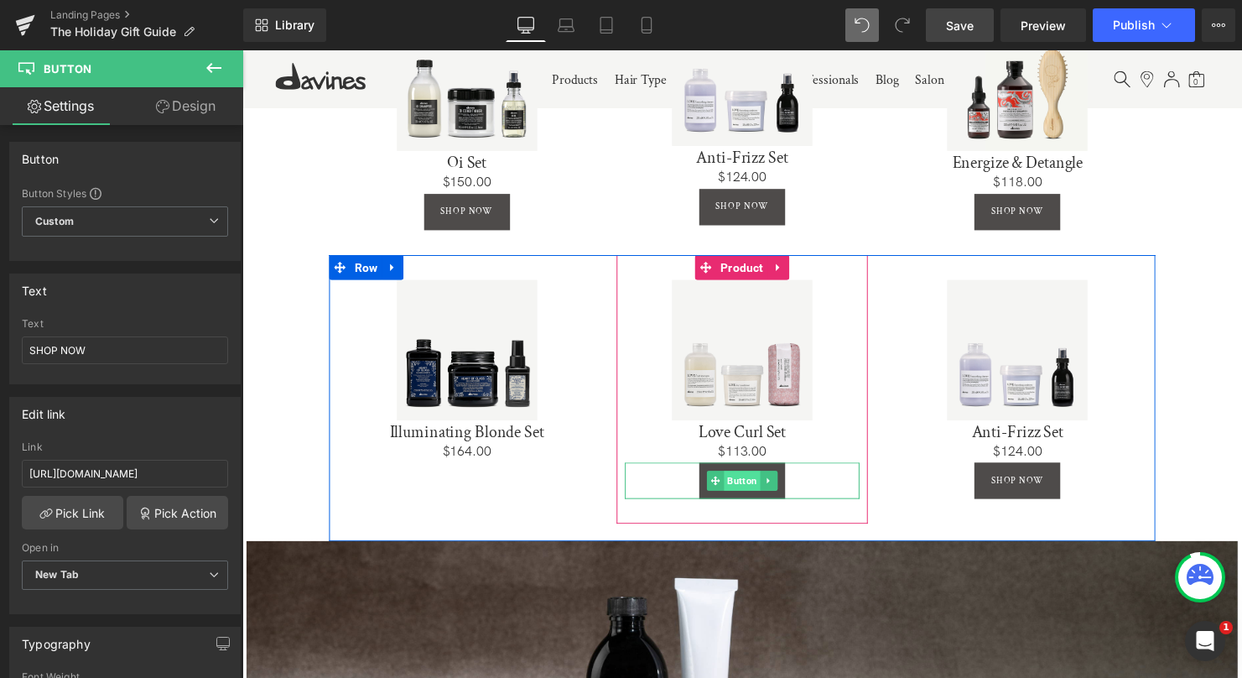
click at [750, 485] on span "Button" at bounding box center [750, 487] width 37 height 20
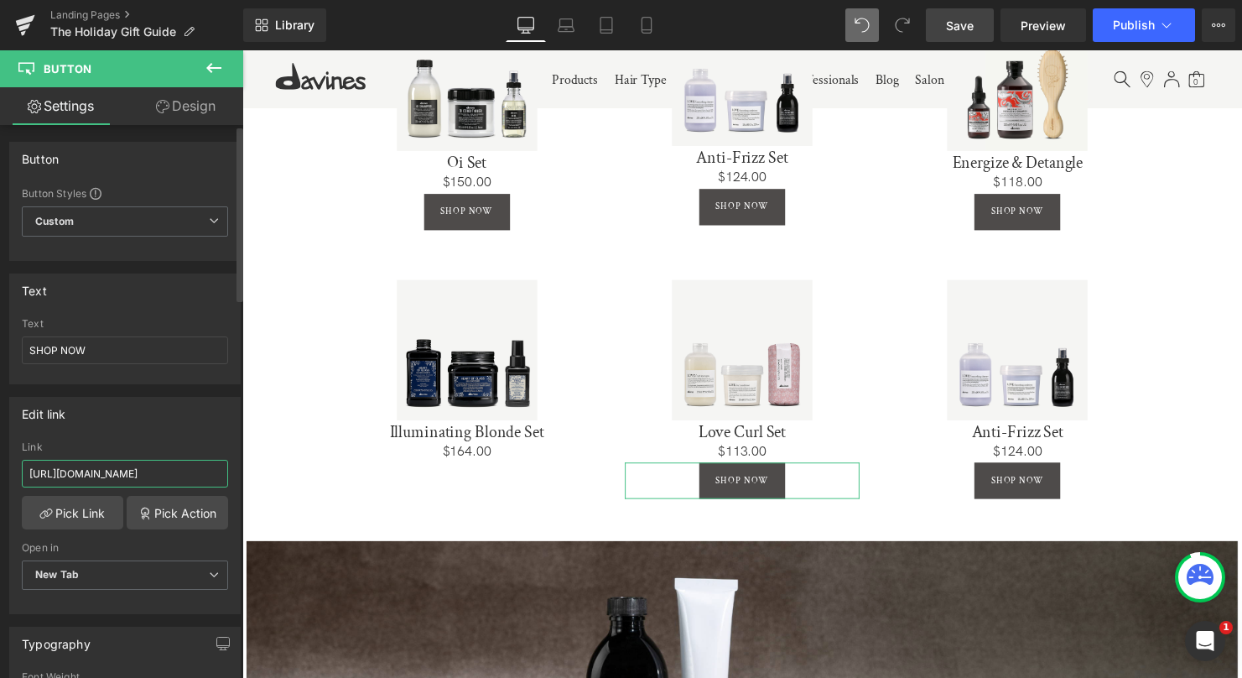
click at [140, 477] on input "[URL][DOMAIN_NAME]" at bounding box center [125, 474] width 206 height 28
click at [140, 476] on input "[URL][DOMAIN_NAME]" at bounding box center [125, 474] width 206 height 28
paste input "curls-lov"
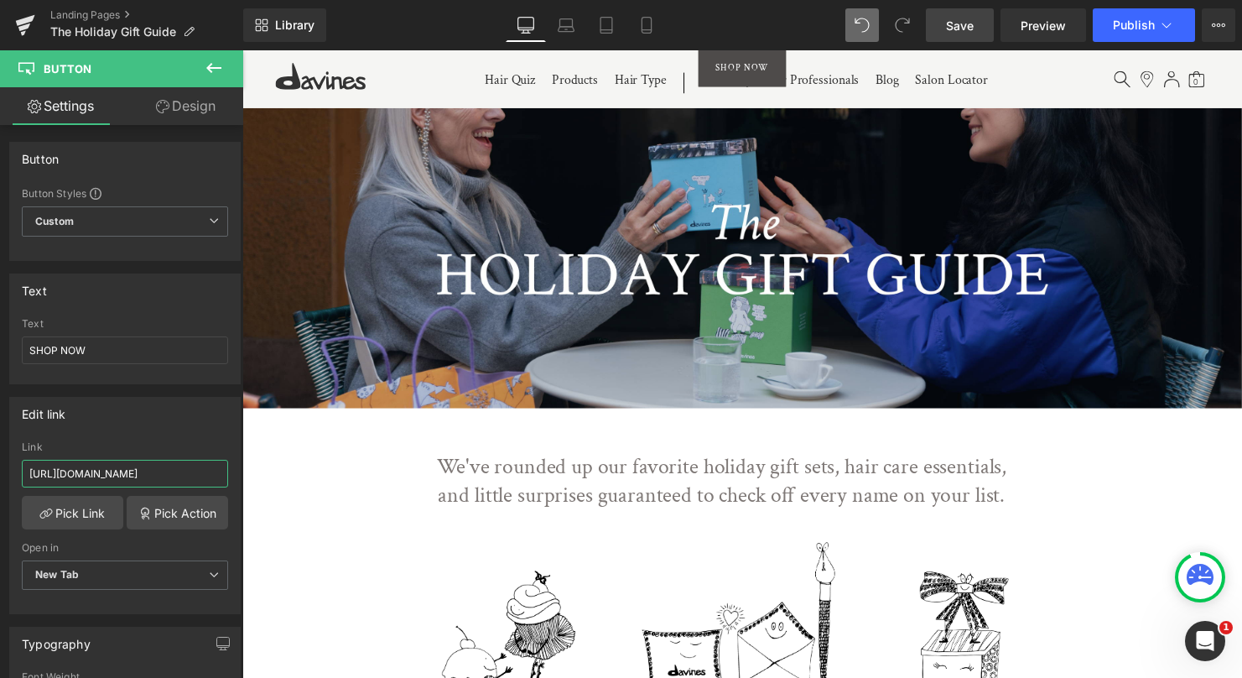
scroll to position [0, 0]
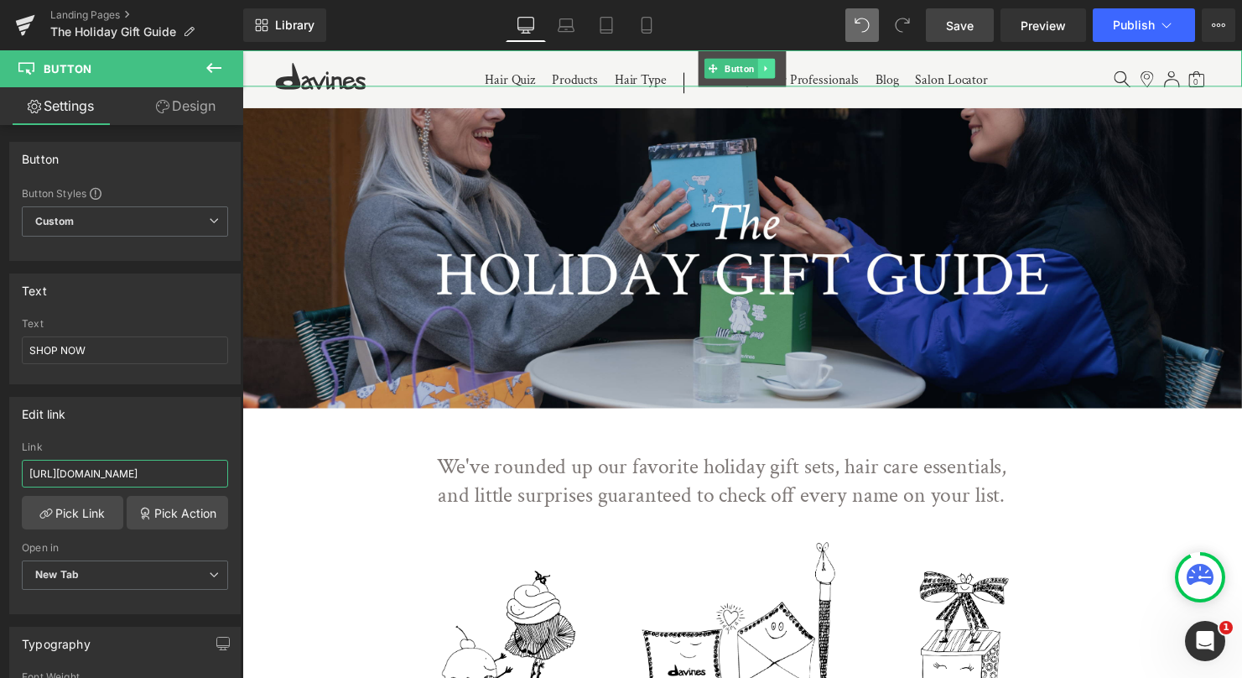
type input "[URL][DOMAIN_NAME]"
click at [773, 69] on icon at bounding box center [774, 69] width 3 height 6
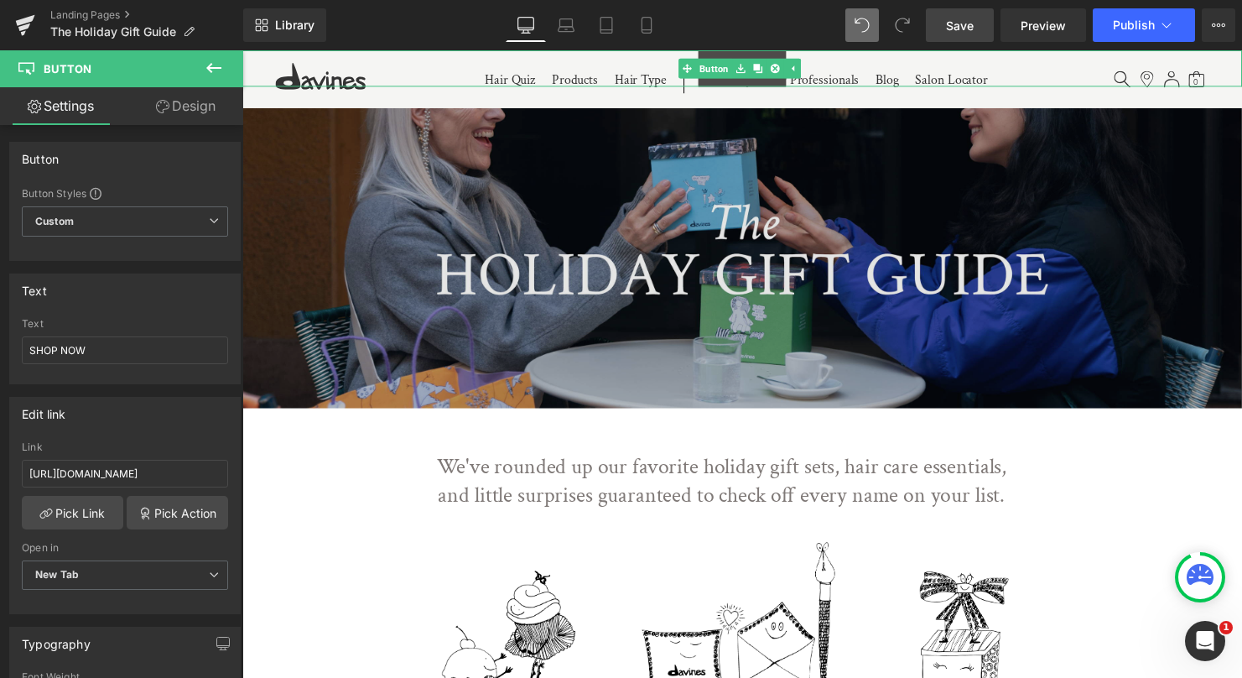
drag, startPoint x: 781, startPoint y: 66, endPoint x: 767, endPoint y: 149, distance: 84.3
click at [781, 66] on icon at bounding box center [782, 68] width 9 height 9
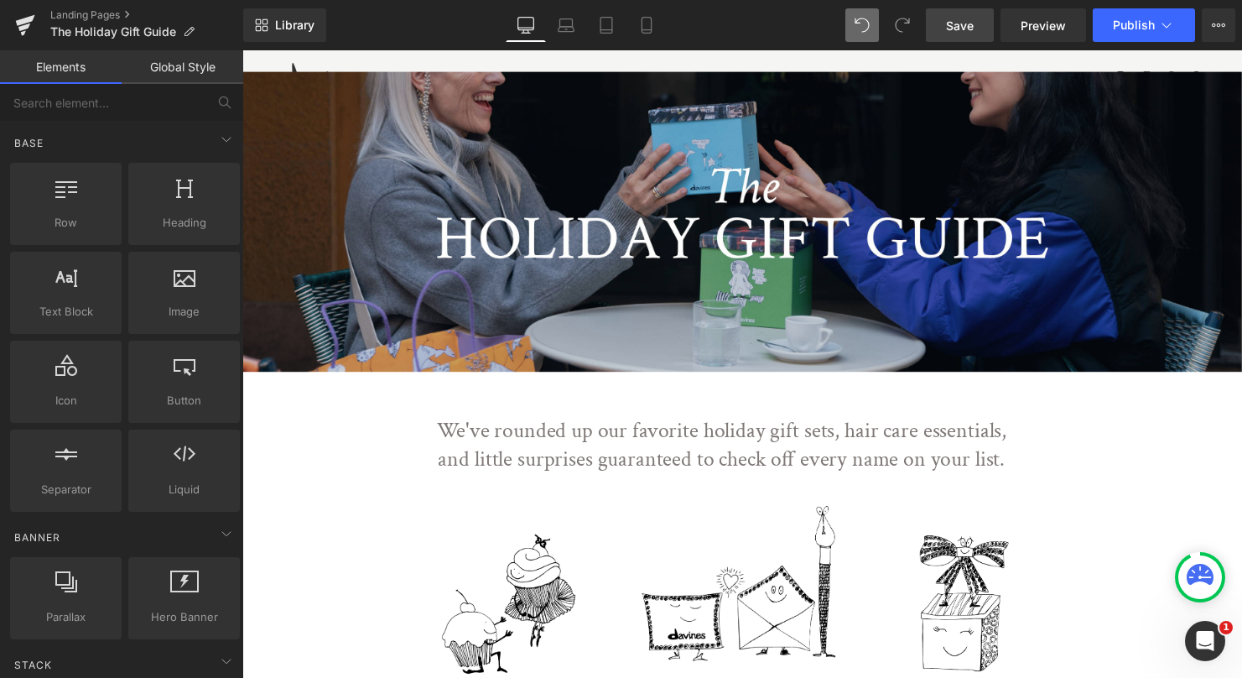
click at [966, 26] on span "Save" at bounding box center [960, 26] width 28 height 18
click at [1053, 23] on span "Preview" at bounding box center [1043, 26] width 45 height 18
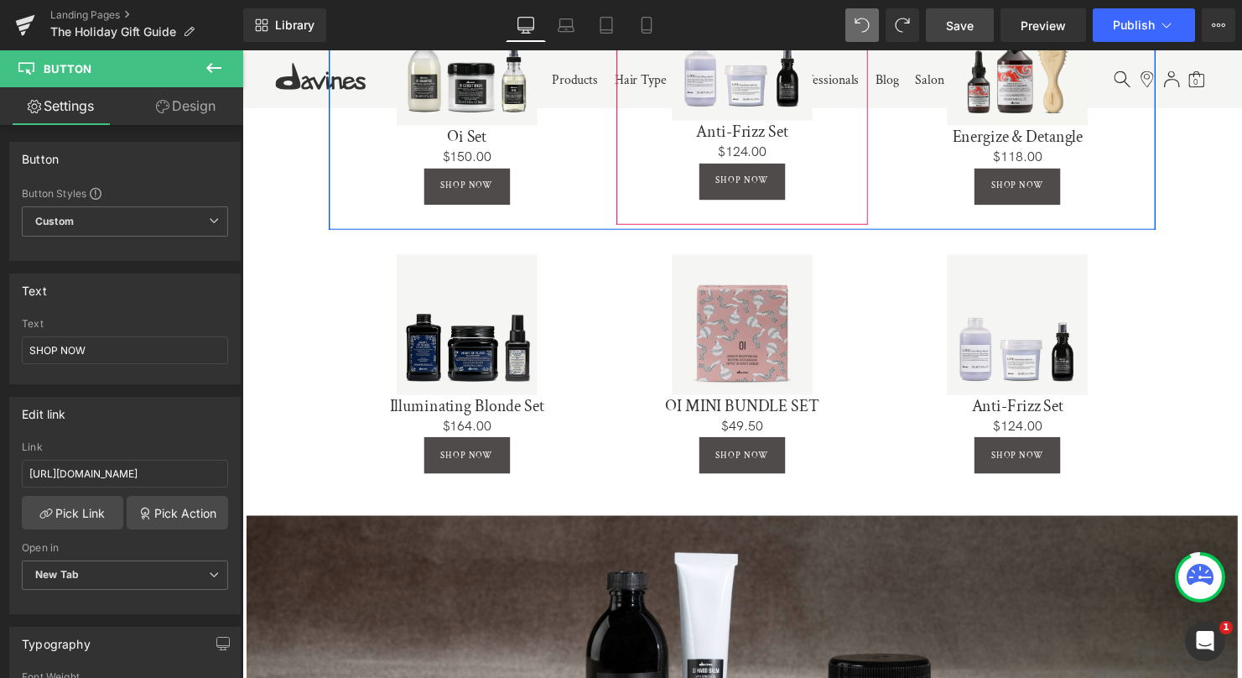
scroll to position [973, 0]
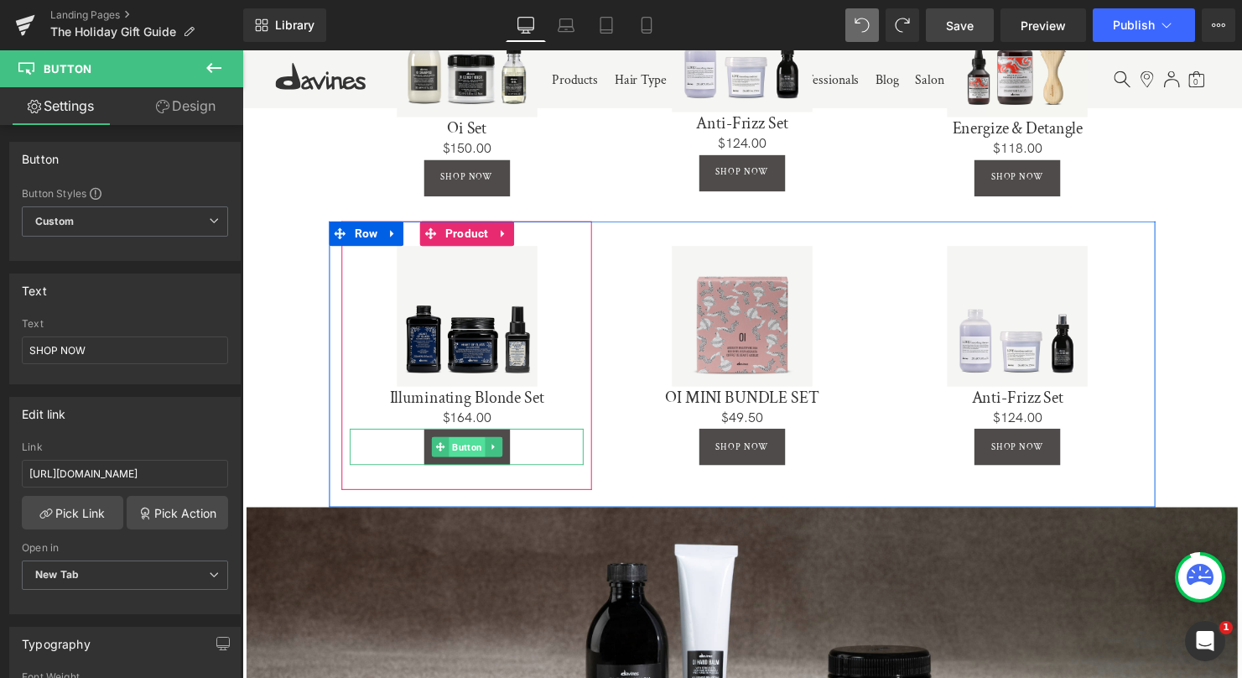
click at [466, 449] on span "Button" at bounding box center [470, 453] width 37 height 20
click at [466, 446] on span "Button" at bounding box center [470, 453] width 37 height 20
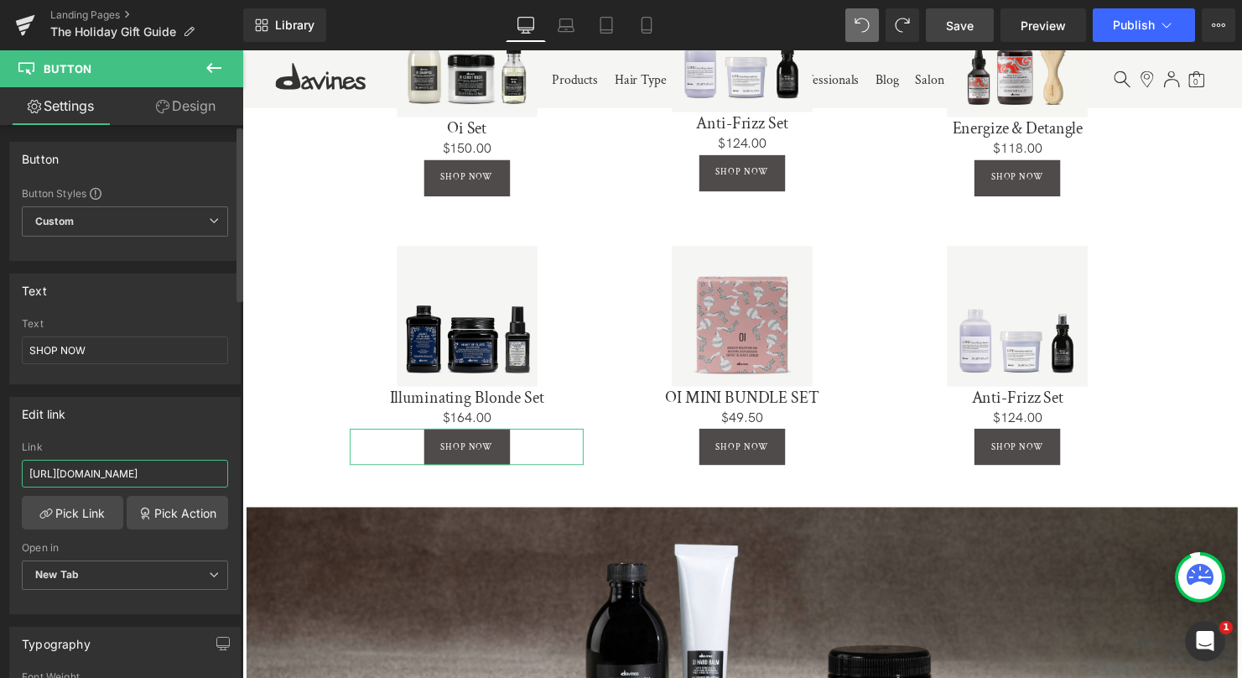
click at [182, 471] on input "[URL][DOMAIN_NAME]" at bounding box center [125, 474] width 206 height 28
click at [183, 471] on input "[URL][DOMAIN_NAME]" at bounding box center [125, 474] width 206 height 28
click at [181, 471] on input "[URL][DOMAIN_NAME]" at bounding box center [125, 474] width 206 height 28
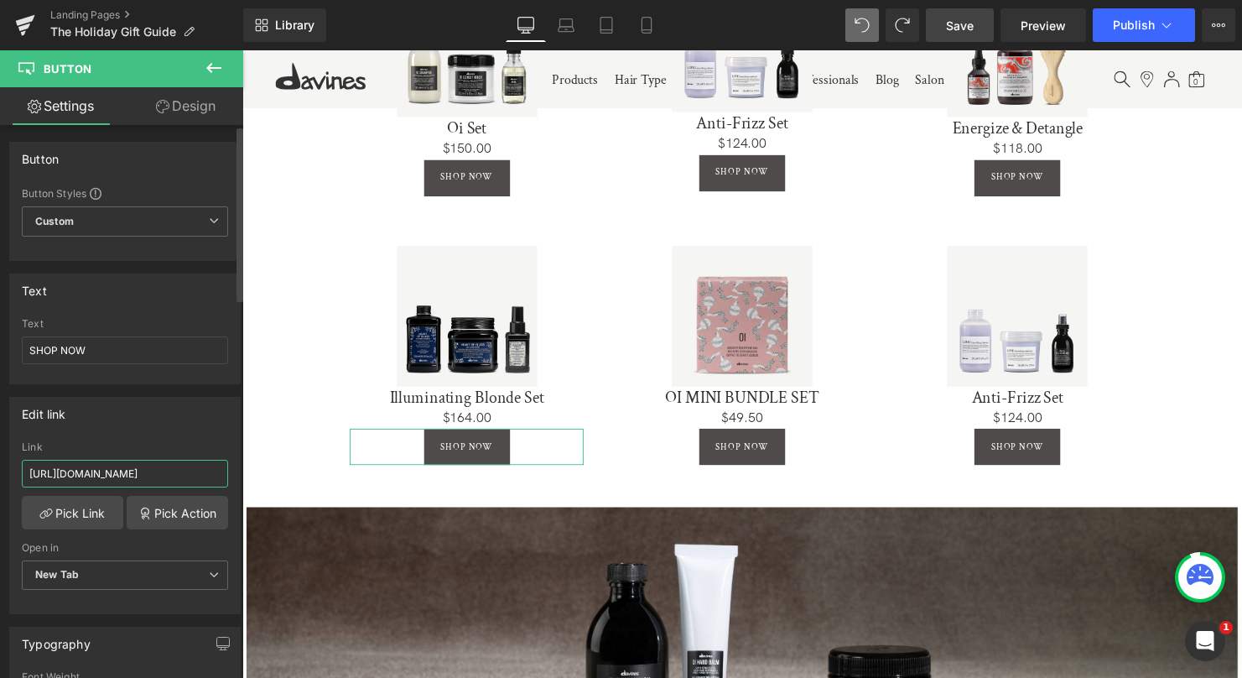
click at [117, 473] on input "[URL][DOMAIN_NAME]" at bounding box center [125, 474] width 206 height 28
click at [117, 474] on input "[URL][DOMAIN_NAME]" at bounding box center [125, 474] width 206 height 28
click at [117, 473] on input "[URL][DOMAIN_NAME]" at bounding box center [125, 474] width 206 height 28
type input "[URL][DOMAIN_NAME]"
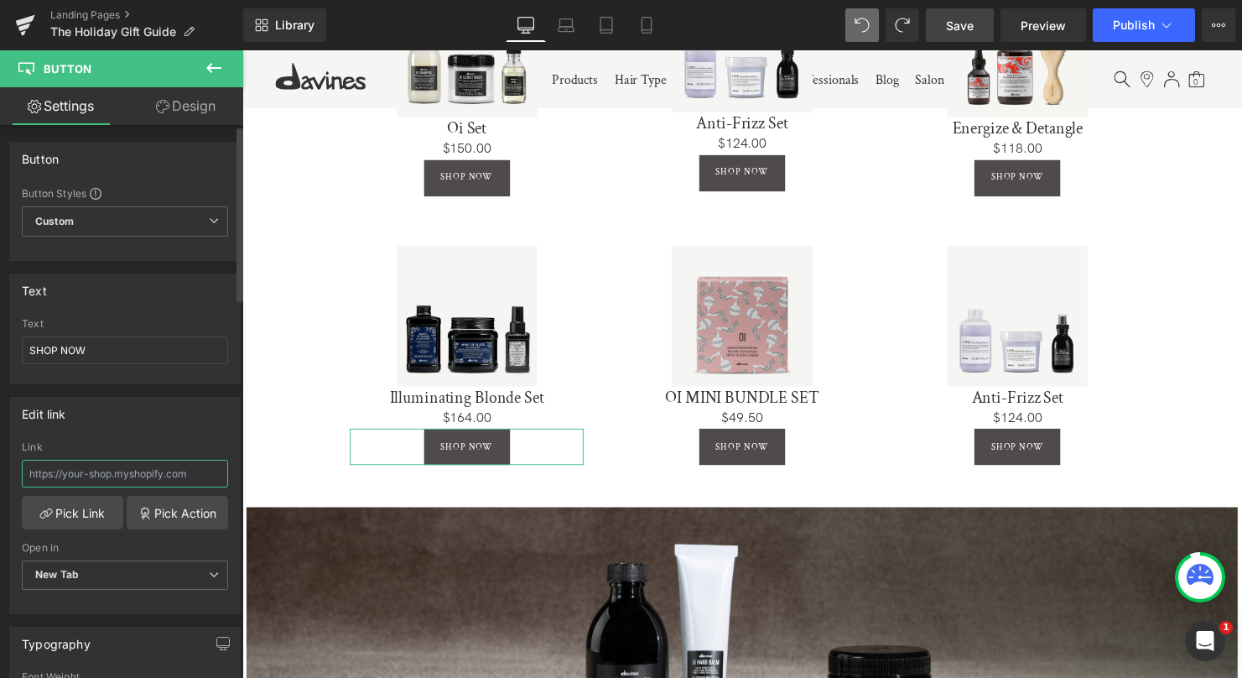
paste input "[URL][DOMAIN_NAME]"
type input "[URL][DOMAIN_NAME]"
click at [204, 68] on icon at bounding box center [214, 68] width 20 height 20
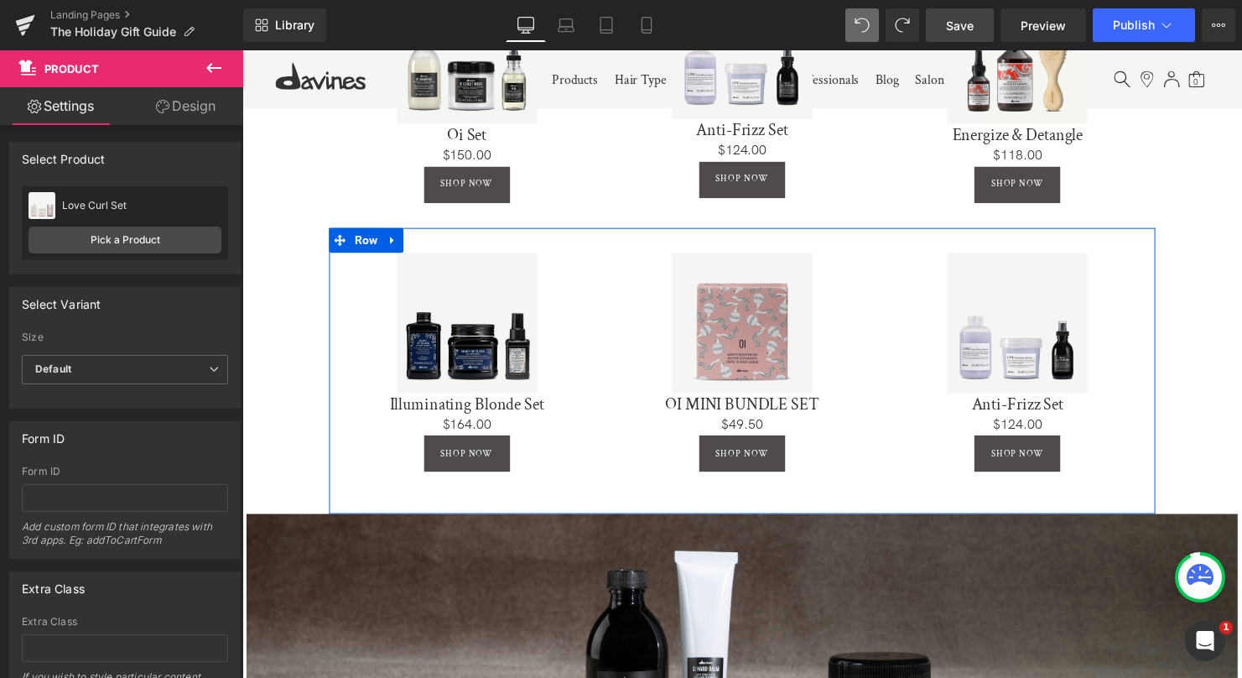
scroll to position [968, 0]
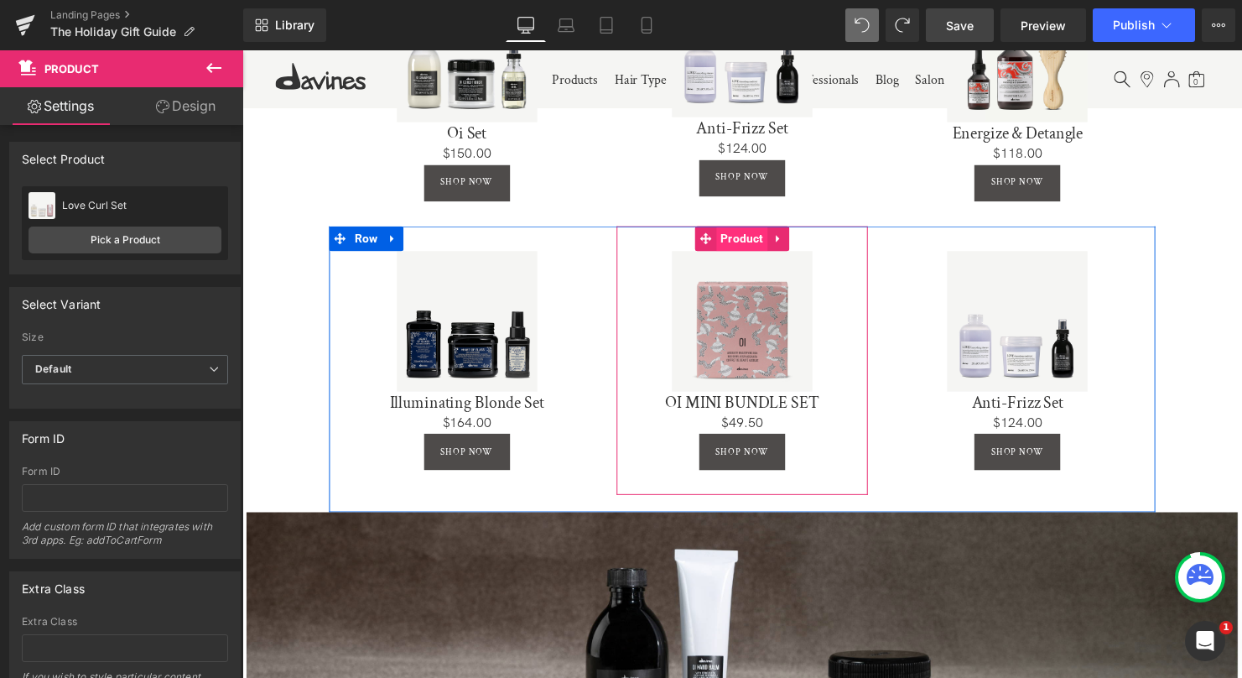
click at [747, 240] on span "Product" at bounding box center [750, 241] width 52 height 25
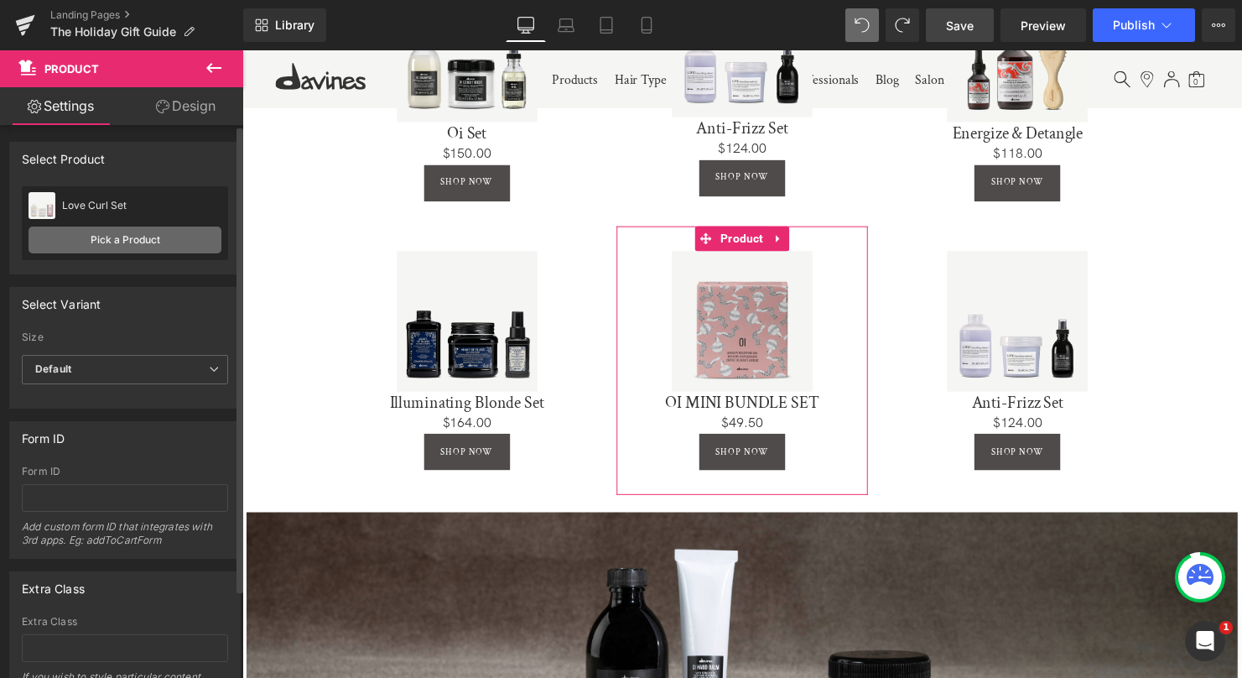
click at [107, 247] on link "Pick a Product" at bounding box center [125, 239] width 193 height 27
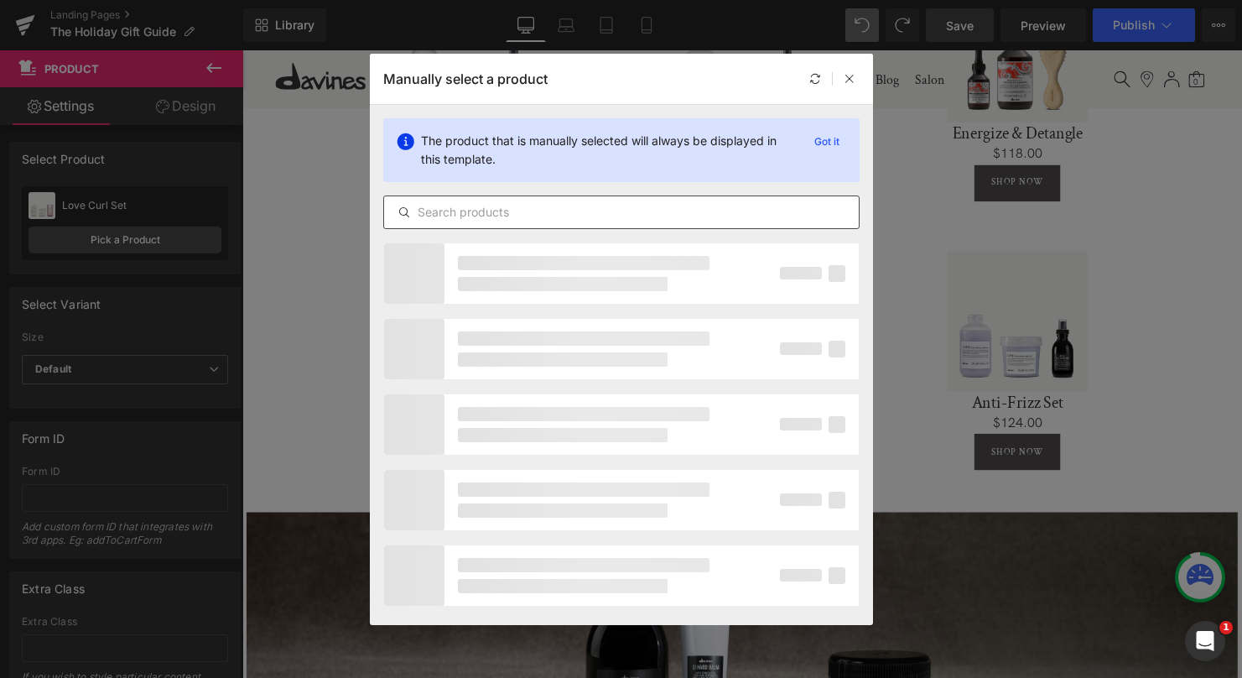
click at [555, 211] on input "text" at bounding box center [621, 212] width 475 height 20
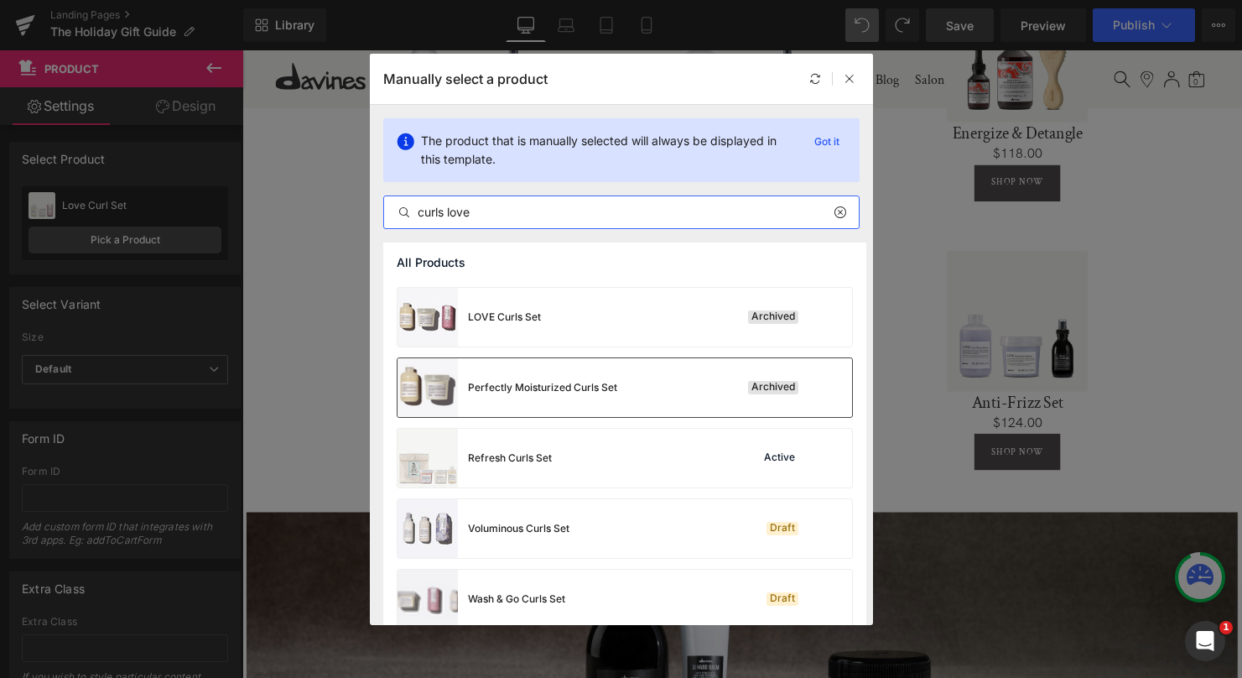
scroll to position [210, 0]
drag, startPoint x: 414, startPoint y: 215, endPoint x: 342, endPoint y: 211, distance: 71.4
click at [341, 211] on div "Manually select a product The product that is manually selected will always be …" at bounding box center [621, 339] width 1242 height 678
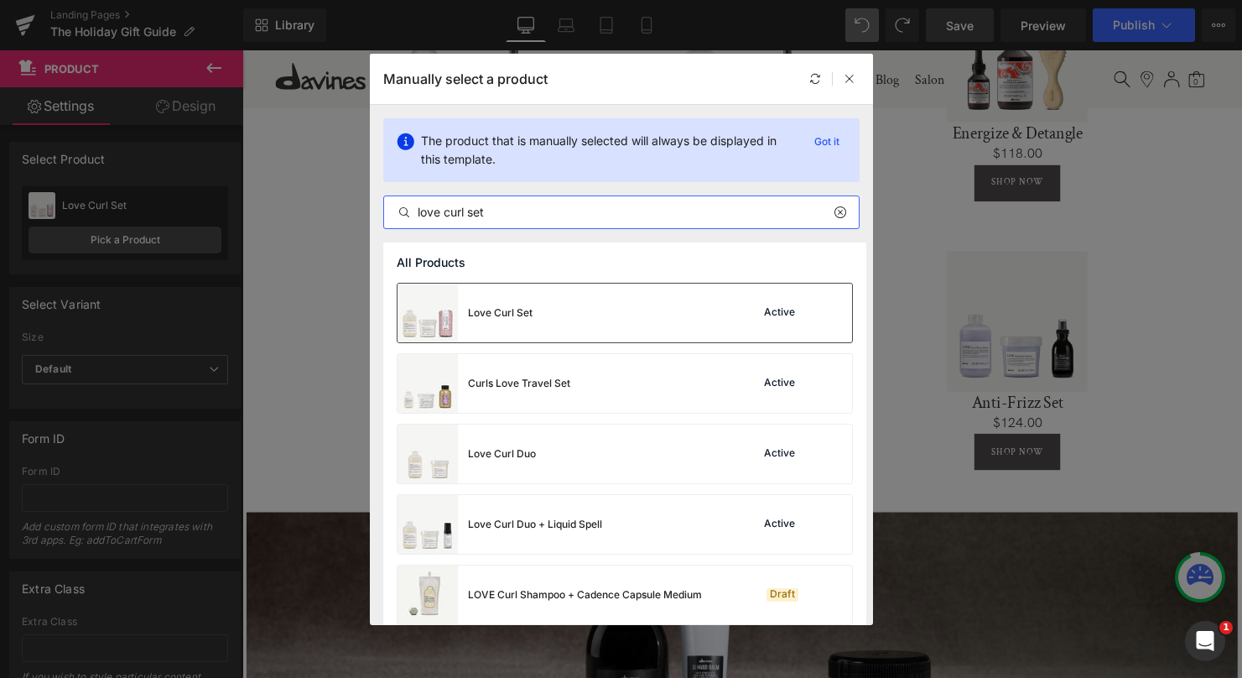
type input "love curl set"
click at [592, 320] on div "Love Curl Set Active" at bounding box center [625, 313] width 455 height 59
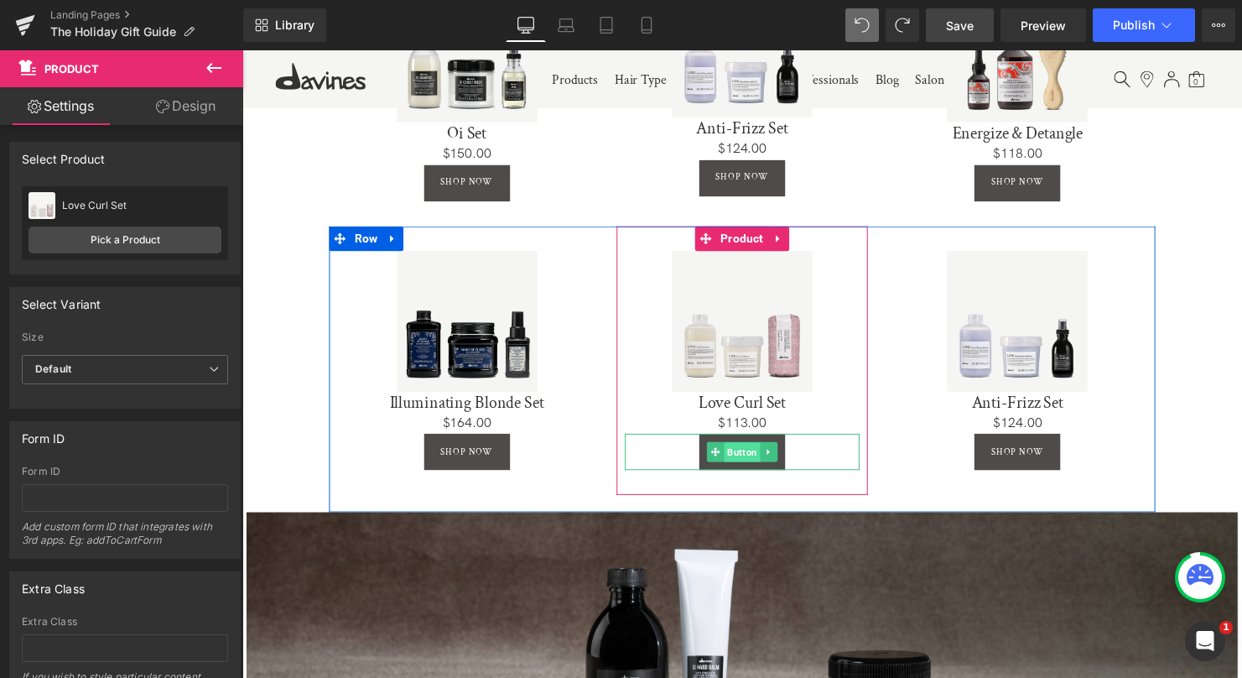
click at [744, 456] on span "Button" at bounding box center [750, 459] width 37 height 20
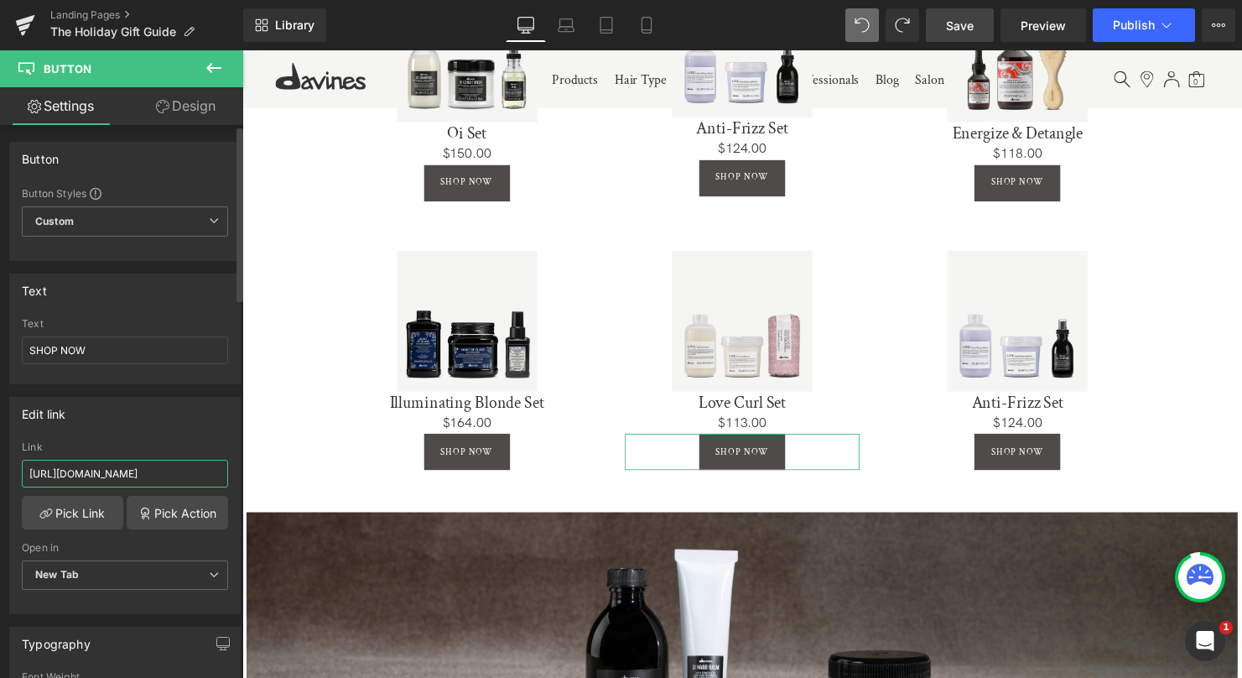
click at [193, 477] on input "[URL][DOMAIN_NAME]" at bounding box center [125, 474] width 206 height 28
click at [194, 477] on input "[URL][DOMAIN_NAME]" at bounding box center [125, 474] width 206 height 28
click at [194, 478] on input "[URL][DOMAIN_NAME]" at bounding box center [125, 474] width 206 height 28
click at [192, 478] on input "[URL][DOMAIN_NAME]" at bounding box center [125, 474] width 206 height 28
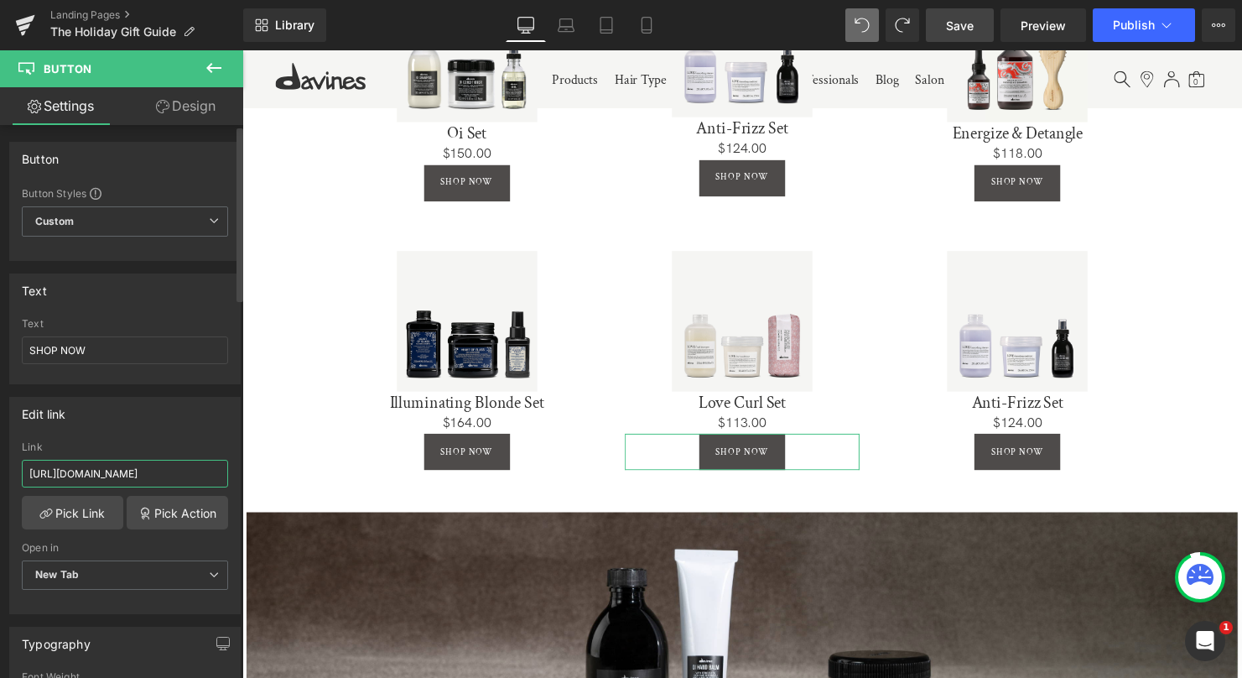
click at [191, 477] on input "[URL][DOMAIN_NAME]" at bounding box center [125, 474] width 206 height 28
paste input "curls-lov"
type input "[URL][DOMAIN_NAME]"
click at [214, 68] on icon at bounding box center [213, 68] width 15 height 10
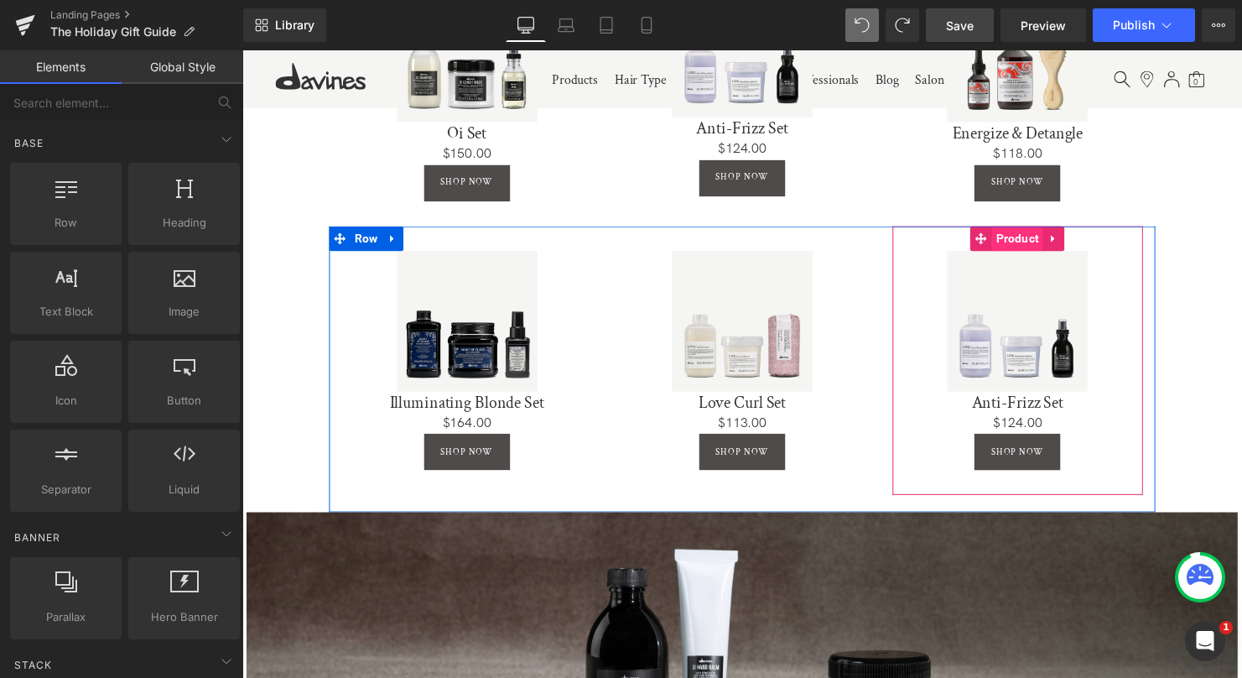
click at [1036, 242] on span "Product" at bounding box center [1029, 241] width 52 height 25
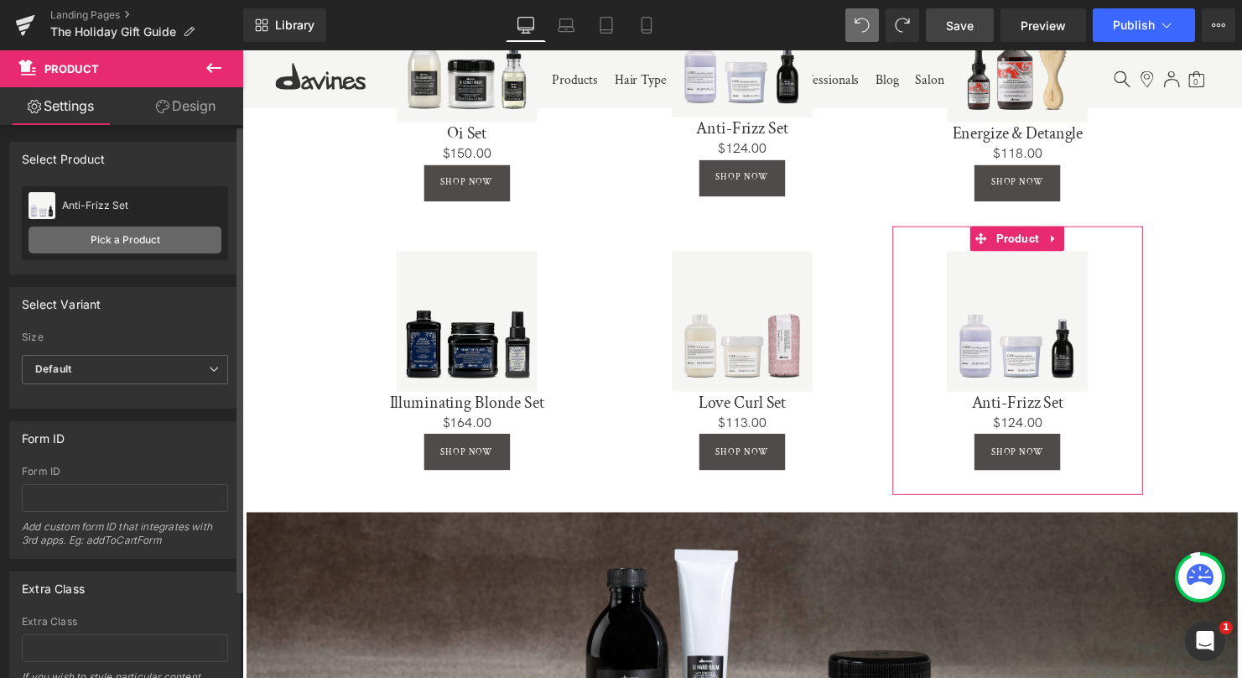
click at [102, 244] on link "Pick a Product" at bounding box center [125, 239] width 193 height 27
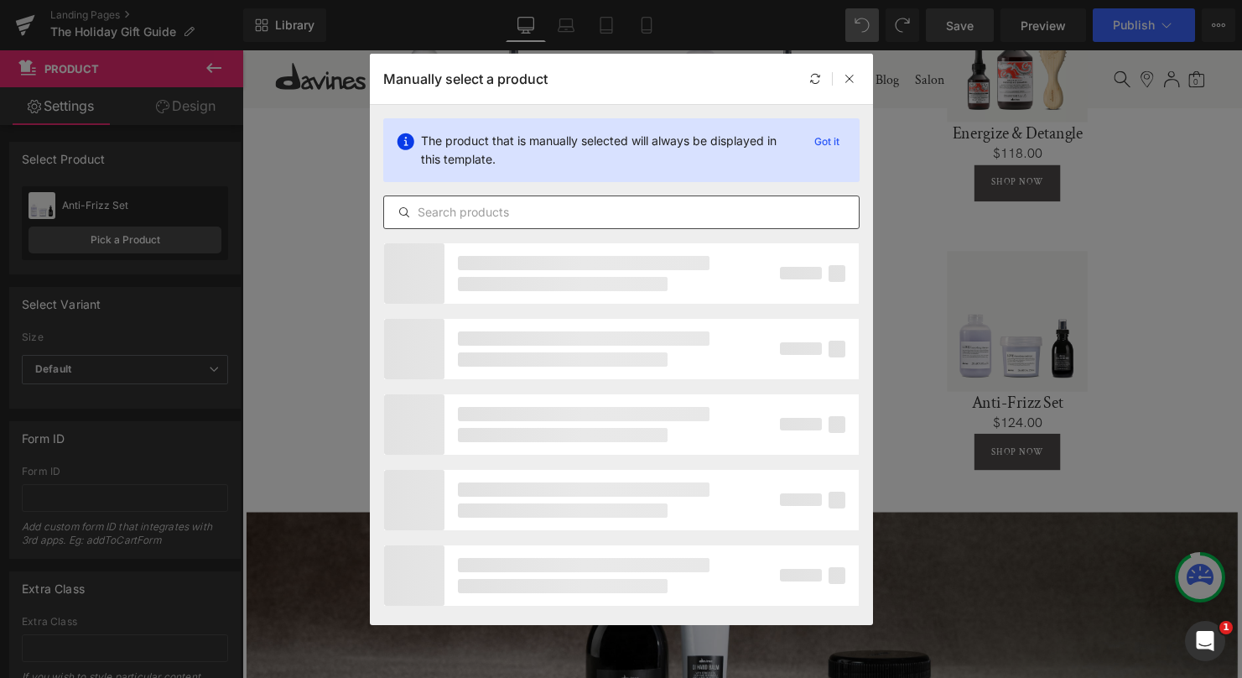
click at [500, 211] on input "text" at bounding box center [621, 212] width 475 height 20
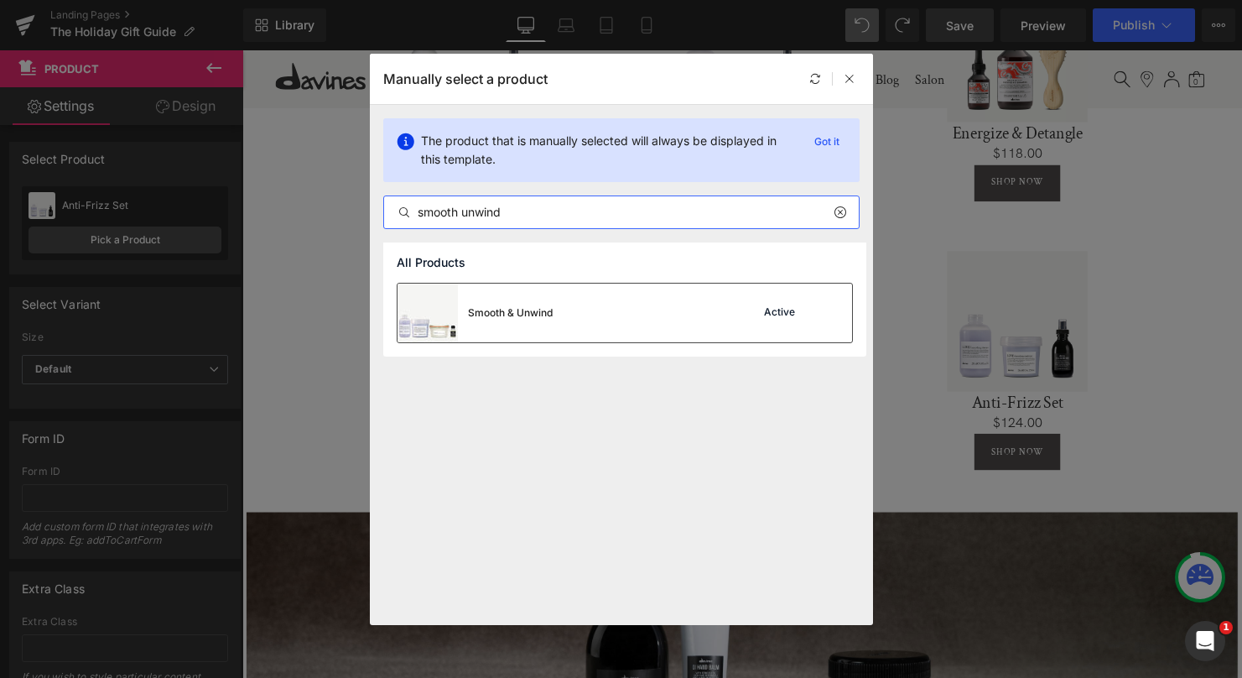
type input "smooth unwind"
click at [578, 308] on div "Smooth & Unwind Active" at bounding box center [625, 313] width 455 height 59
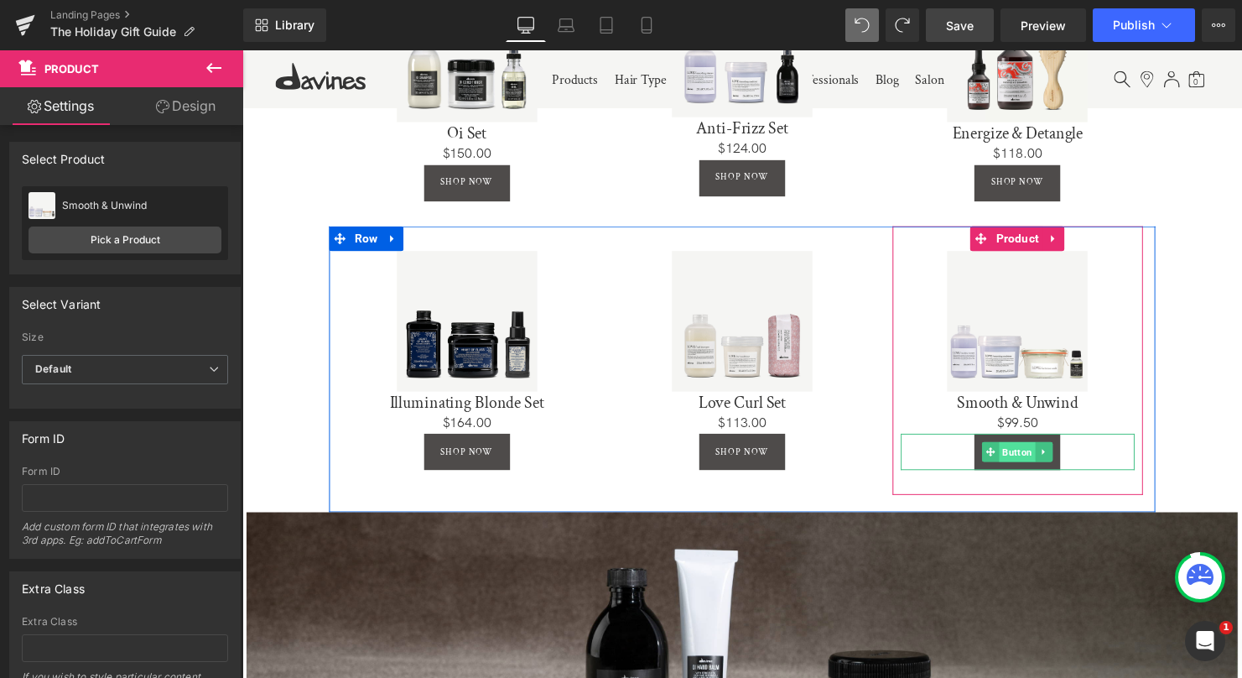
click at [1022, 456] on span "Button" at bounding box center [1029, 458] width 37 height 20
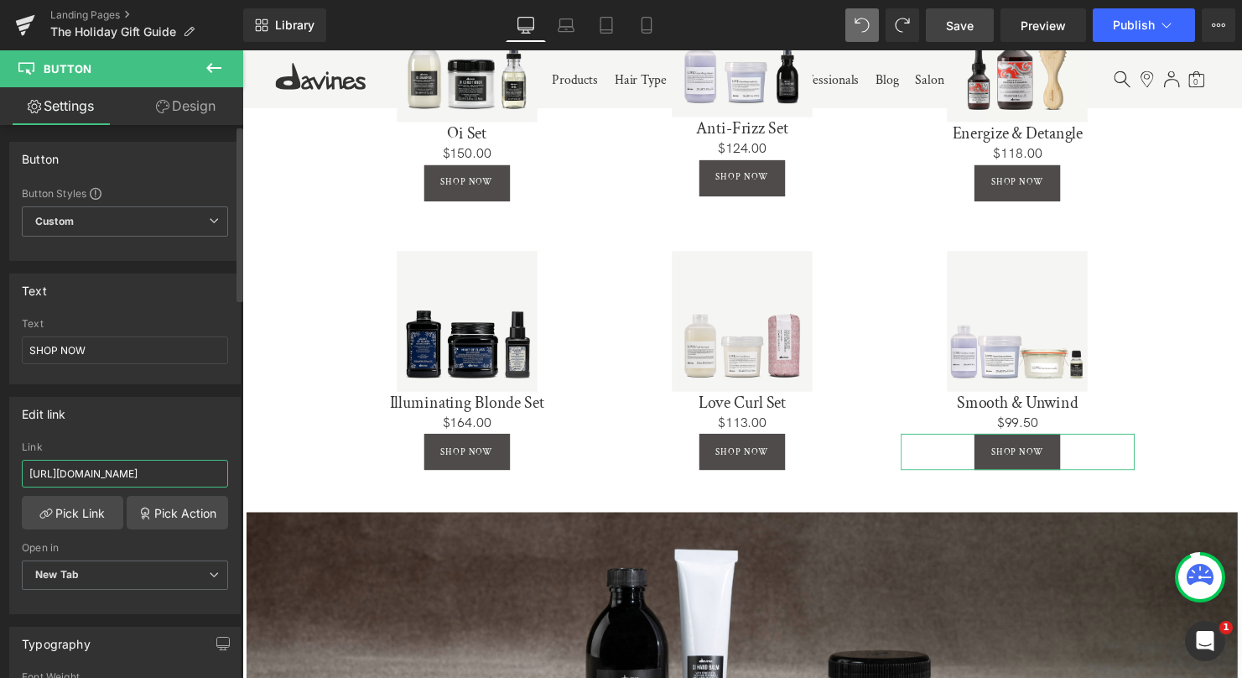
click at [163, 476] on input "[URL][DOMAIN_NAME]" at bounding box center [125, 474] width 206 height 28
click at [164, 476] on input "[URL][DOMAIN_NAME]" at bounding box center [125, 474] width 206 height 28
click at [162, 475] on input "[URL][DOMAIN_NAME]" at bounding box center [125, 474] width 206 height 28
click at [161, 475] on input "[URL][DOMAIN_NAME]" at bounding box center [125, 474] width 206 height 28
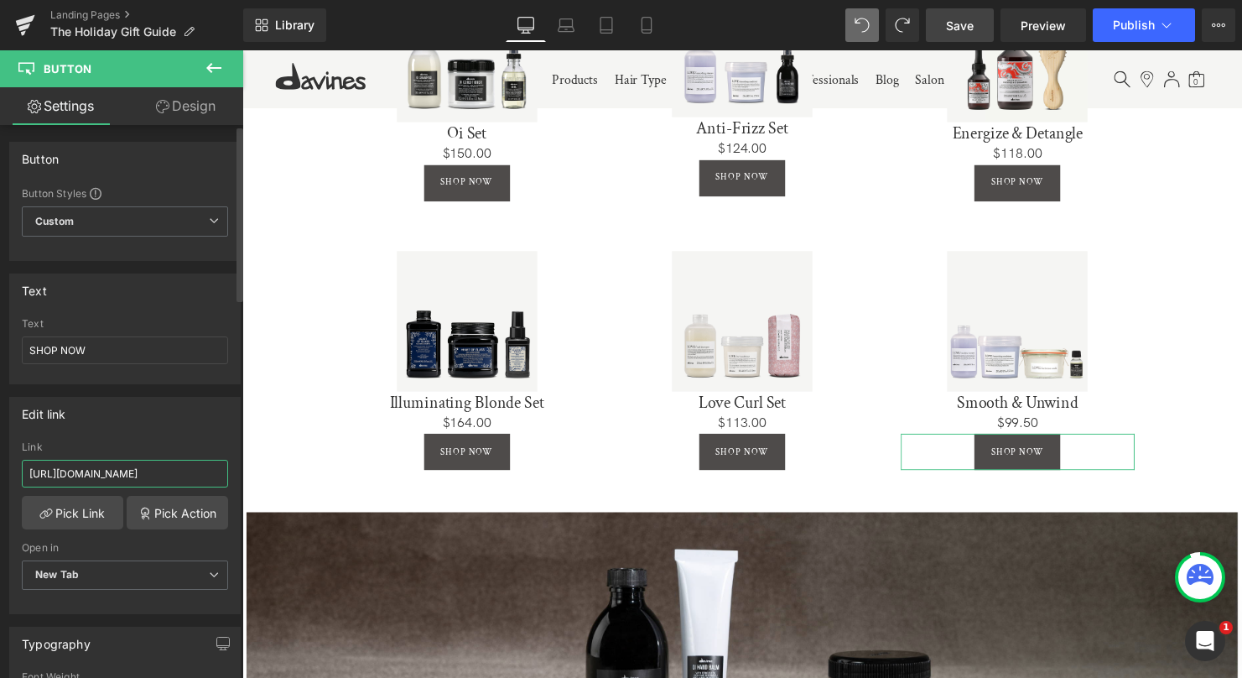
paste input "smooth-unwind"
type input "[URL][DOMAIN_NAME]"
click at [215, 69] on icon at bounding box center [213, 68] width 15 height 10
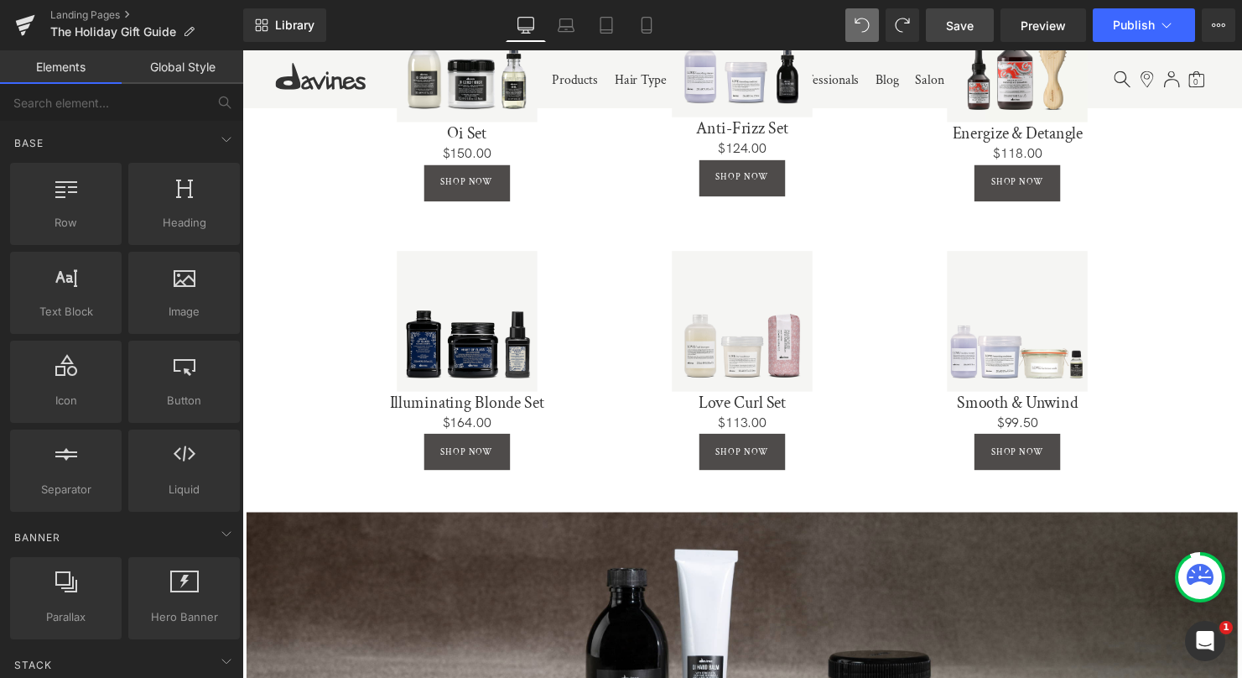
drag, startPoint x: 971, startPoint y: 23, endPoint x: 977, endPoint y: 36, distance: 14.3
click at [971, 23] on span "Save" at bounding box center [960, 26] width 28 height 18
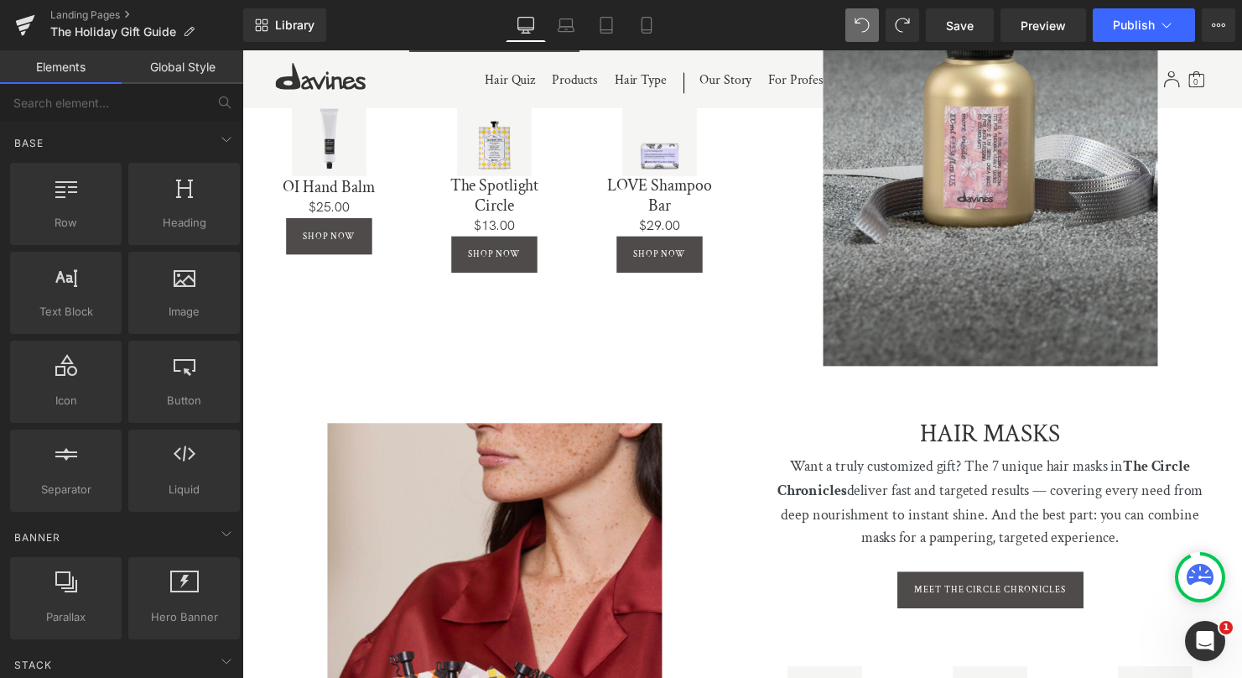
scroll to position [2615, 0]
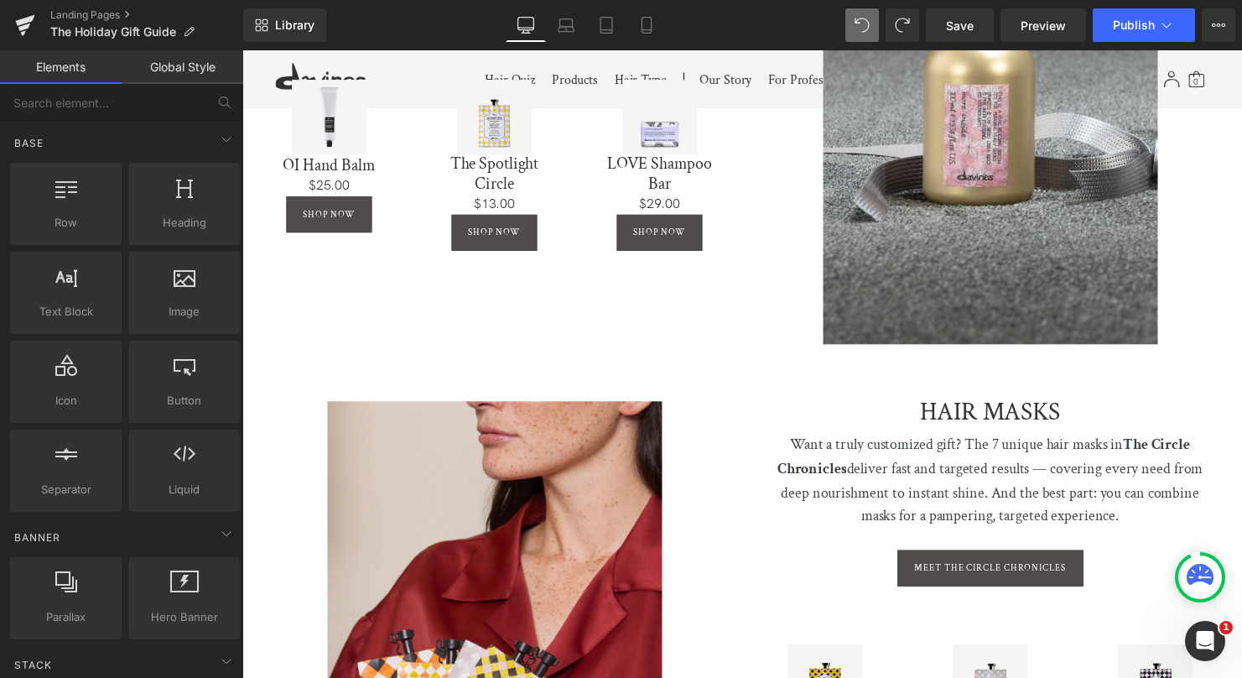
drag, startPoint x: 961, startPoint y: 22, endPoint x: 946, endPoint y: 42, distance: 24.7
click at [961, 22] on span "Save" at bounding box center [960, 26] width 28 height 18
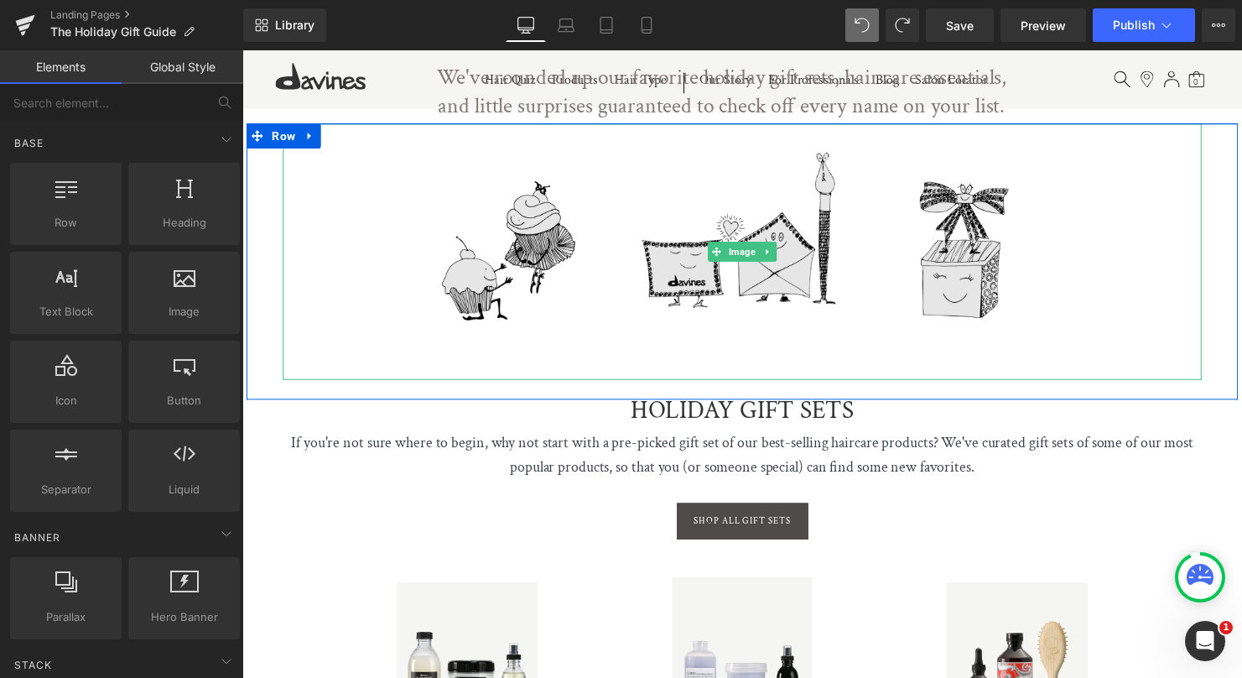
scroll to position [273, 0]
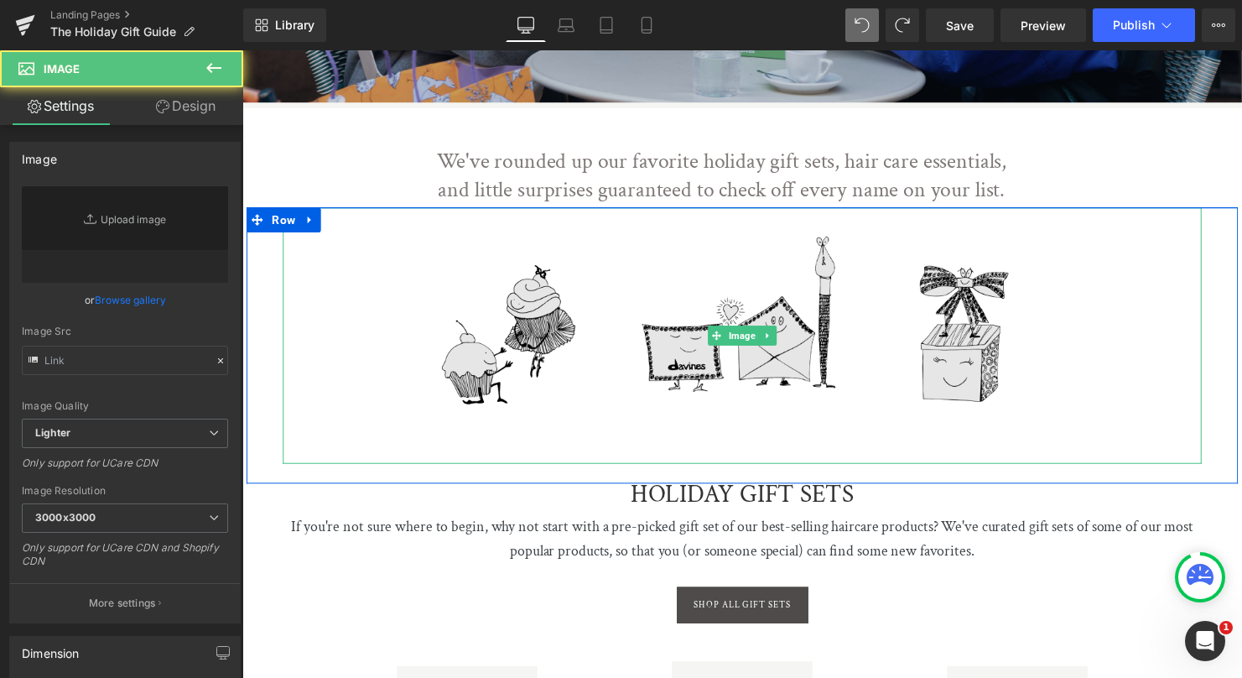
click at [954, 324] on img at bounding box center [750, 340] width 933 height 261
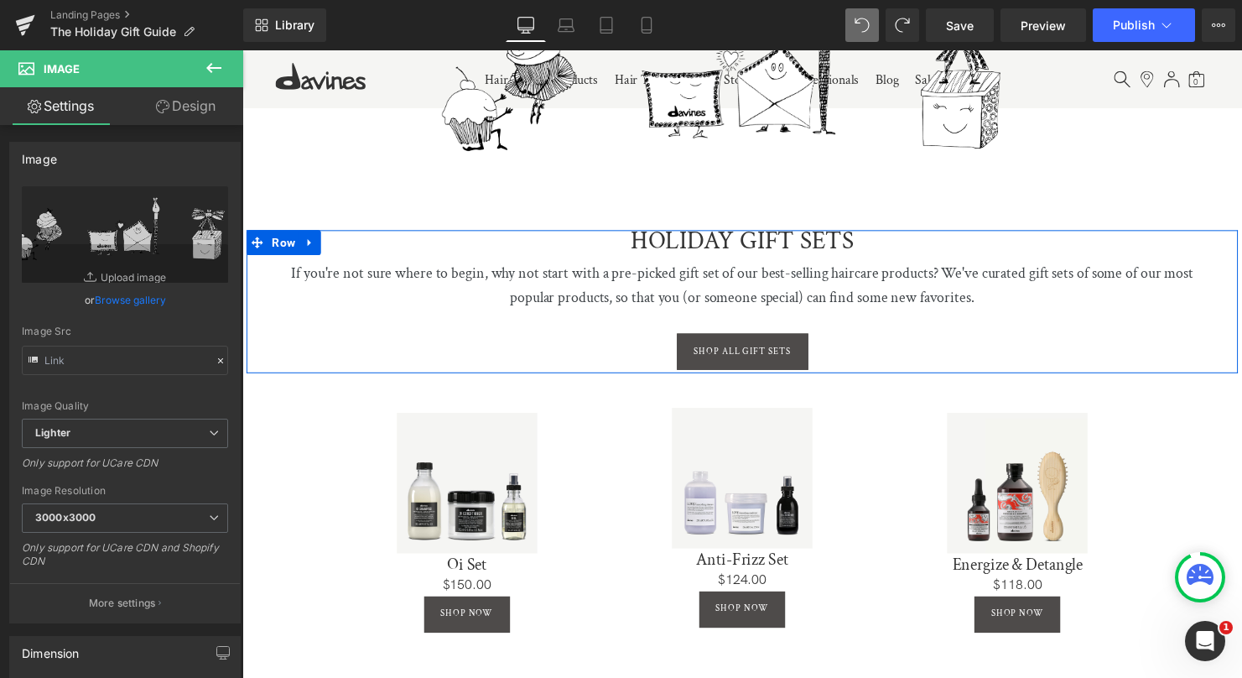
scroll to position [538, 0]
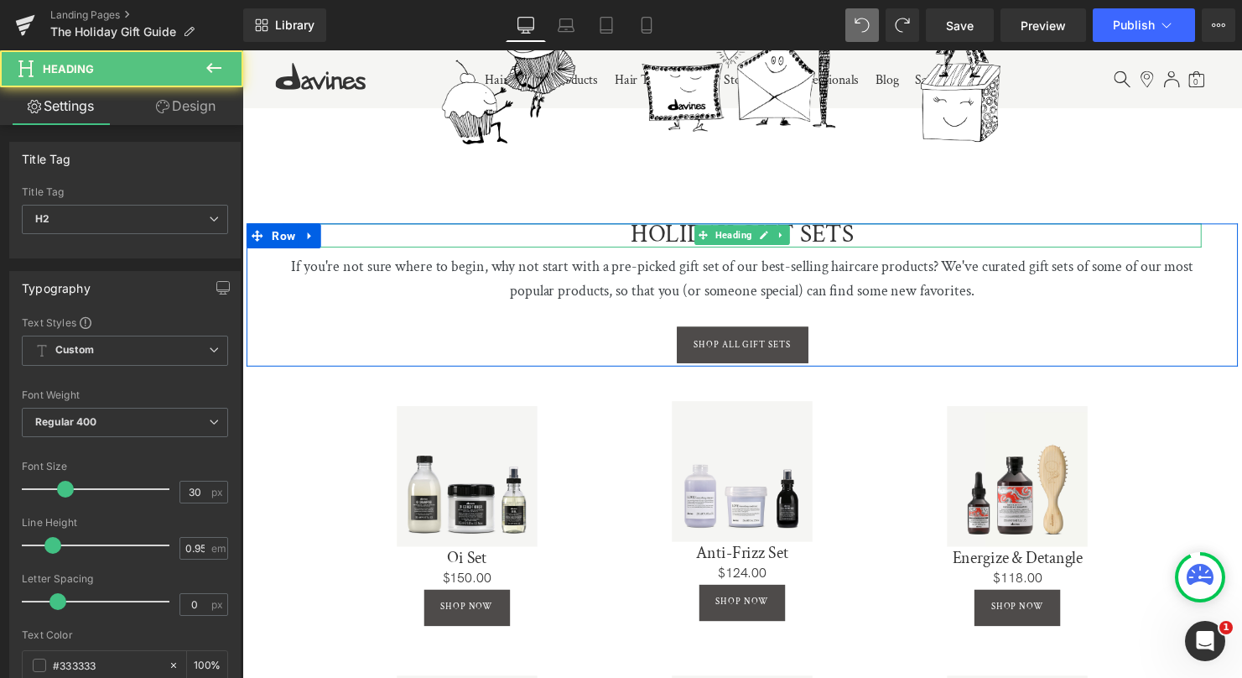
drag, startPoint x: 804, startPoint y: 233, endPoint x: 909, endPoint y: 230, distance: 104.9
click at [804, 232] on span "HOLIDAY GIFT SETS" at bounding box center [750, 237] width 226 height 33
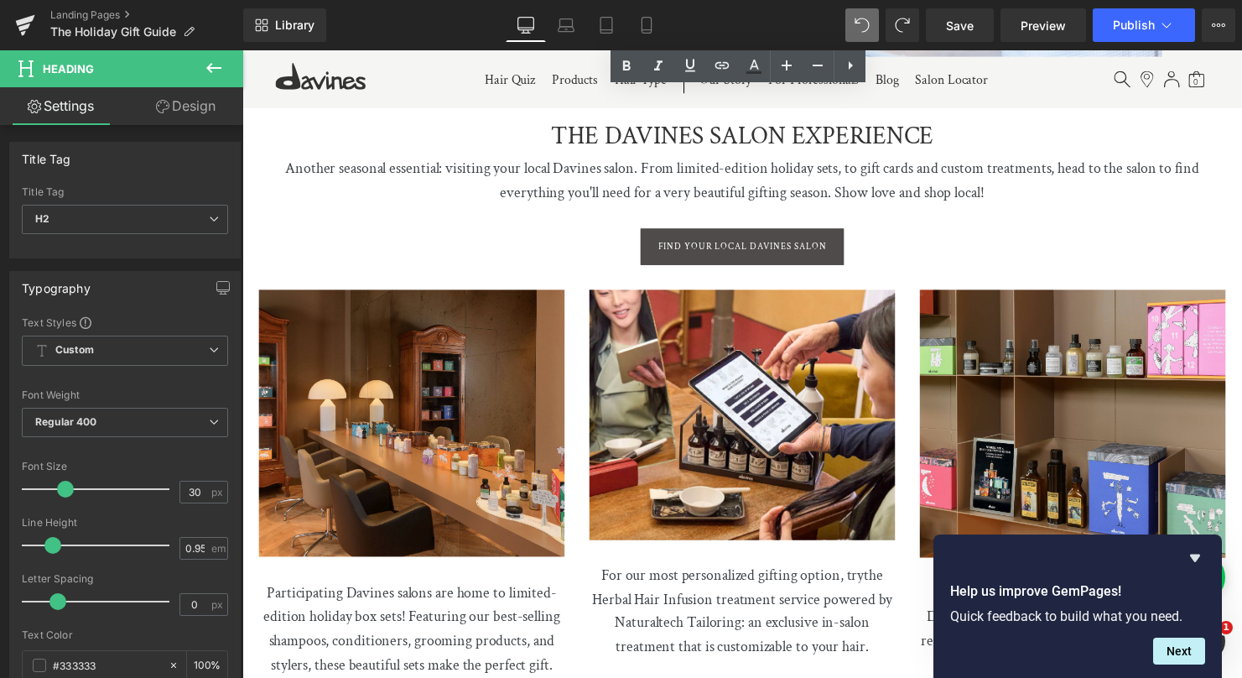
scroll to position [4150, 0]
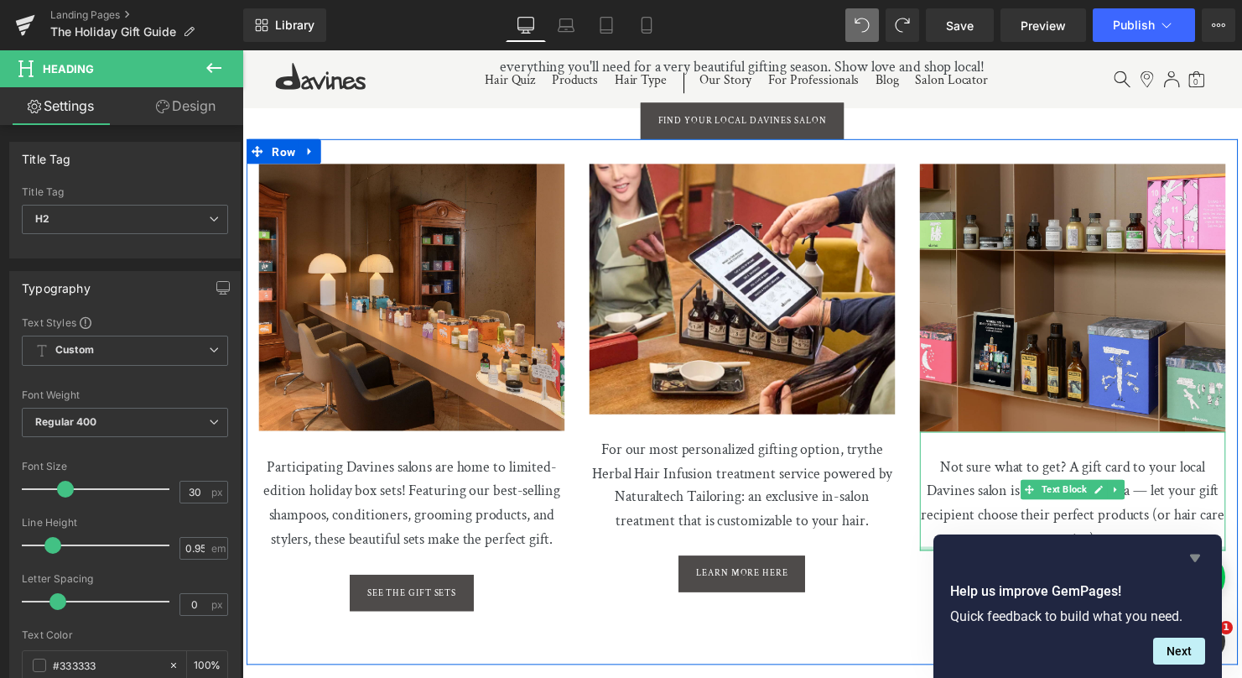
click at [1198, 559] on icon "Hide survey" at bounding box center [1195, 558] width 10 height 8
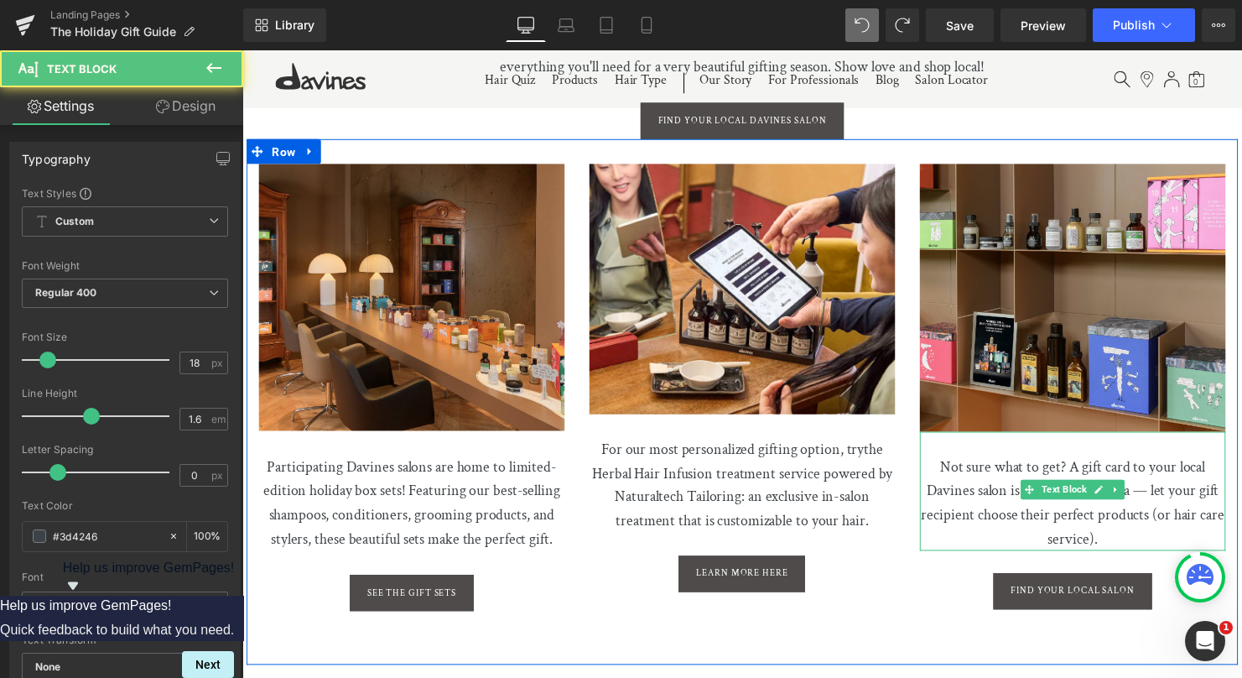
drag, startPoint x: 1187, startPoint y: 482, endPoint x: 1122, endPoint y: 532, distance: 81.9
click at [1187, 482] on p "Not sure what to get? A gift card to your local Davines salon is always a great…" at bounding box center [1085, 497] width 310 height 121
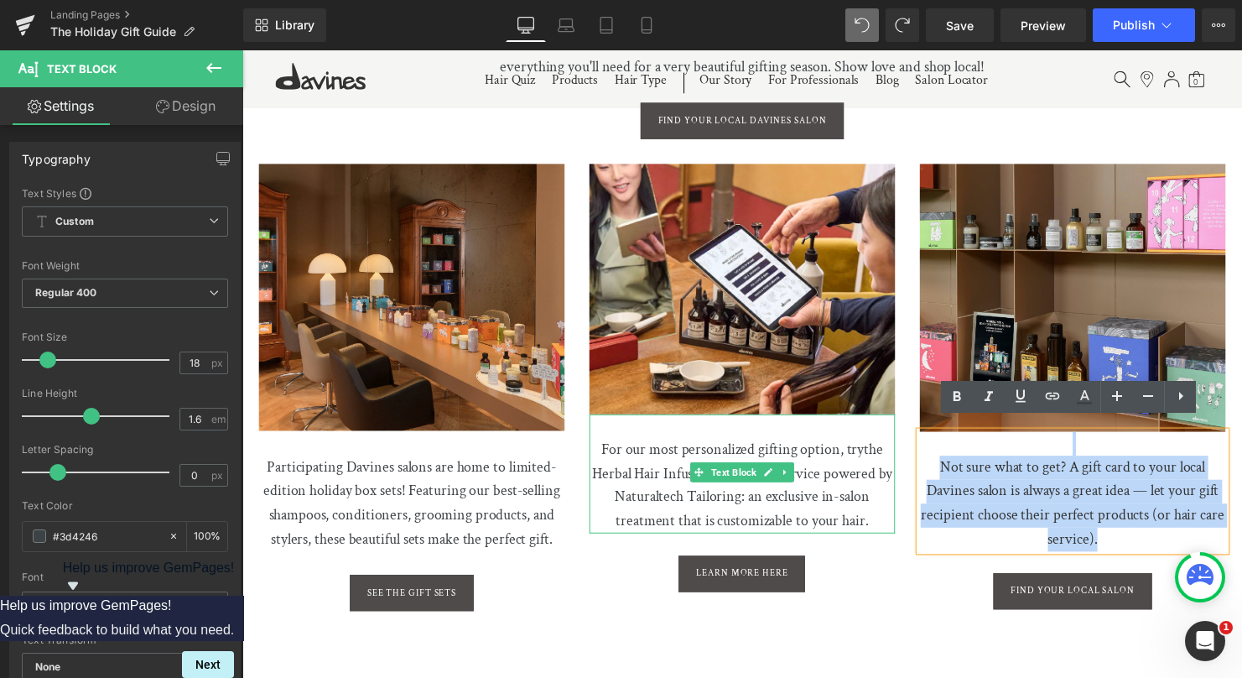
drag, startPoint x: 1121, startPoint y: 533, endPoint x: 882, endPoint y: 441, distance: 256.0
click at [882, 441] on div "Image Participating Davines salons are home to limited-edition holiday box sets…" at bounding box center [750, 407] width 1007 height 534
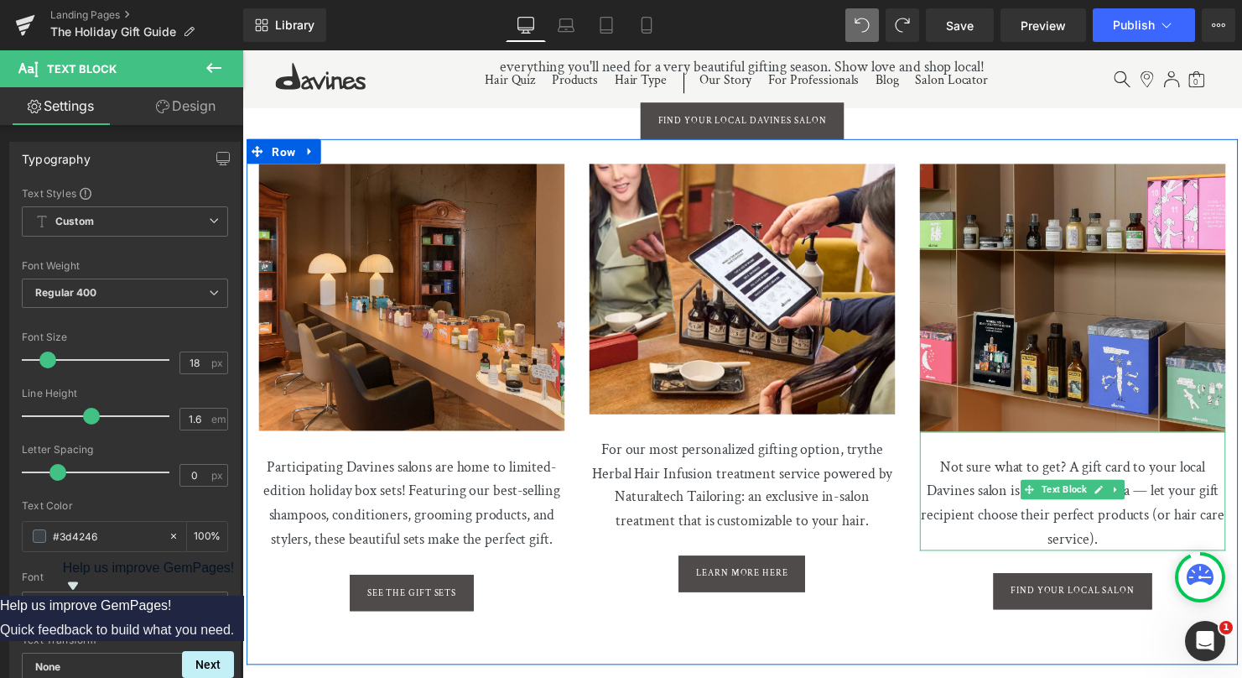
drag, startPoint x: 1158, startPoint y: 484, endPoint x: 1148, endPoint y: 499, distance: 18.1
click at [1158, 484] on p "Not sure what to get? A gift card to your local Davines salon is always a great…" at bounding box center [1085, 497] width 310 height 121
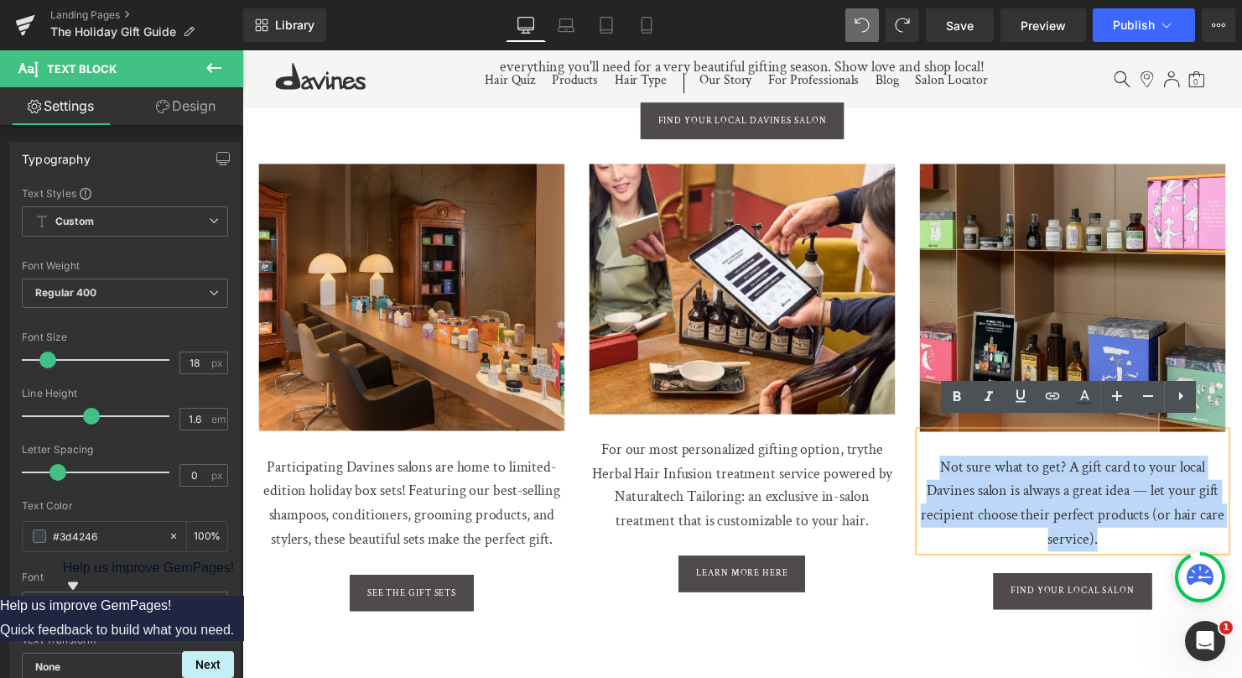
drag, startPoint x: 1093, startPoint y: 528, endPoint x: 921, endPoint y: 457, distance: 185.8
click at [921, 457] on div "Image Not sure what to get? A gift card to your local Davines salon is always a…" at bounding box center [1086, 391] width 336 height 452
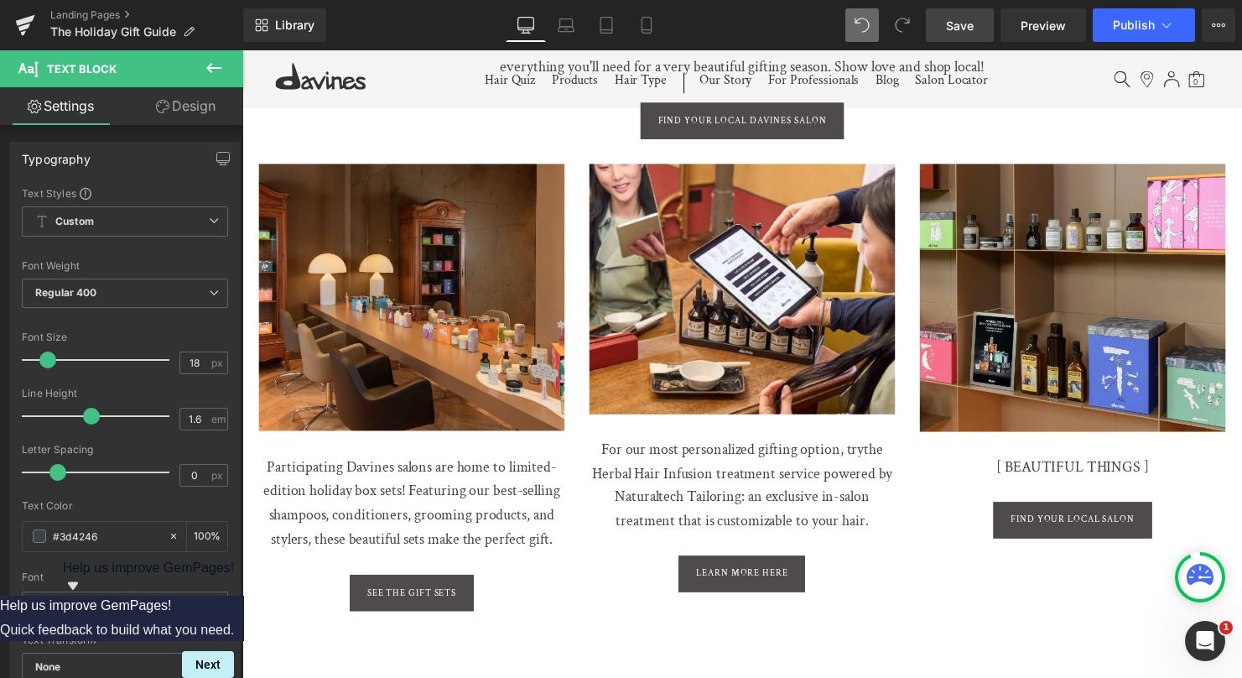
click at [953, 21] on span "Save" at bounding box center [960, 26] width 28 height 18
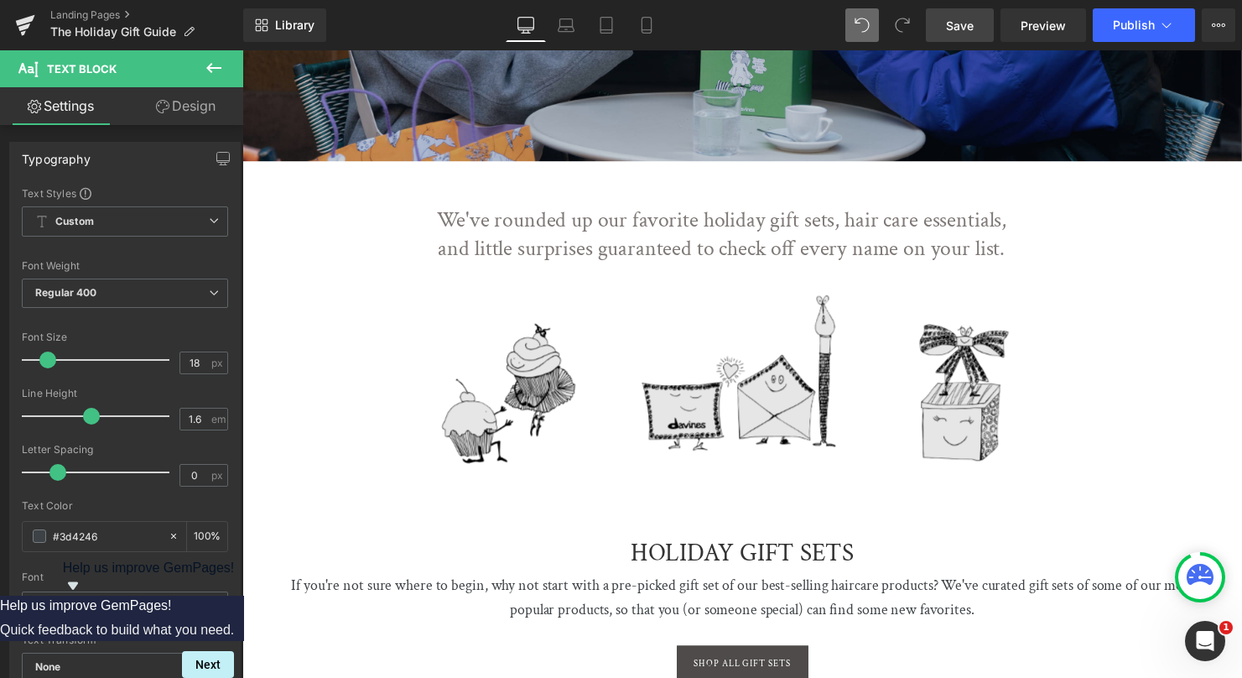
scroll to position [227, 0]
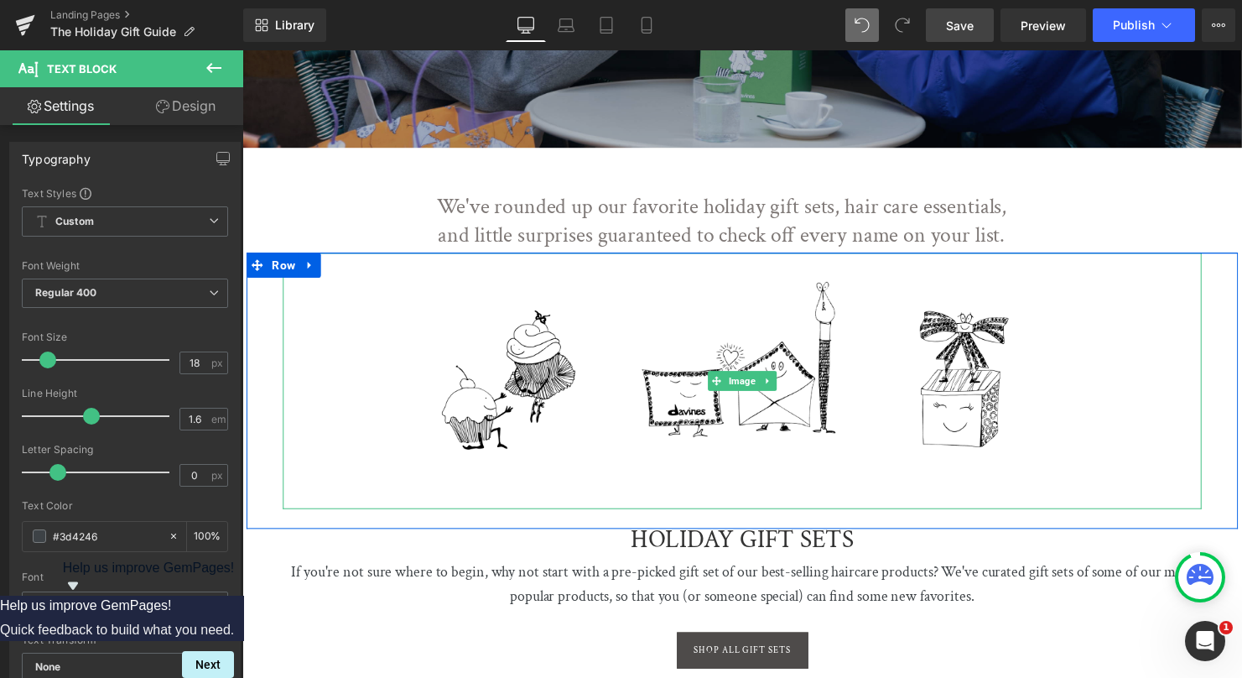
drag, startPoint x: 749, startPoint y: 381, endPoint x: 866, endPoint y: 399, distance: 118.1
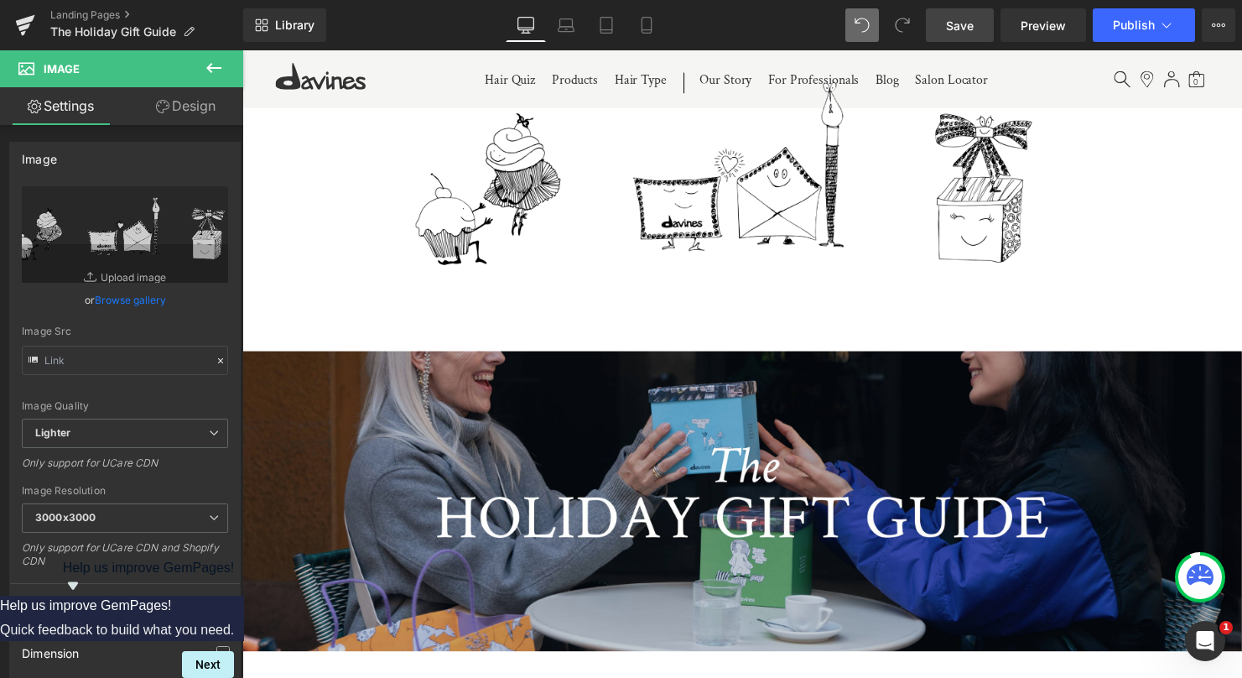
scroll to position [0, 0]
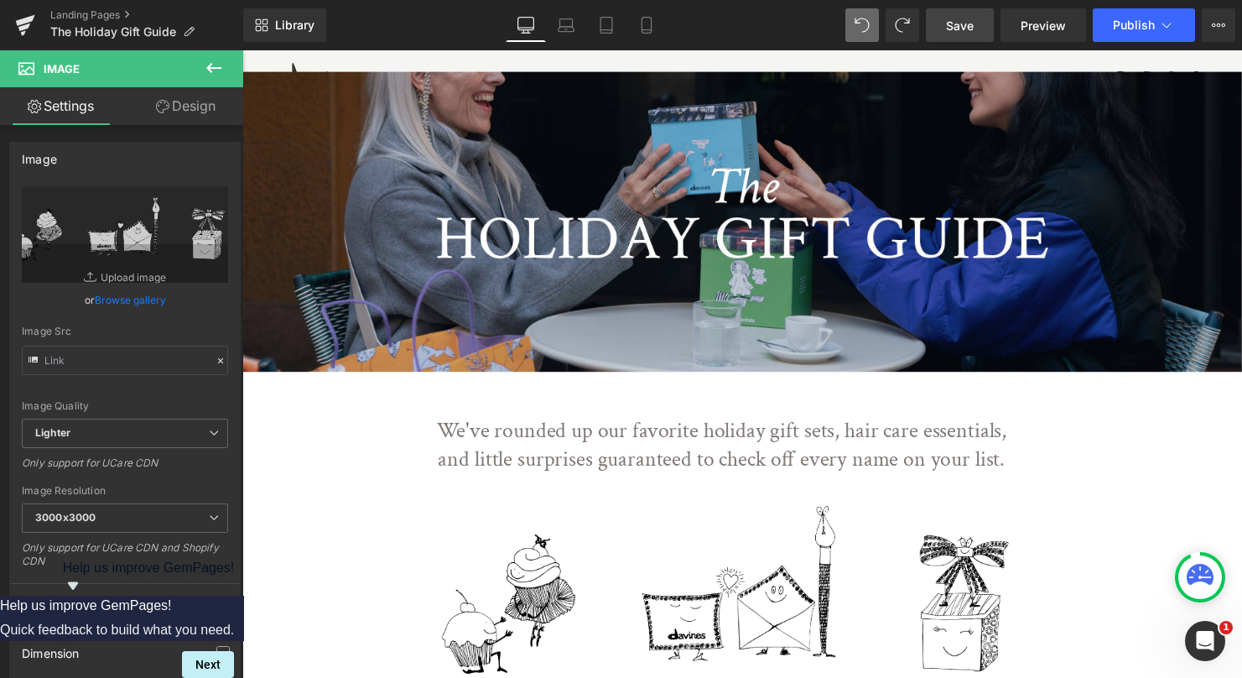
click at [970, 20] on span "Save" at bounding box center [960, 26] width 28 height 18
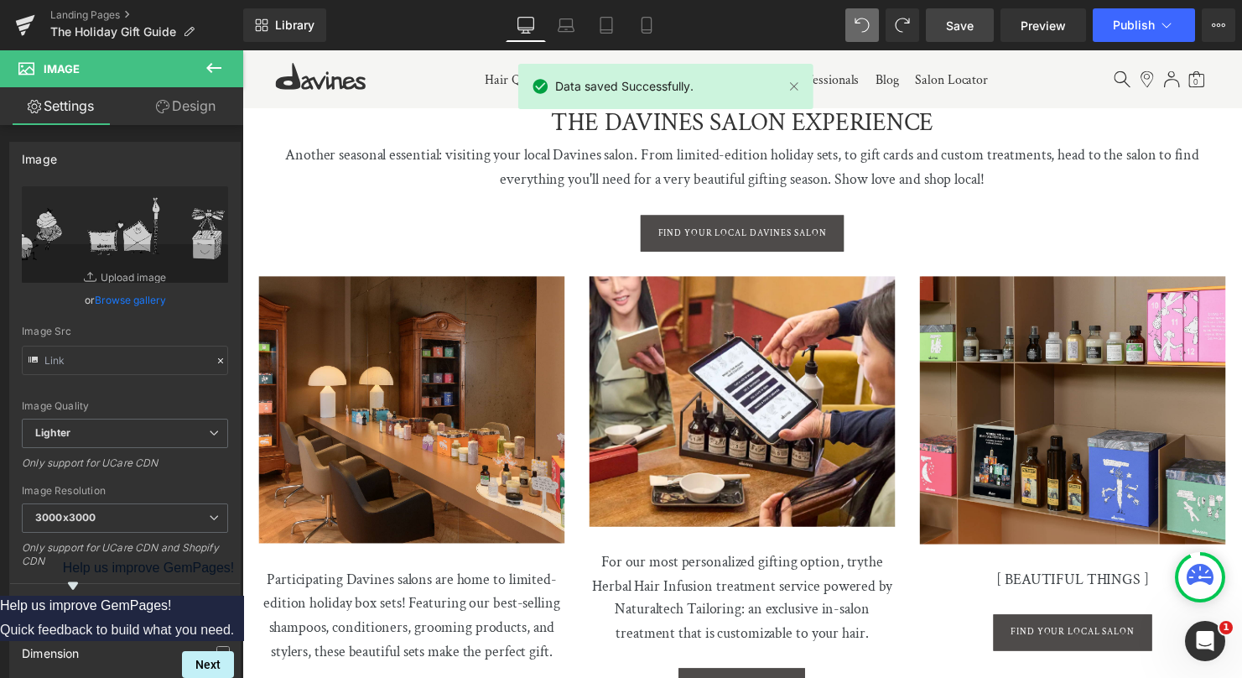
scroll to position [4101, 0]
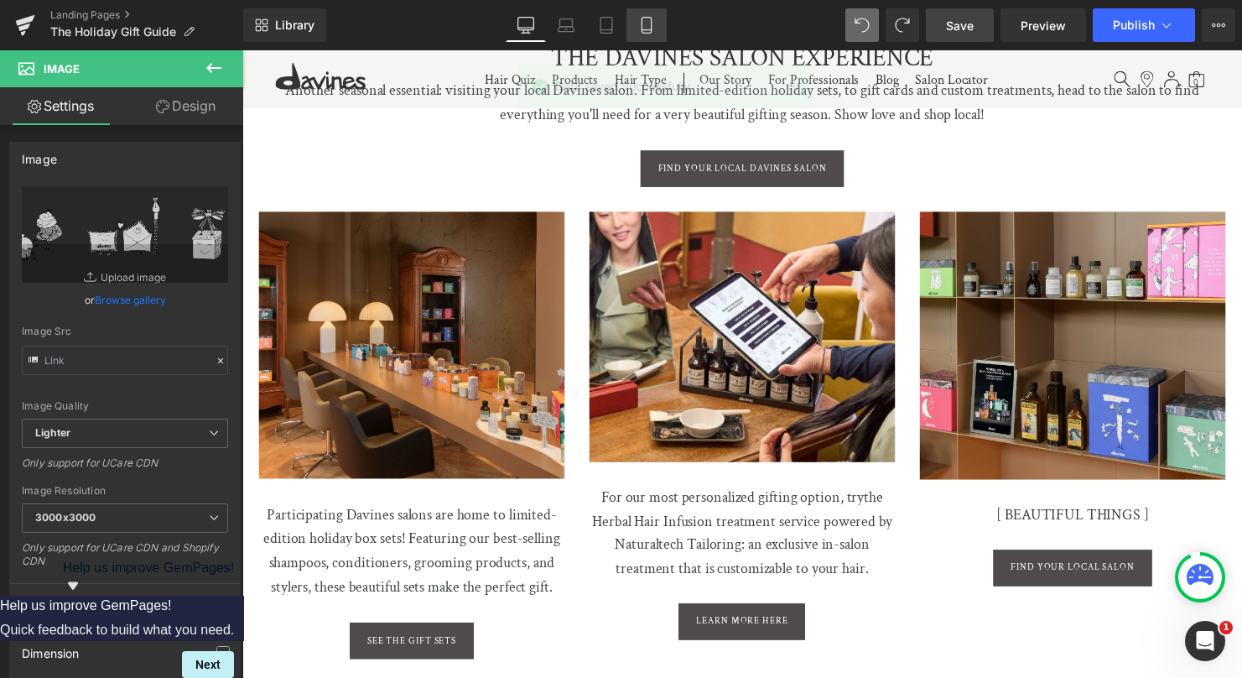
click at [647, 18] on icon at bounding box center [646, 26] width 9 height 16
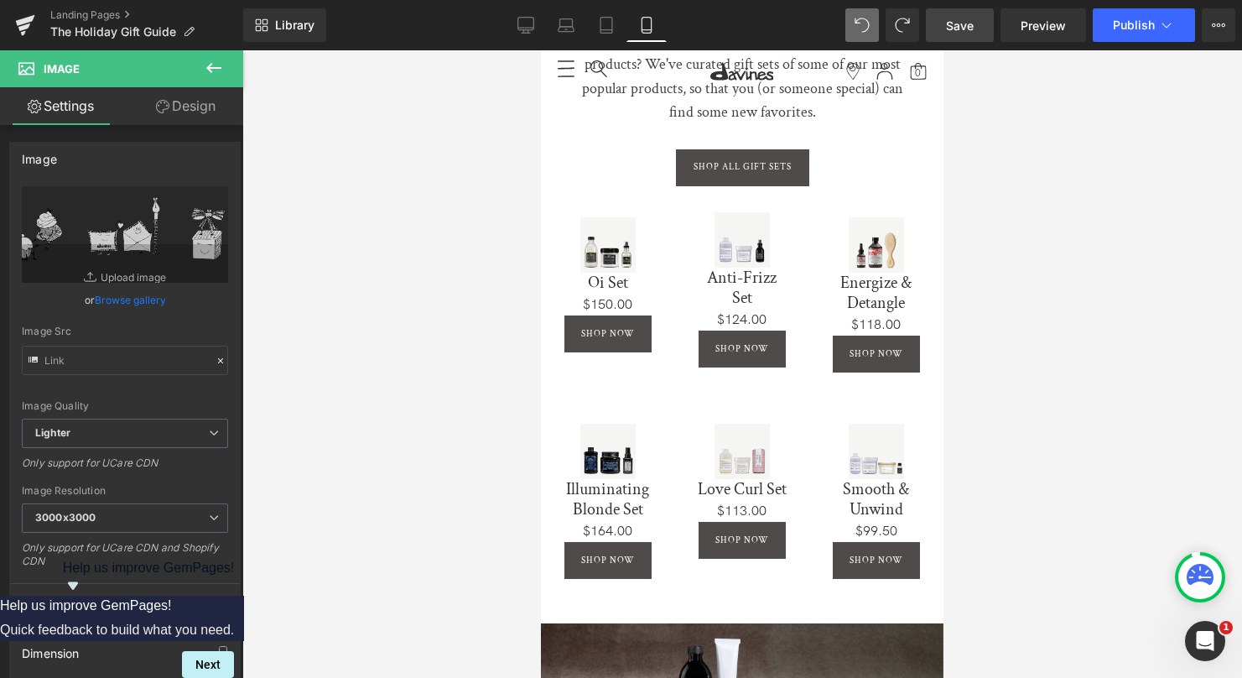
scroll to position [893, 0]
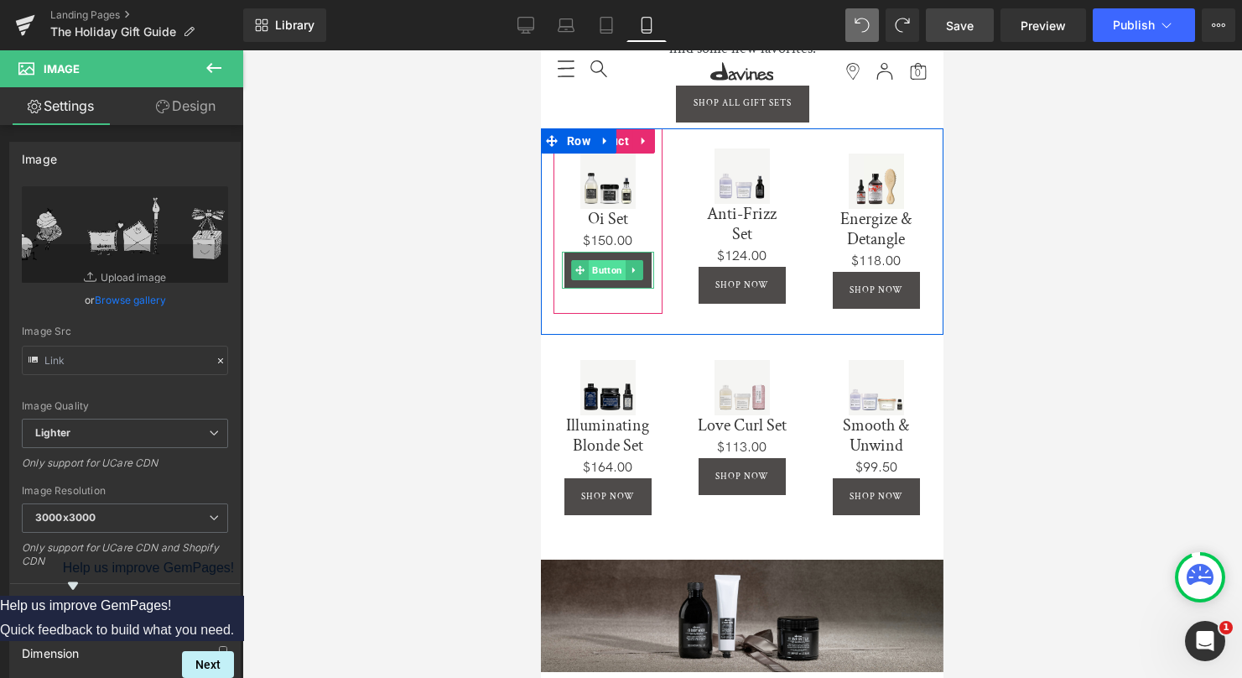
click at [601, 260] on span "Button" at bounding box center [607, 270] width 37 height 20
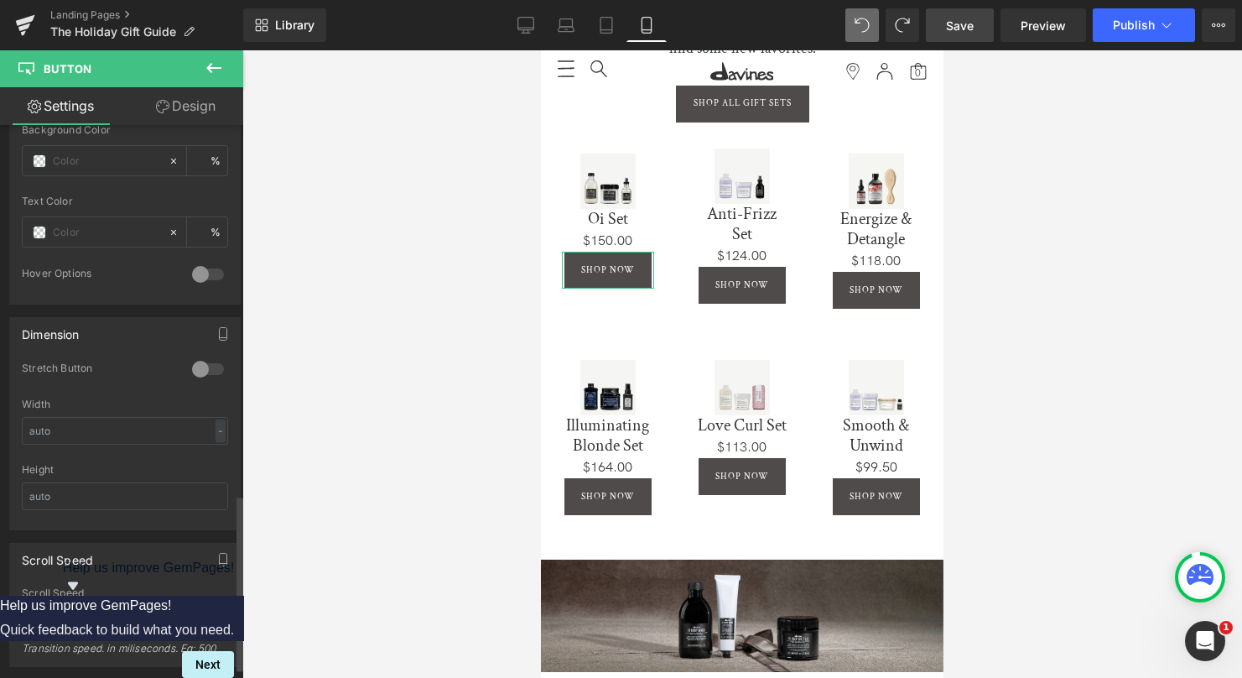
scroll to position [783, 0]
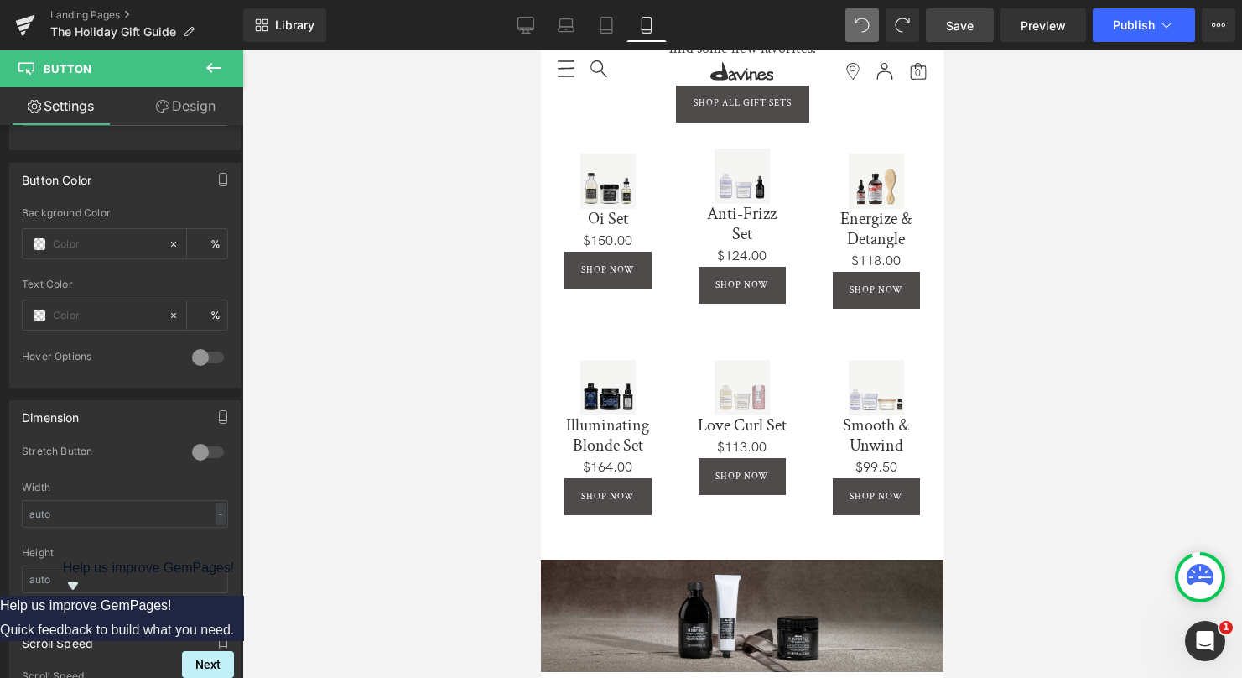
click at [973, 32] on span "Save" at bounding box center [960, 26] width 28 height 18
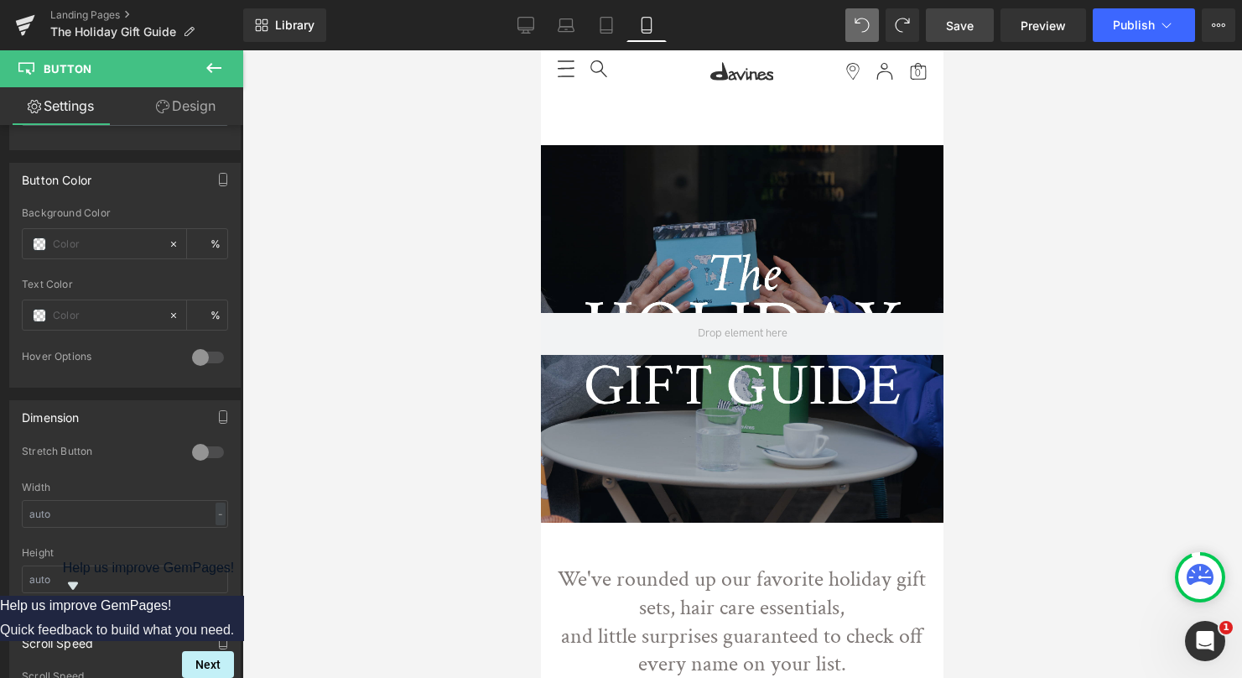
scroll to position [0, 0]
click at [525, 23] on icon at bounding box center [526, 25] width 17 height 17
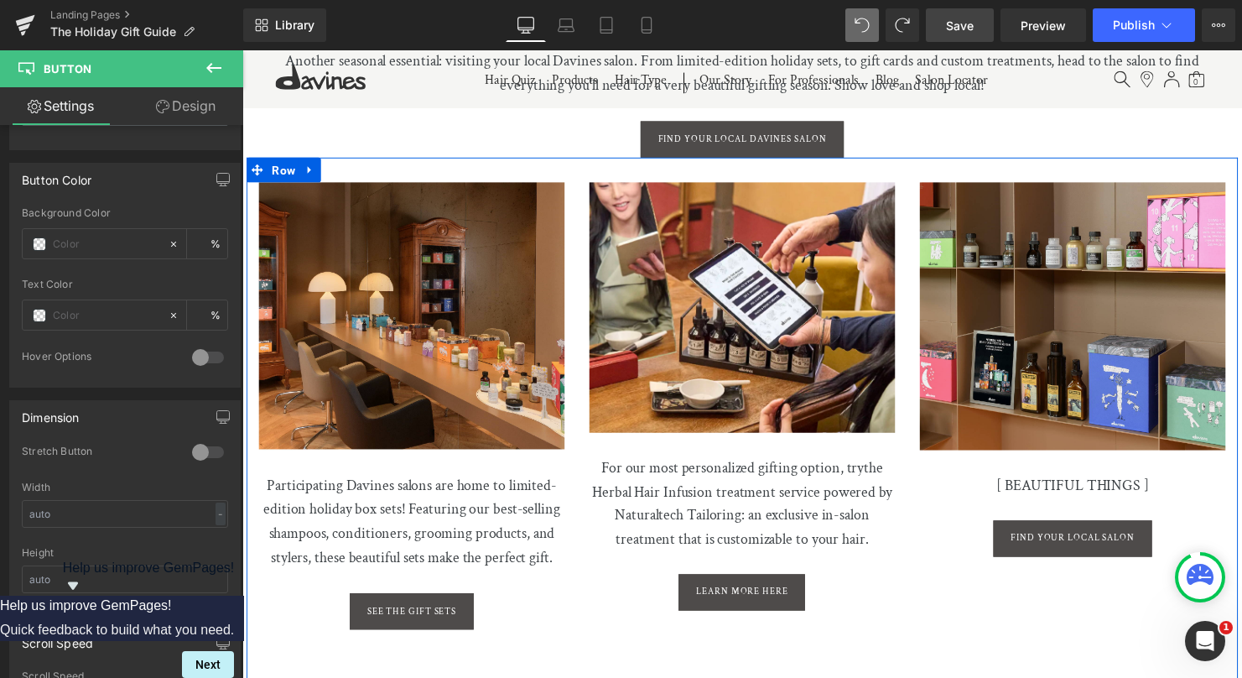
scroll to position [4163, 0]
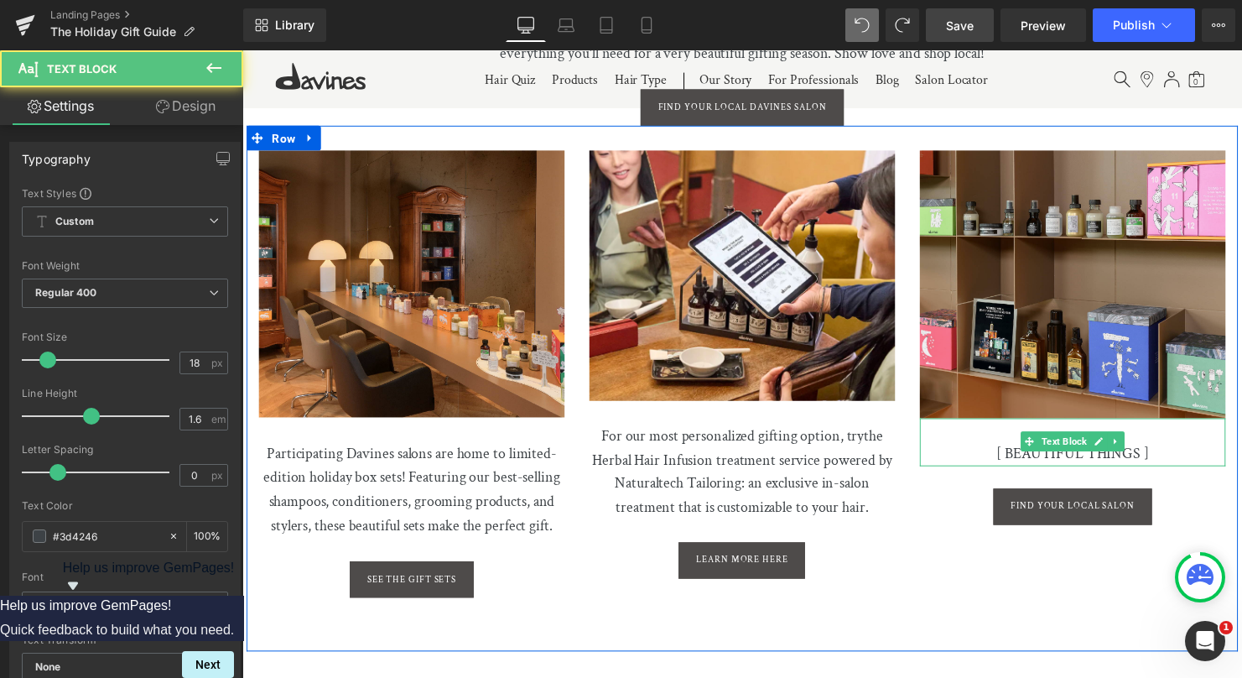
drag, startPoint x: 1122, startPoint y: 451, endPoint x: 1165, endPoint y: 445, distance: 44.1
click at [1122, 451] on p "[ BEAUTIFUL THINGS ]" at bounding box center [1085, 448] width 310 height 49
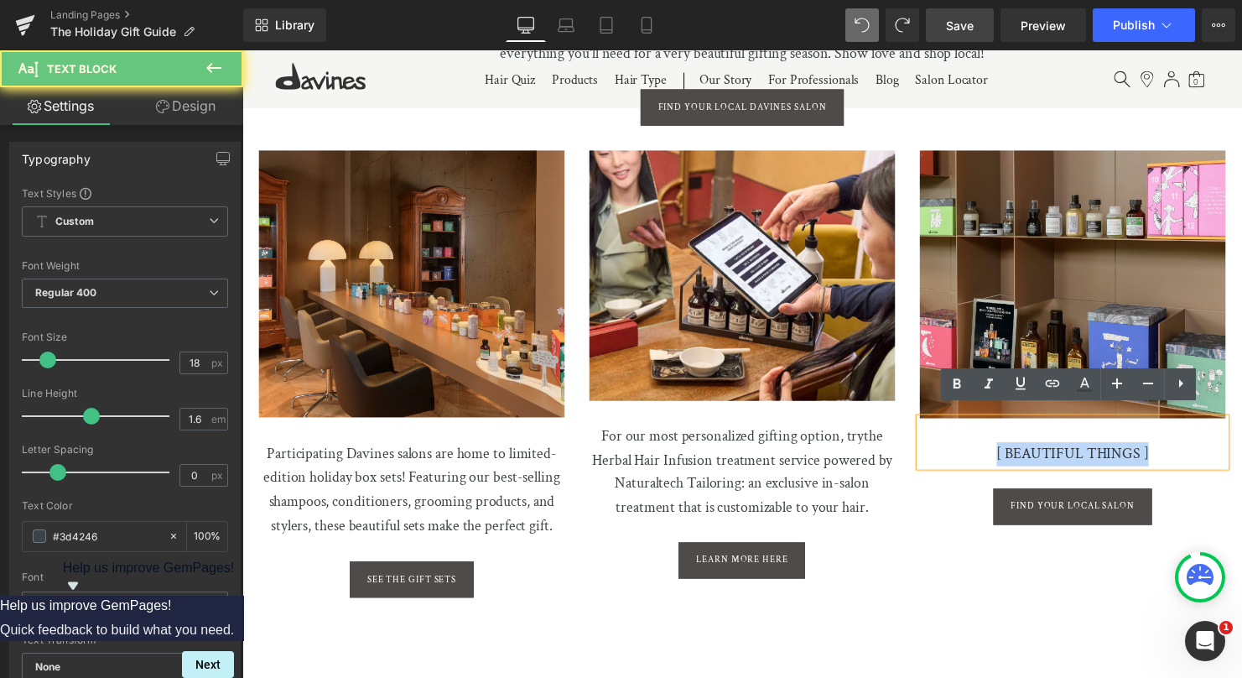
drag, startPoint x: 987, startPoint y: 451, endPoint x: 903, endPoint y: 447, distance: 84.0
click at [903, 447] on div "Image Participating Davines salons are home to limited-edition holiday box sets…" at bounding box center [750, 394] width 1007 height 534
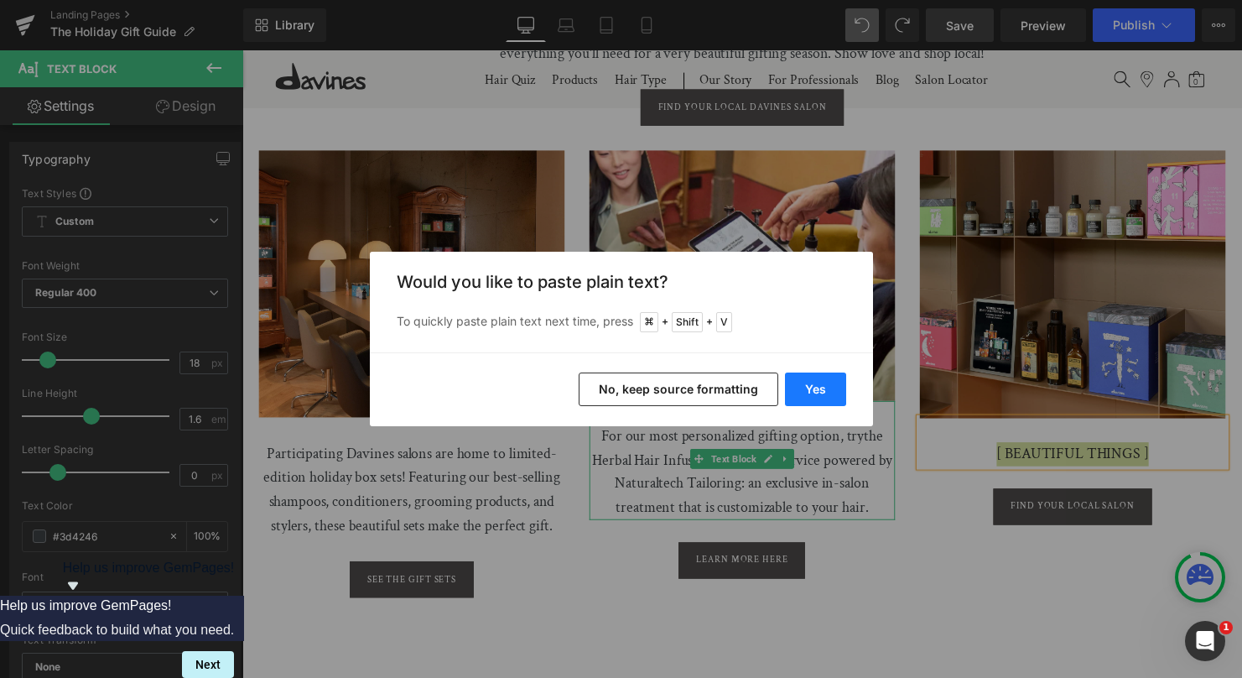
click at [816, 383] on button "Yes" at bounding box center [815, 389] width 61 height 34
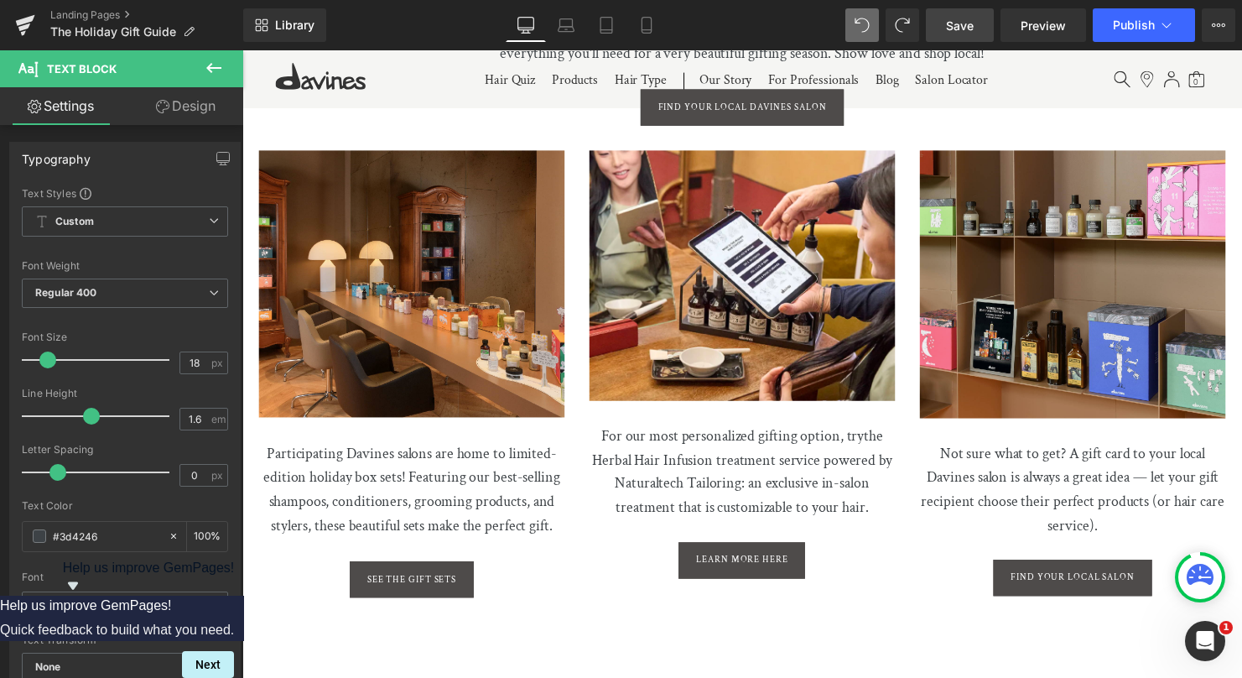
click at [967, 23] on span "Save" at bounding box center [960, 26] width 28 height 18
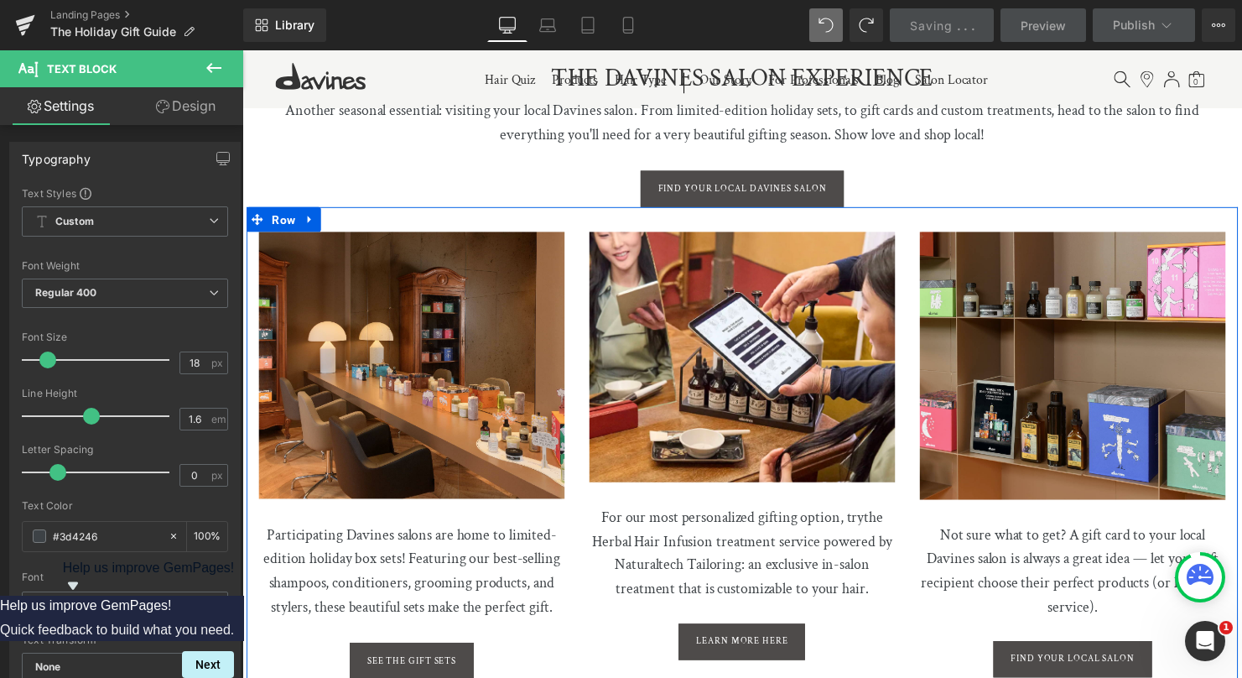
scroll to position [4168, 0]
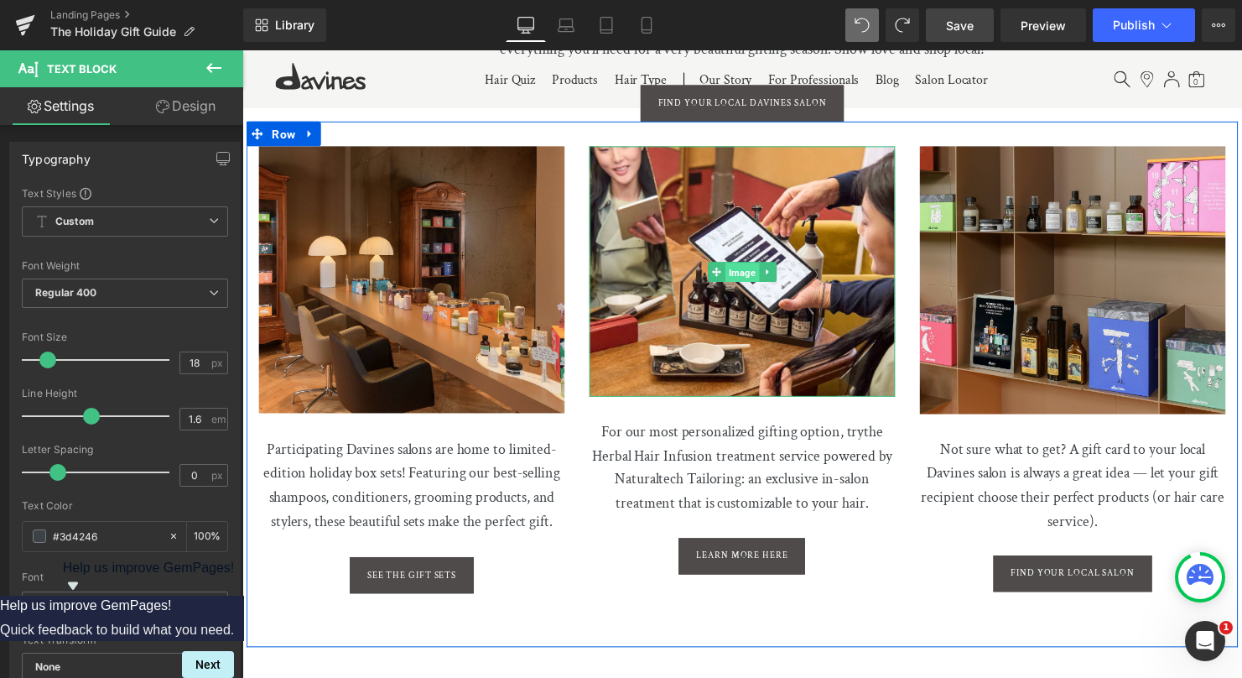
click at [747, 267] on span "Image" at bounding box center [749, 275] width 34 height 20
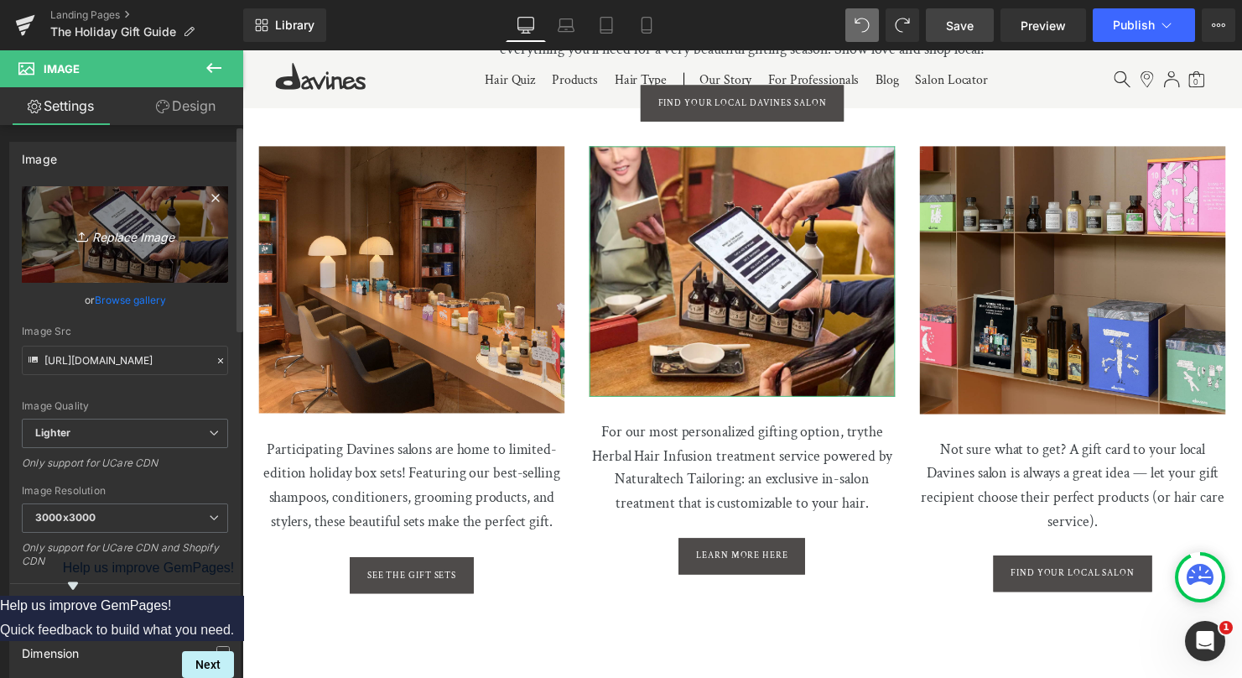
click at [131, 237] on icon "Replace Image" at bounding box center [125, 234] width 134 height 21
click at [140, 242] on icon "Replace Image" at bounding box center [125, 234] width 134 height 21
type input "C:\fakepath\beautifulthingsalon-gg.jpg"
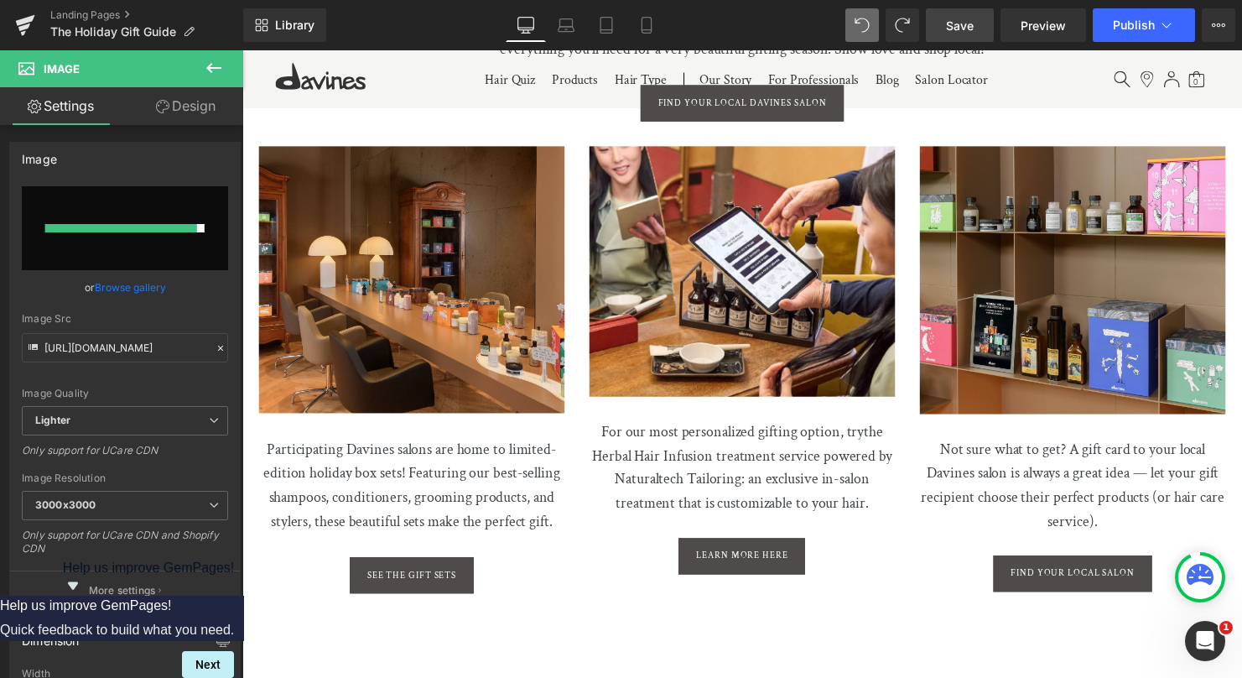
click at [964, 27] on span "Save" at bounding box center [960, 26] width 28 height 18
